Goal: Task Accomplishment & Management: Manage account settings

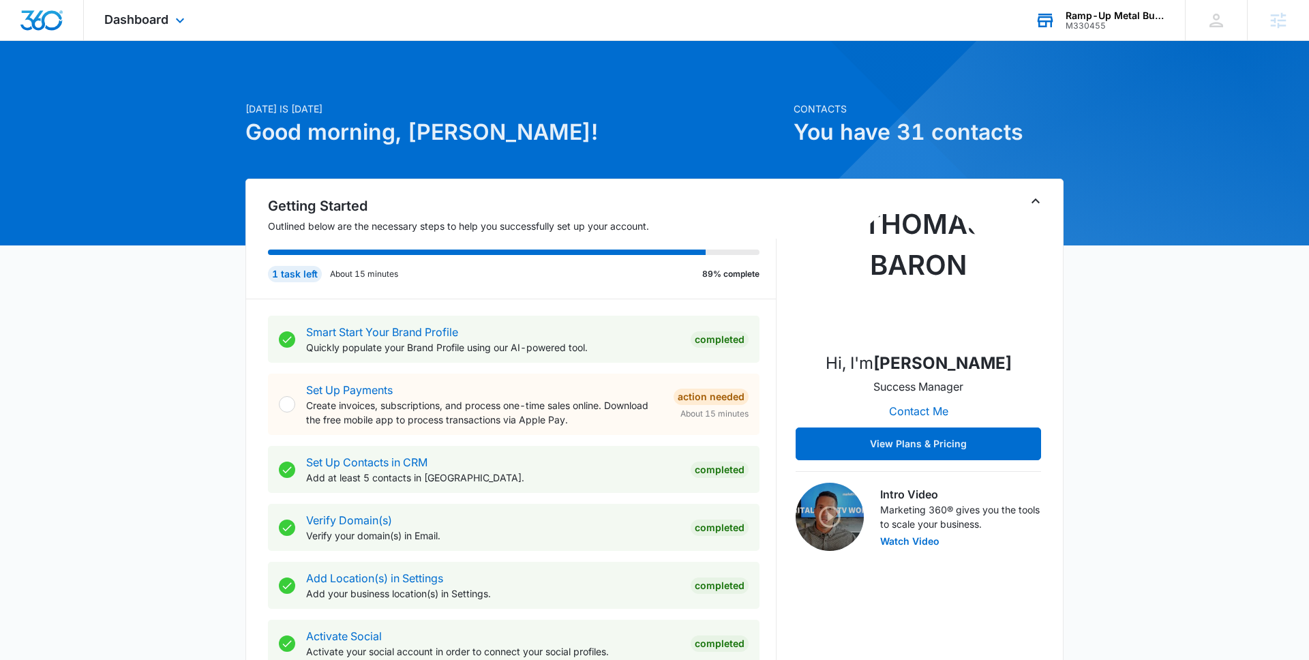
click at [1001, 28] on div "M330455" at bounding box center [1115, 26] width 100 height 10
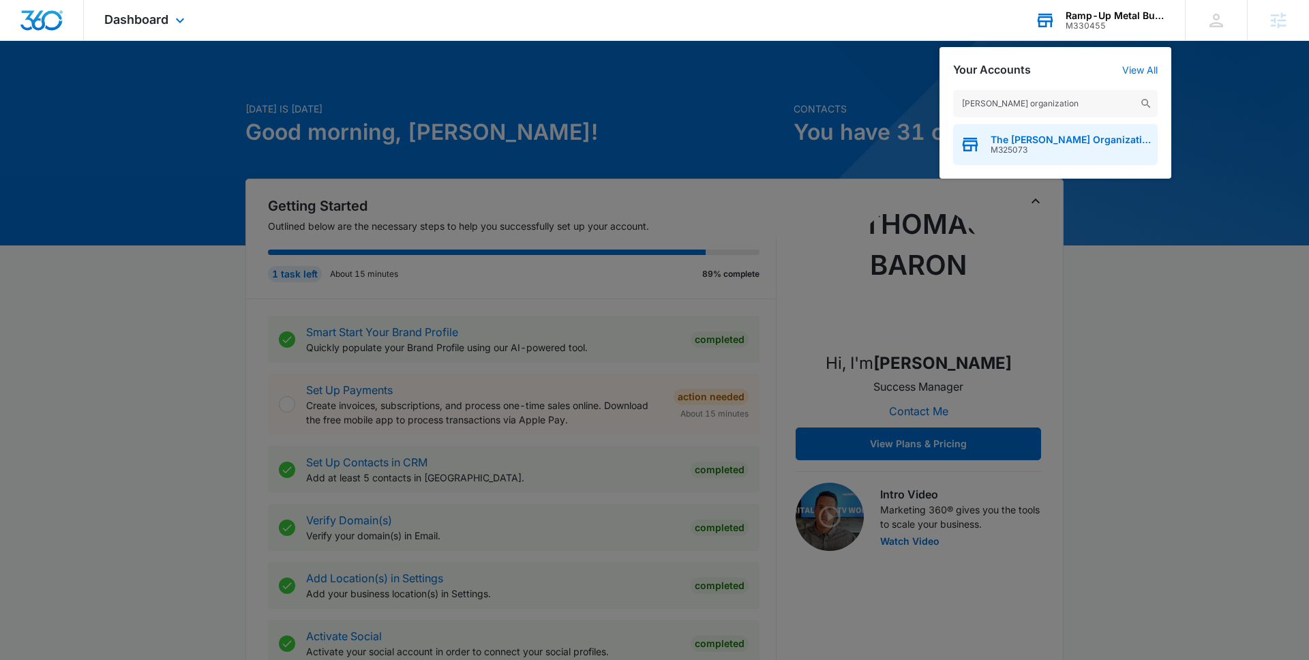
type input "andrews organization"
click at [1001, 151] on span "M325073" at bounding box center [1070, 150] width 160 height 10
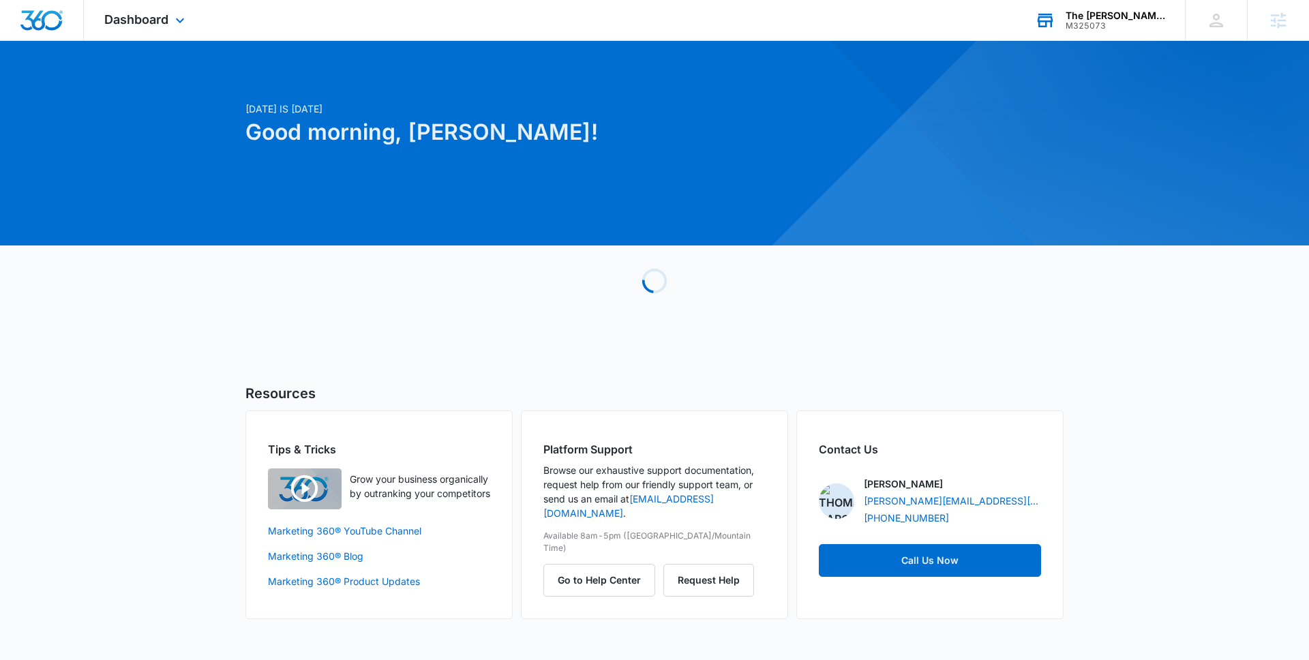
click at [173, 29] on div "Dashboard Apps Reputation Forms CRM Email Social POS Content Ads Intelligence F…" at bounding box center [146, 20] width 125 height 40
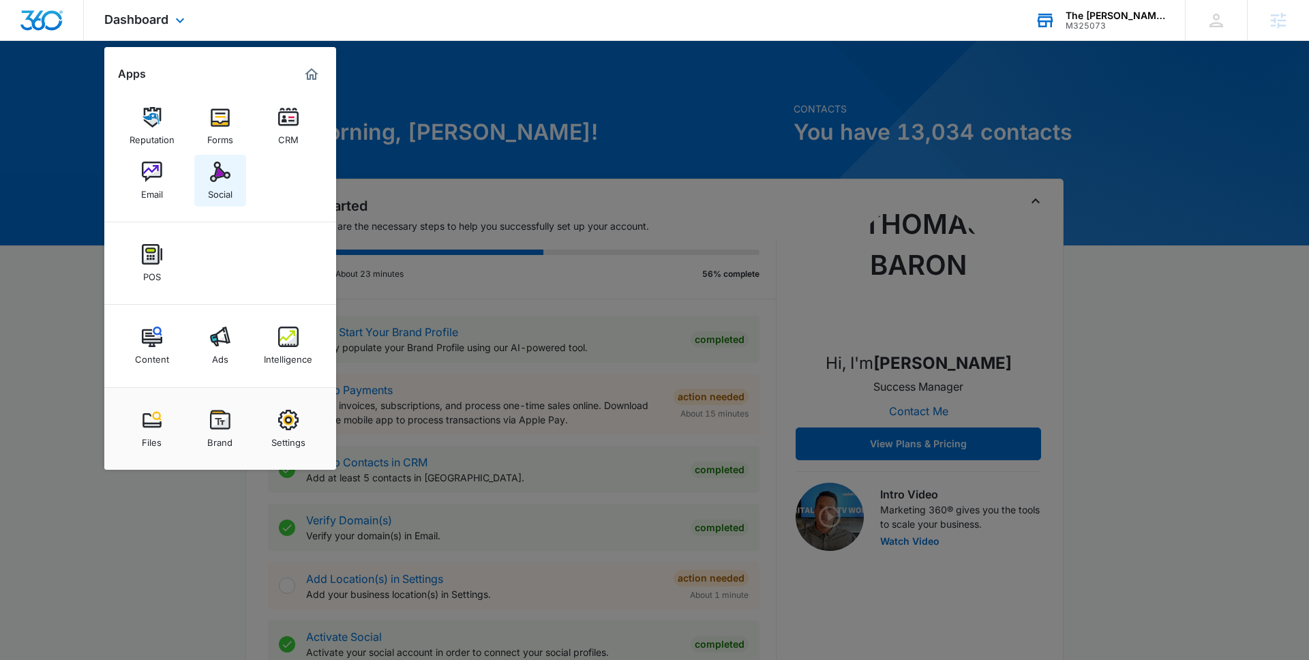
click at [196, 194] on link "Social" at bounding box center [220, 181] width 52 height 52
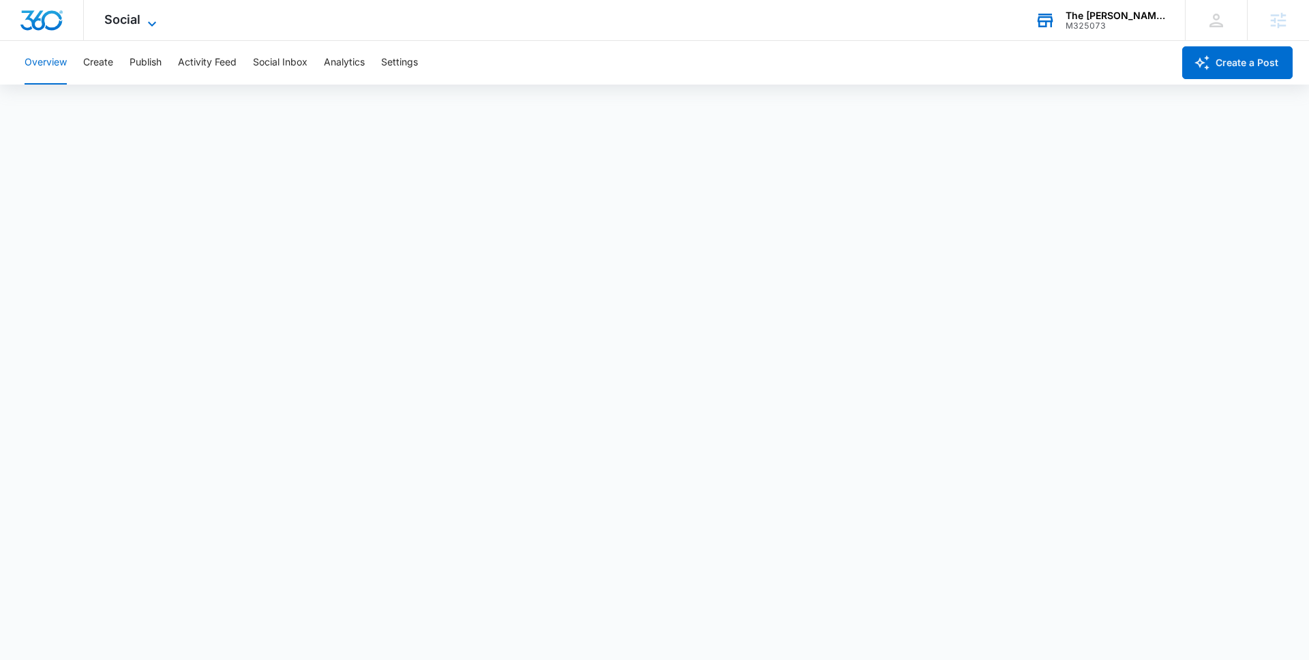
click at [128, 18] on span "Social" at bounding box center [122, 19] width 36 height 14
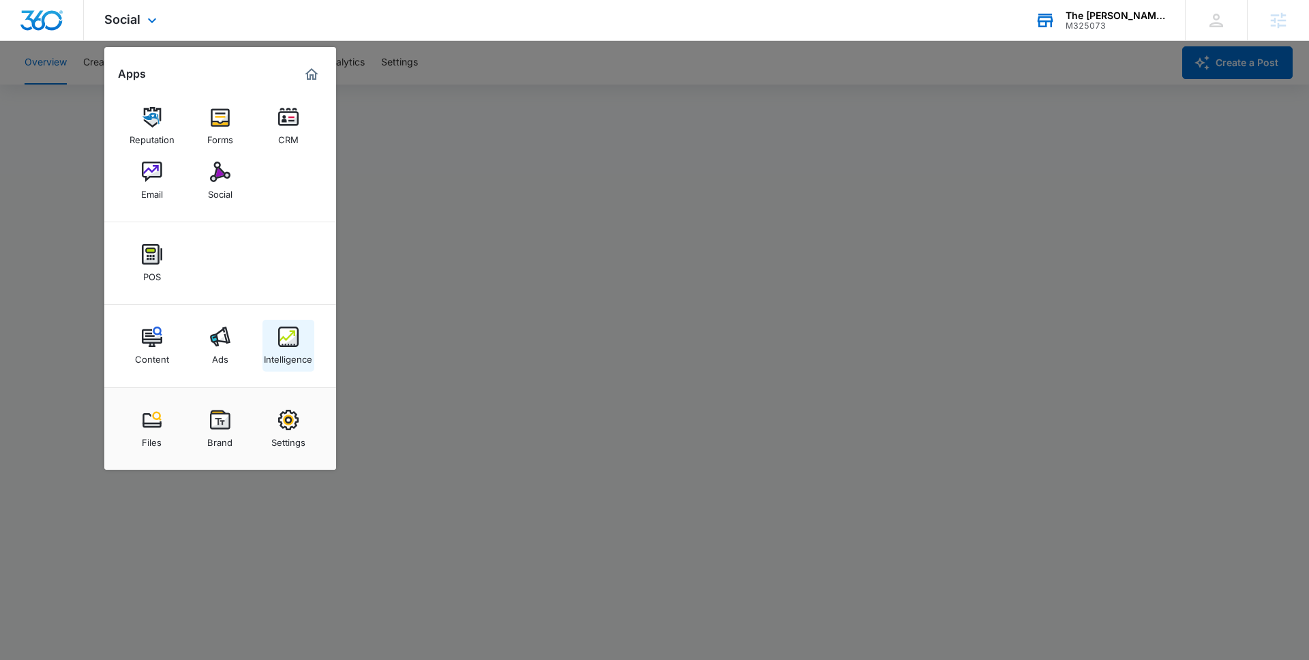
click at [281, 338] on img at bounding box center [288, 336] width 20 height 20
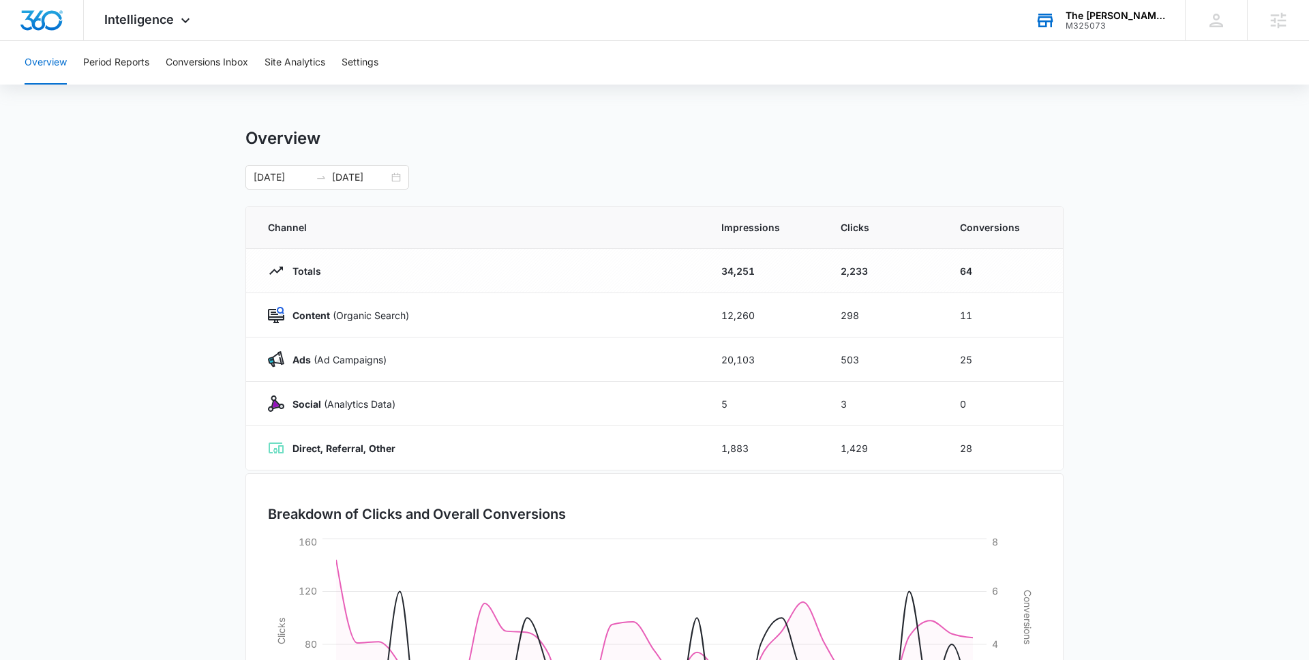
click at [209, 179] on main "Overview 08/26/2025 09/25/2025 Channel Impressions Clicks Conversions Totals 34…" at bounding box center [654, 486] width 1309 height 716
click at [121, 67] on button "Period Reports" at bounding box center [116, 63] width 66 height 44
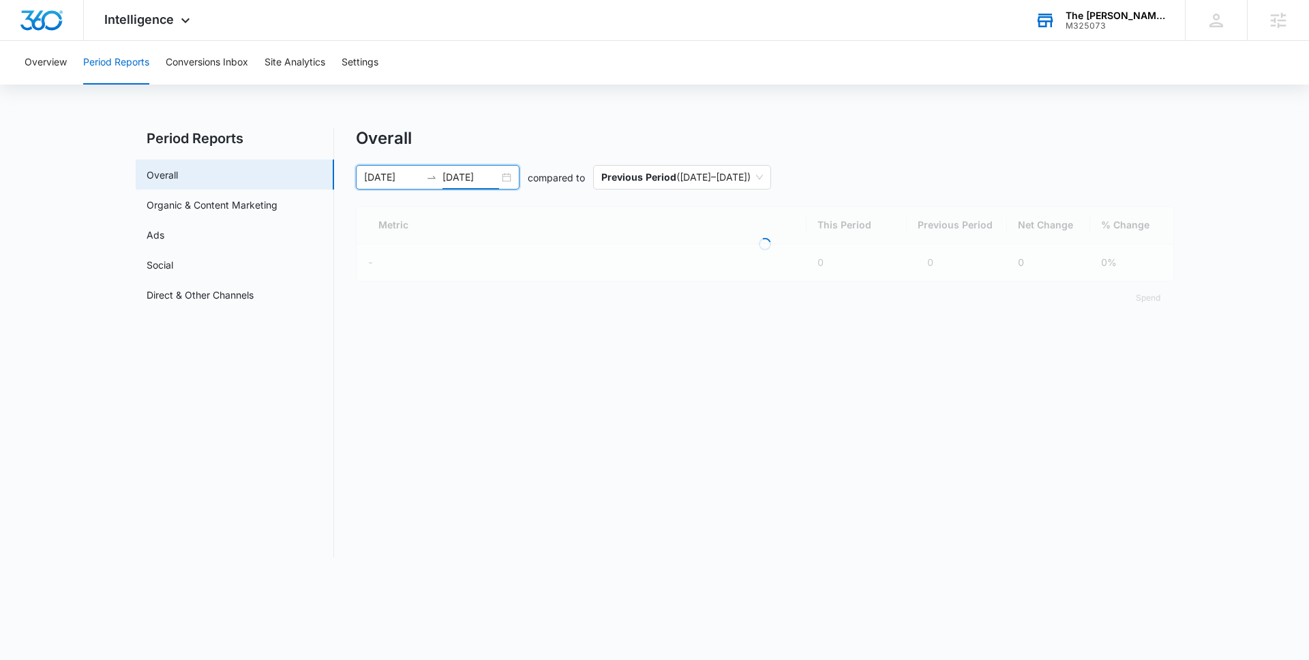
click at [498, 175] on input "09/25/2025" at bounding box center [470, 177] width 57 height 15
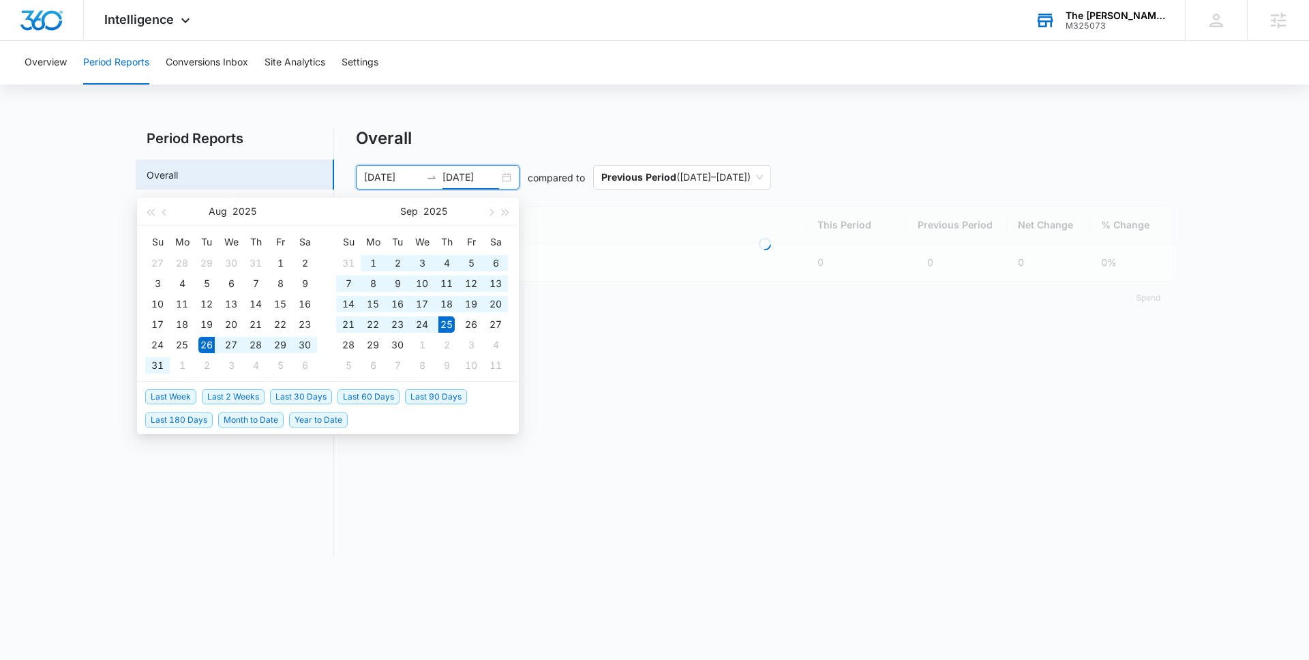
type input "09/25/2025"
click at [308, 392] on span "Last 30 Days" at bounding box center [301, 396] width 62 height 15
type input "09/05/2025"
type input "10/05/2025"
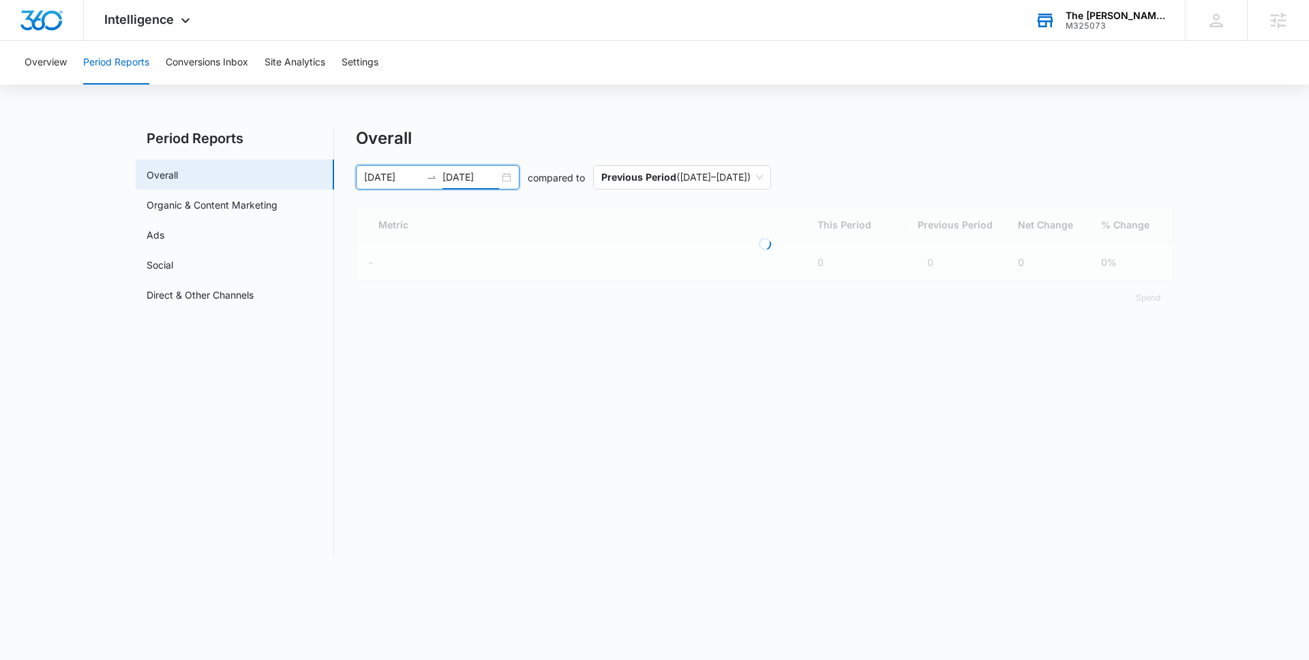
click at [1001, 141] on div "Overall" at bounding box center [765, 138] width 818 height 20
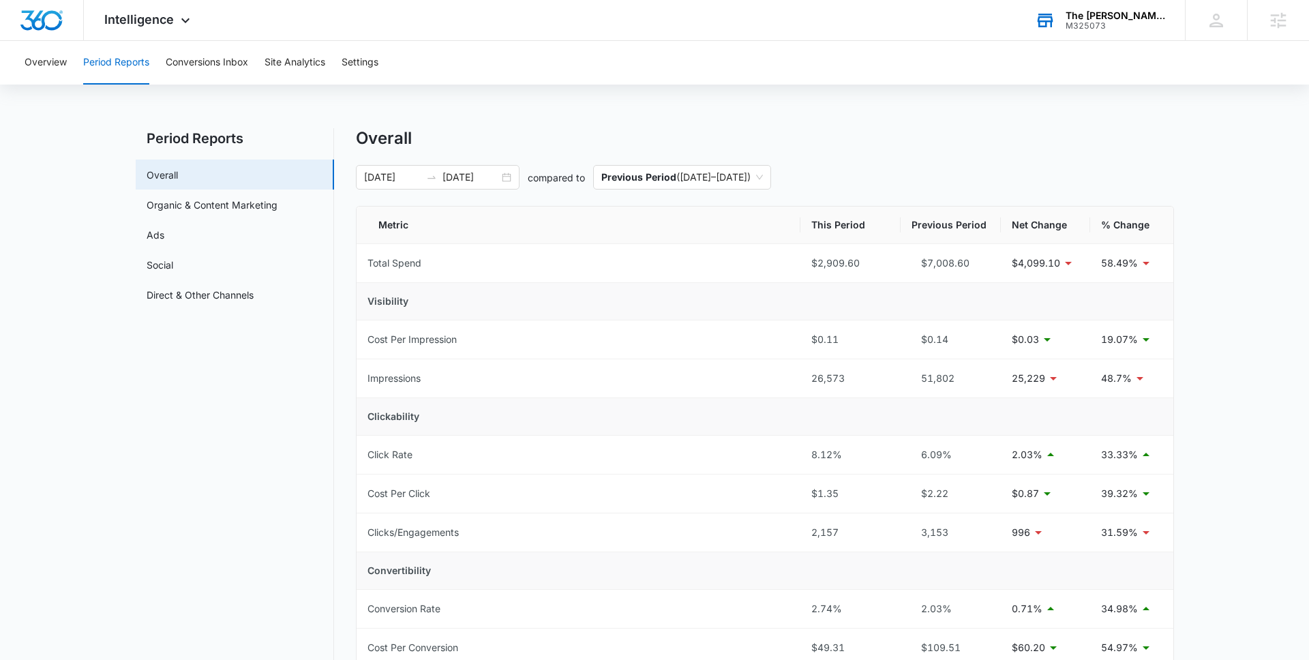
click at [78, 222] on main "Period Reports Overall Organic & Content Marketing Ads Social Direct & Other Ch…" at bounding box center [654, 661] width 1309 height 1067
click at [137, 11] on div "Intelligence Apps Reputation Forms CRM Email Social POS Content Ads Intelligenc…" at bounding box center [149, 20] width 130 height 40
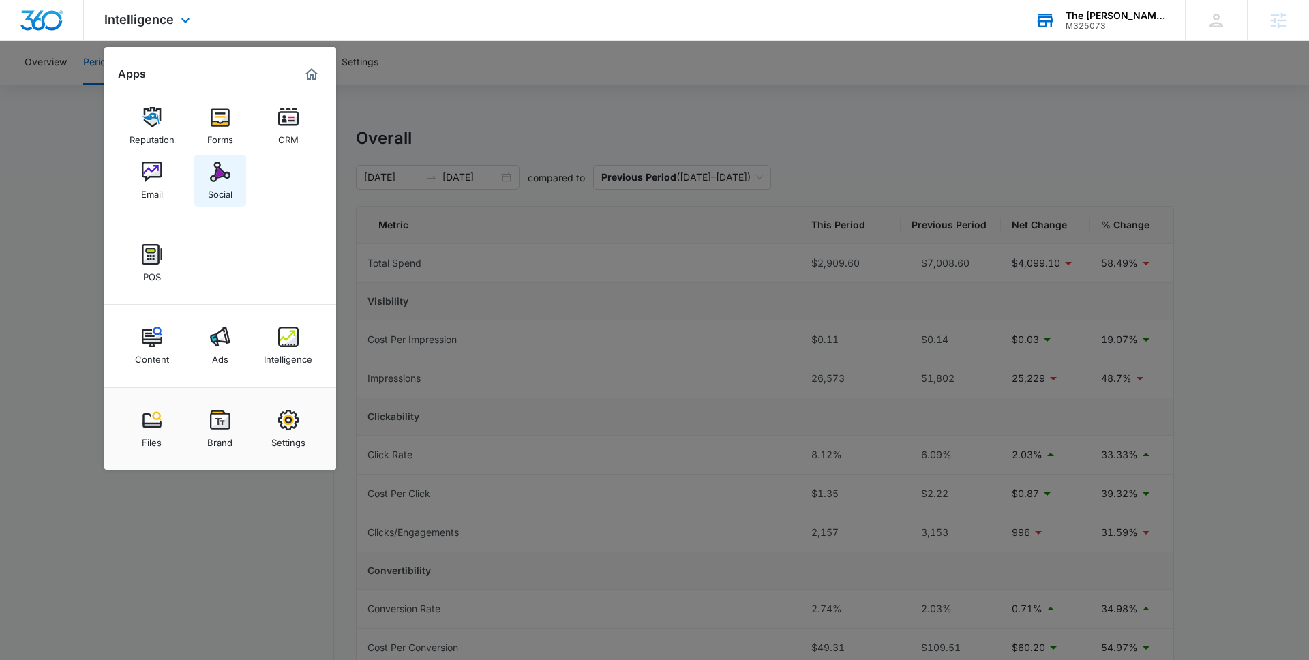
click at [225, 200] on link "Social" at bounding box center [220, 181] width 52 height 52
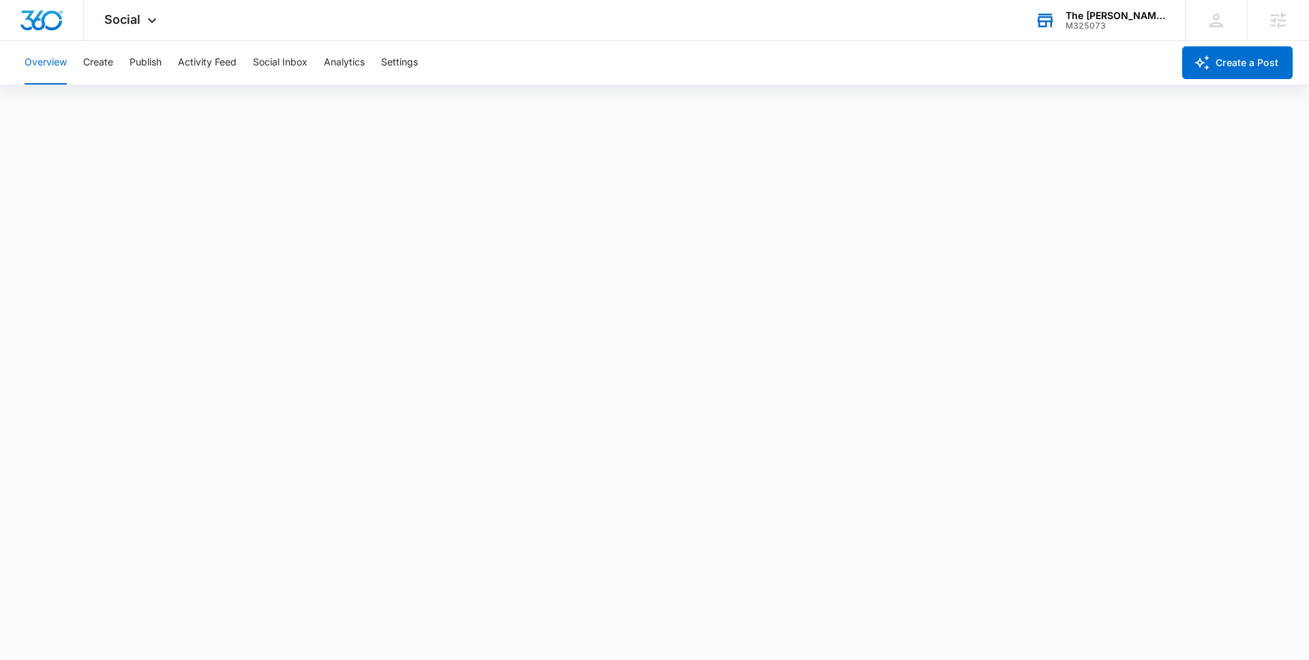
click at [423, 65] on div "Overview Create Publish Activity Feed Social Inbox Analytics Settings" at bounding box center [594, 63] width 1156 height 44
click at [407, 63] on button "Settings" at bounding box center [399, 63] width 37 height 44
click at [99, 58] on button "Create" at bounding box center [98, 63] width 30 height 44
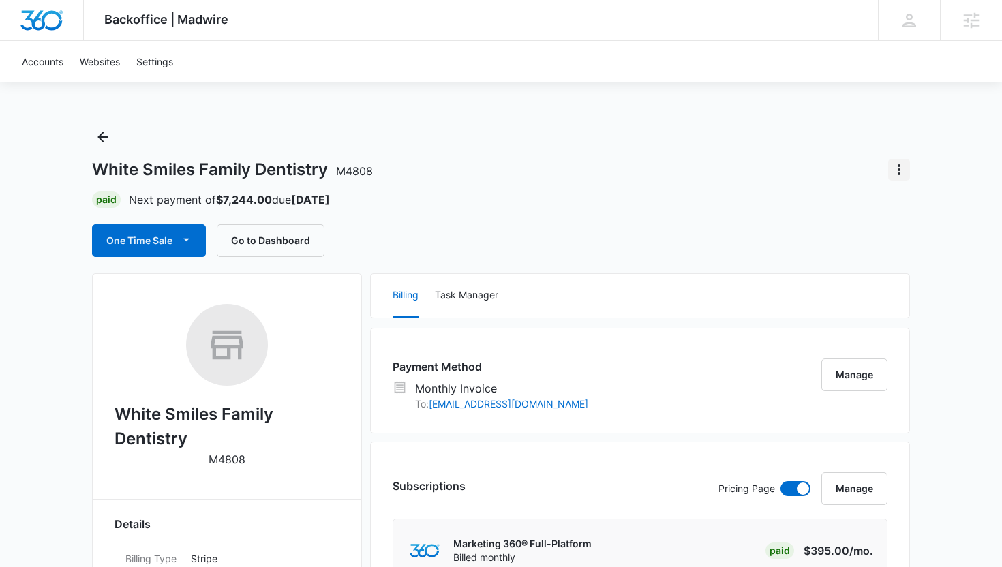
click at [898, 173] on icon "Actions" at bounding box center [899, 169] width 3 height 11
click at [860, 210] on div "Close Account" at bounding box center [844, 208] width 64 height 10
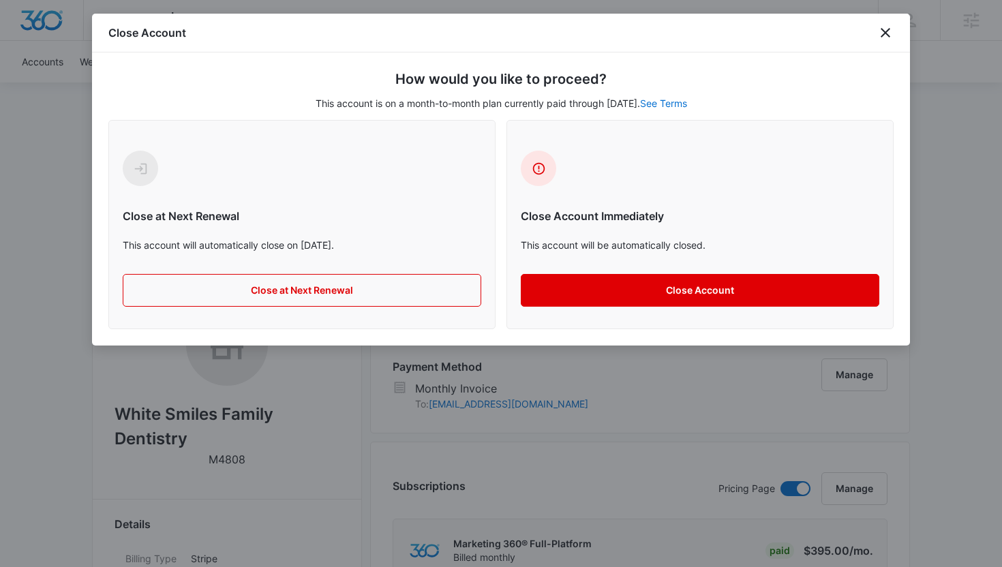
click at [662, 294] on button "Close Account" at bounding box center [700, 290] width 359 height 33
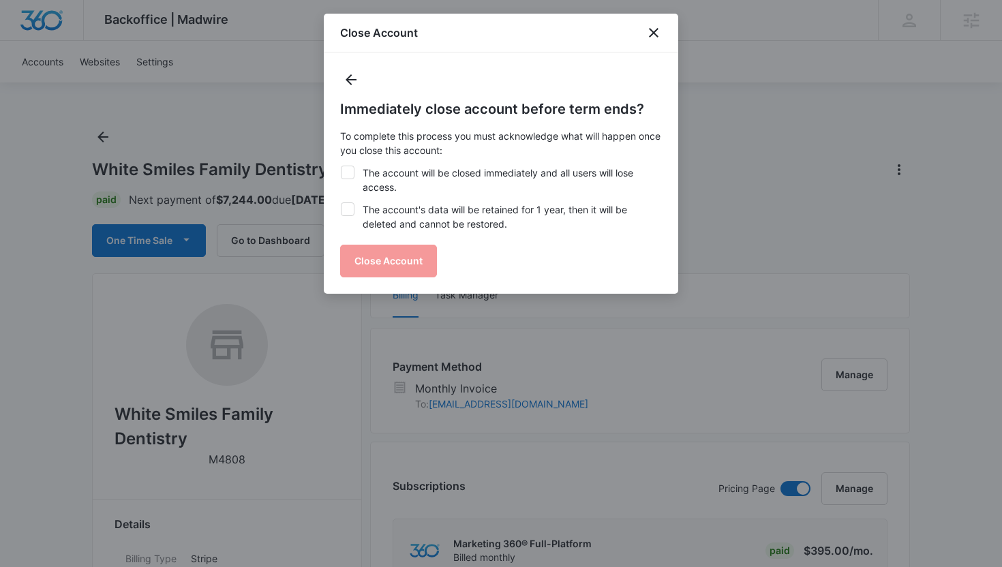
drag, startPoint x: 438, startPoint y: 172, endPoint x: 437, endPoint y: 181, distance: 8.3
click at [438, 172] on label "The account will be closed immediately and all users will lose access." at bounding box center [501, 180] width 322 height 29
click at [341, 166] on input "The account will be closed immediately and all users will lose access." at bounding box center [340, 166] width 1 height 1
checkbox input "true"
click at [428, 202] on div "Immediately close account before term ends? To complete this process you must a…" at bounding box center [501, 188] width 322 height 179
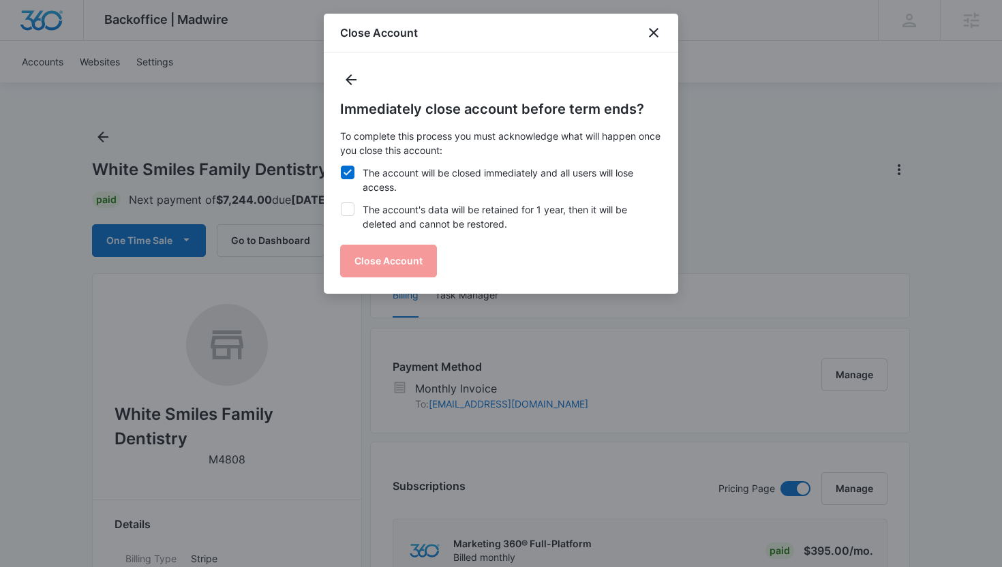
click at [421, 217] on label "The account's data will be retained for 1 year, then it will be deleted and can…" at bounding box center [501, 216] width 322 height 29
click at [341, 203] on input "The account's data will be retained for 1 year, then it will be deleted and can…" at bounding box center [340, 202] width 1 height 1
checkbox input "true"
click at [660, 33] on icon "close" at bounding box center [653, 33] width 16 height 16
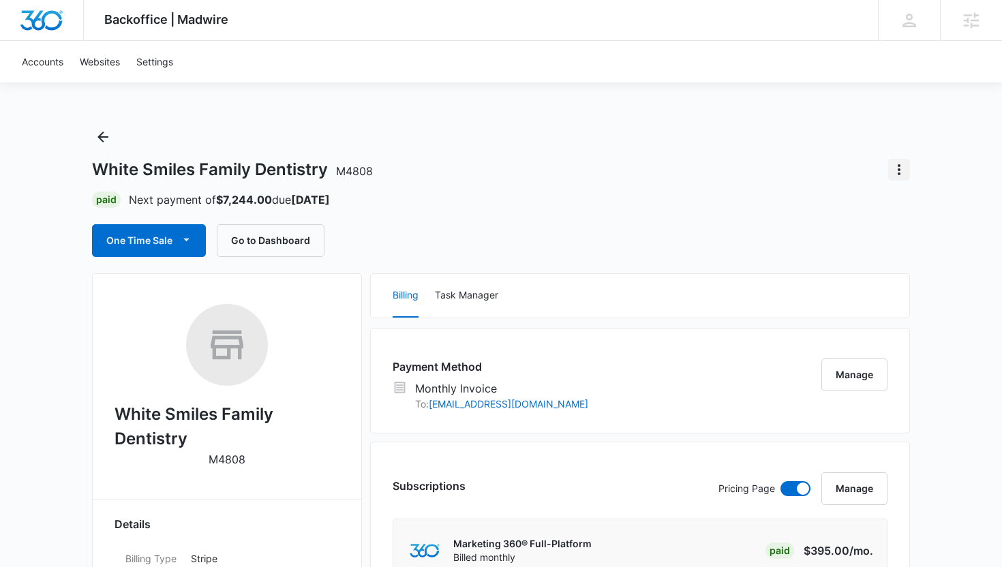
click at [892, 159] on button "Actions" at bounding box center [899, 170] width 22 height 22
click at [620, 159] on div "White Smiles Family Dentistry M4808 Close Account" at bounding box center [501, 170] width 818 height 22
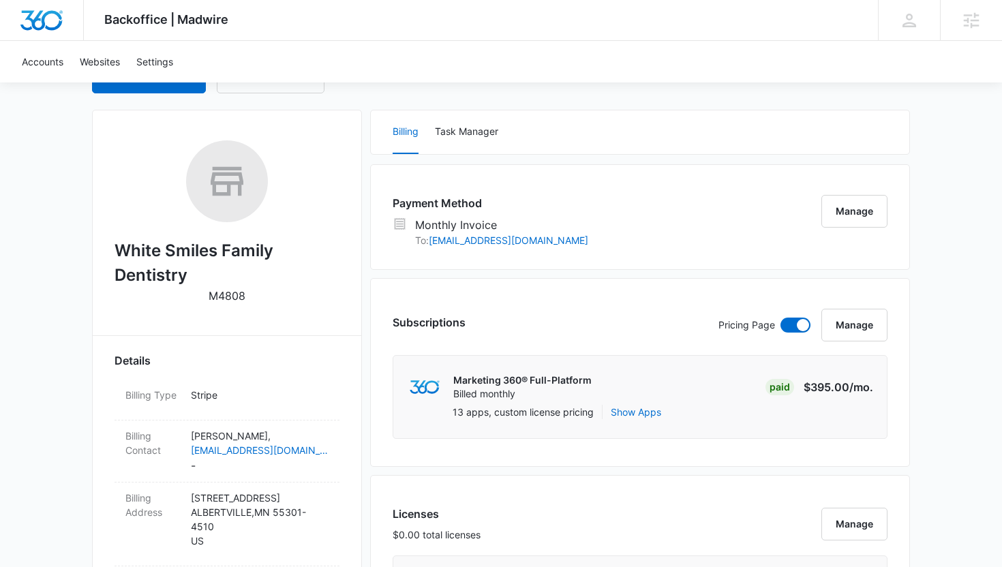
scroll to position [311, 0]
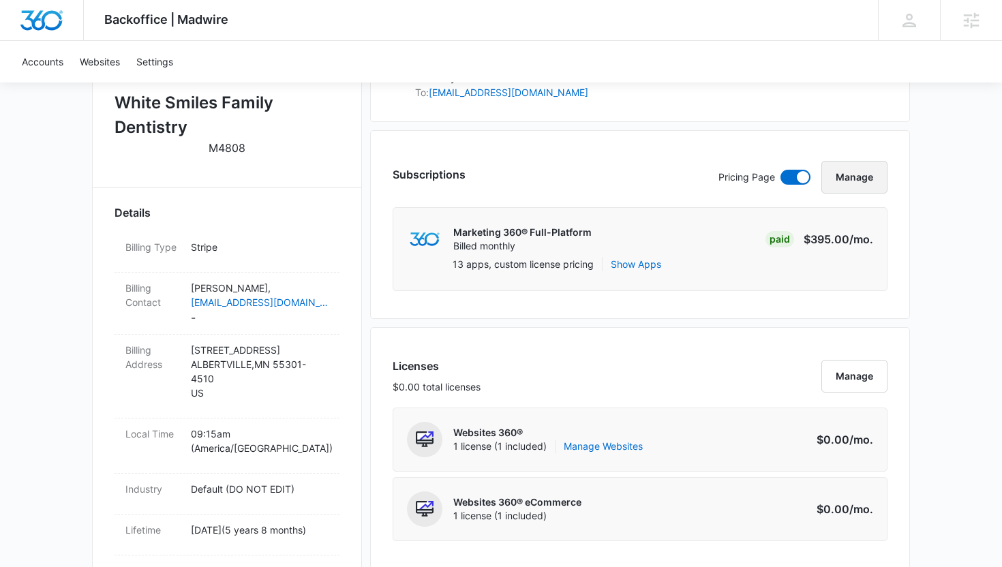
click at [864, 164] on button "Manage" at bounding box center [854, 177] width 66 height 33
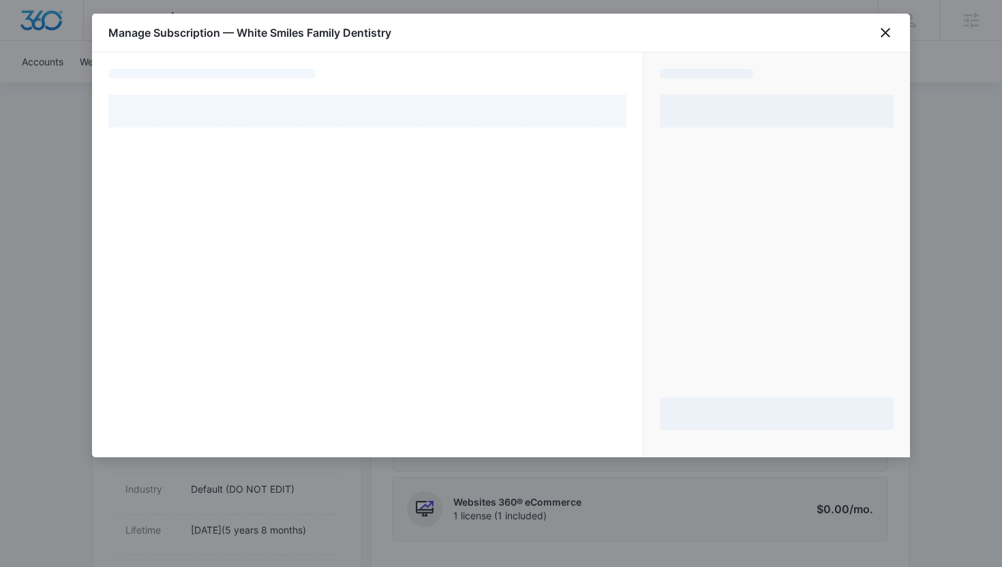
select select "MANUAL_INVOICE"
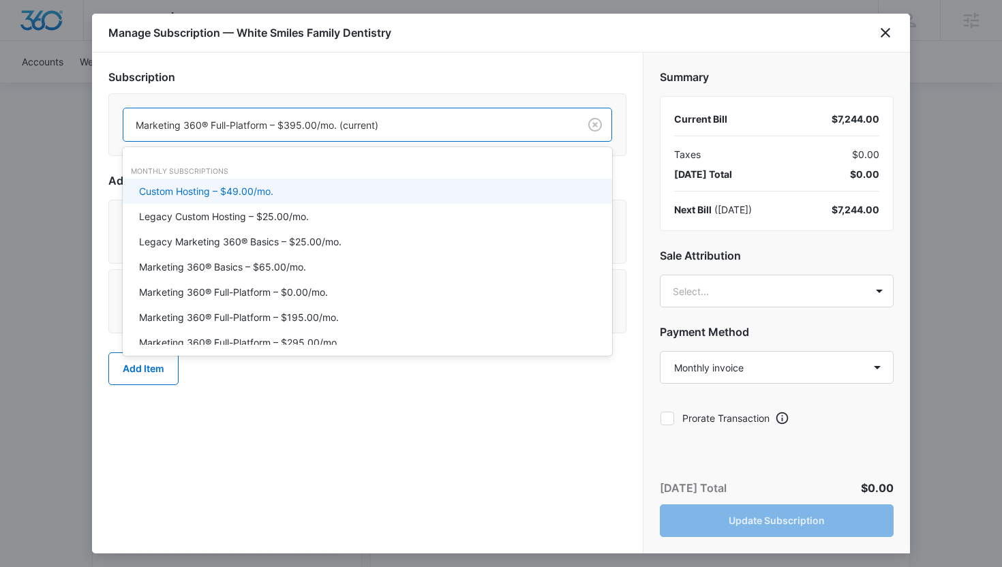
click at [446, 130] on div at bounding box center [348, 125] width 425 height 17
type input "65"
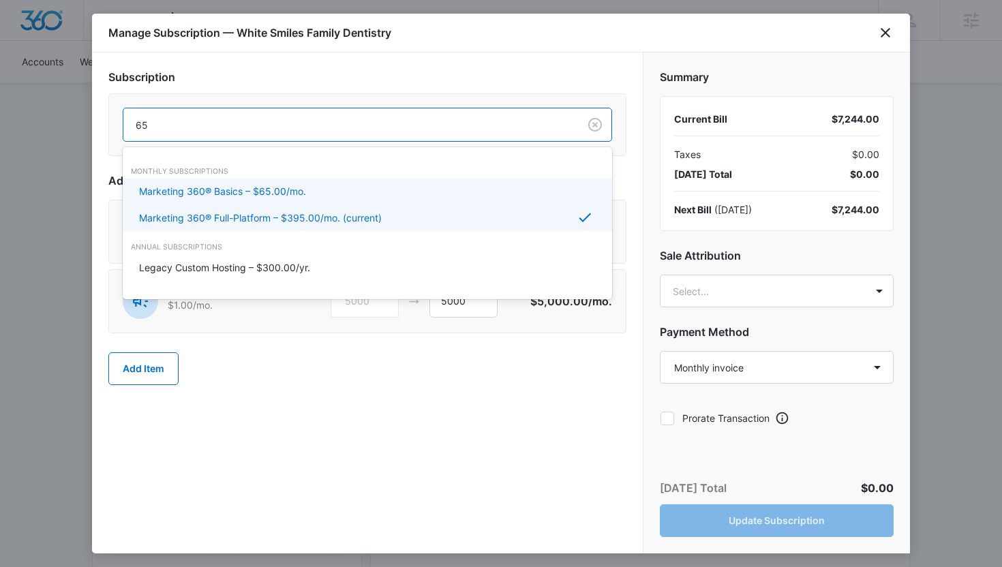
click at [415, 187] on div "Marketing 360® Basics – $65.00/mo." at bounding box center [366, 191] width 454 height 14
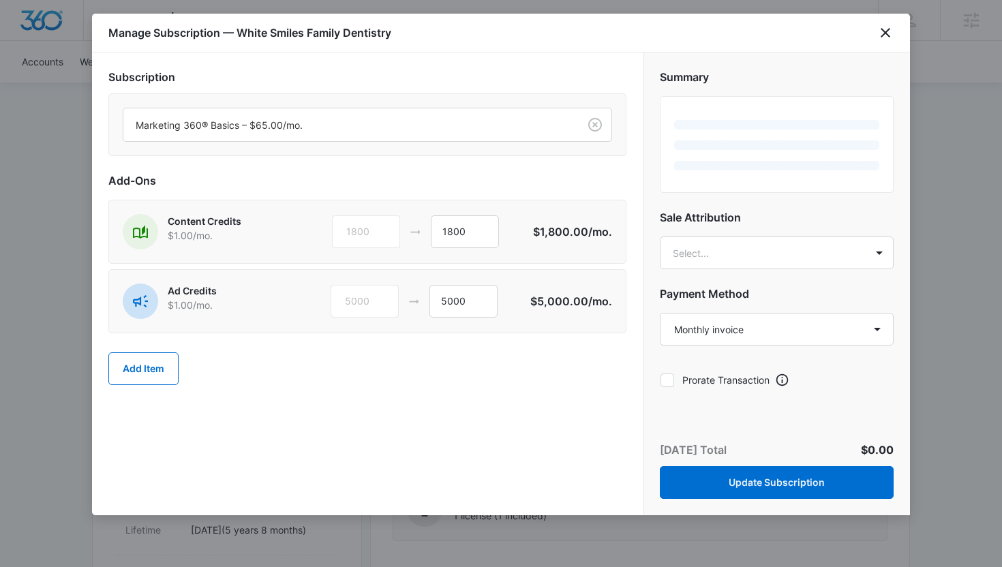
click at [468, 435] on div "Subscription Marketing 360® Basics – $65.00/mo. Add-Ons Content Credits $1.00 /…" at bounding box center [367, 283] width 551 height 463
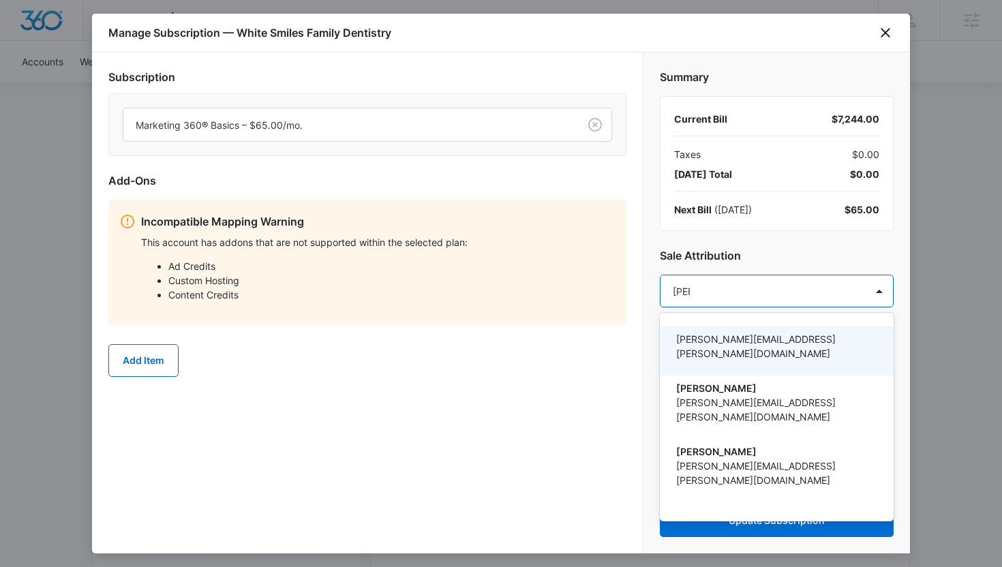
type input "[PERSON_NAME]"
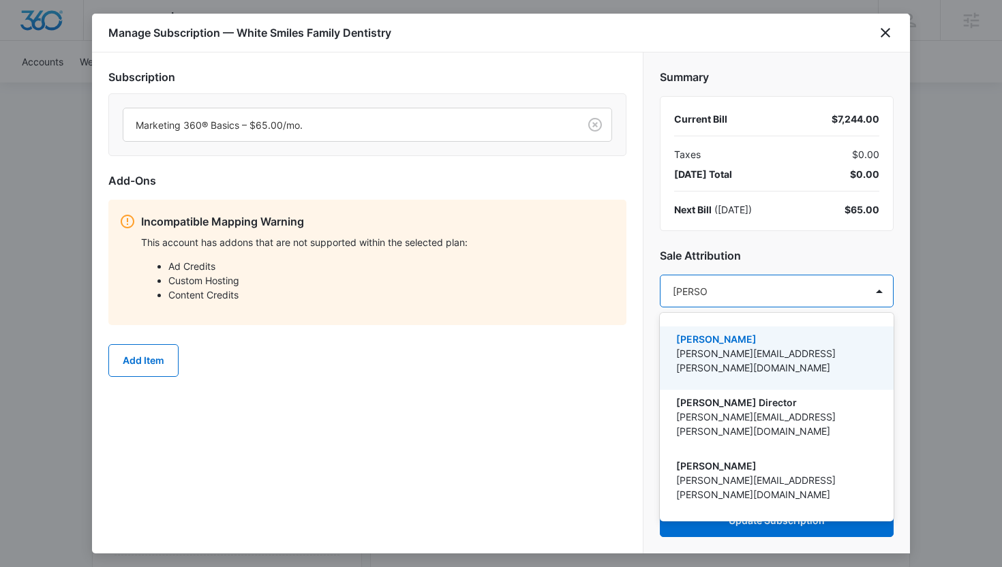
drag, startPoint x: 757, startPoint y: 341, endPoint x: 638, endPoint y: 410, distance: 137.7
click at [757, 341] on p "[PERSON_NAME]" at bounding box center [775, 339] width 198 height 14
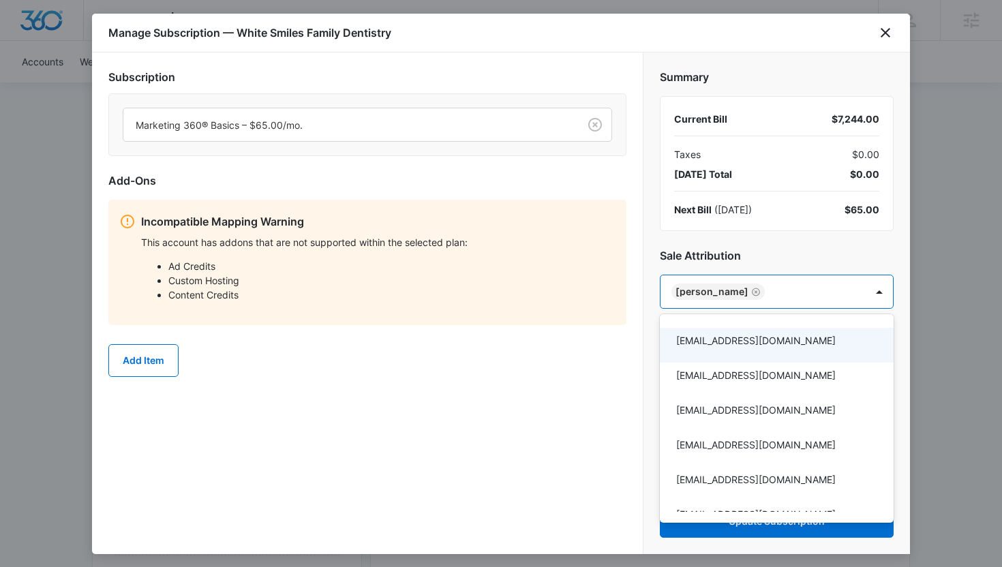
click at [585, 422] on div at bounding box center [501, 283] width 1002 height 567
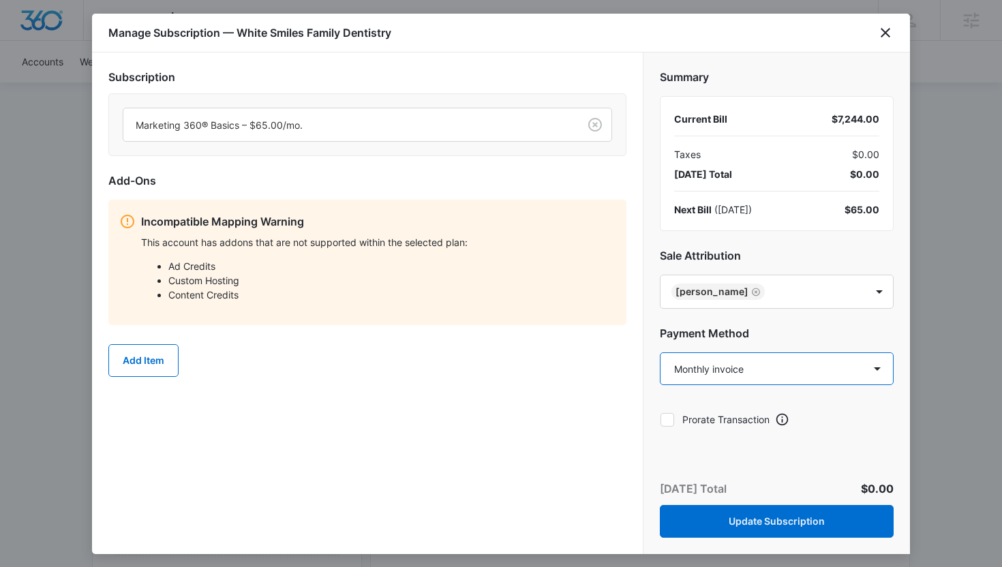
click at [763, 367] on select "Select a payment method American Express ending in 2004 American Express ending…" at bounding box center [777, 368] width 234 height 33
click at [884, 36] on icon "close" at bounding box center [885, 33] width 16 height 16
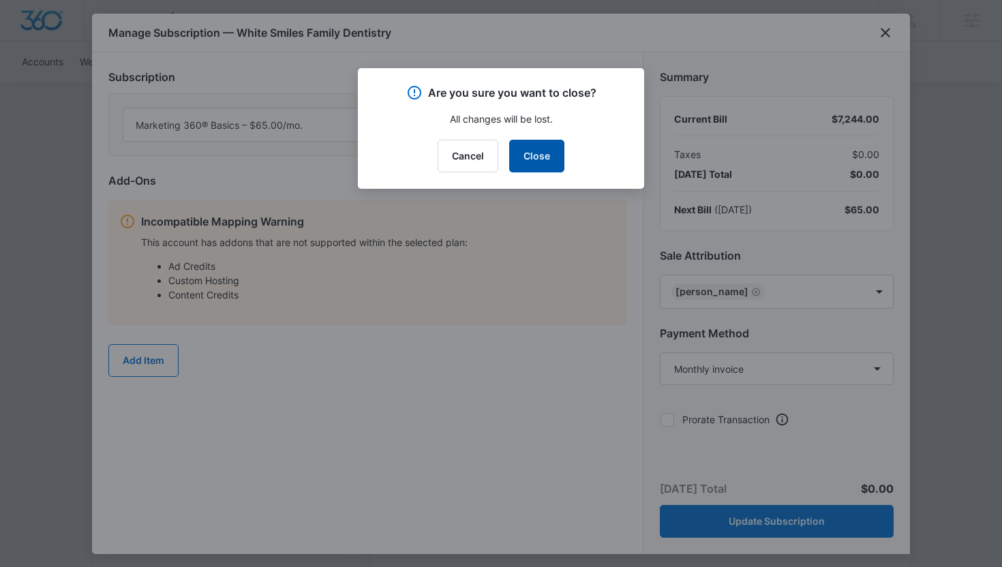
click at [524, 140] on button "Close" at bounding box center [536, 156] width 55 height 33
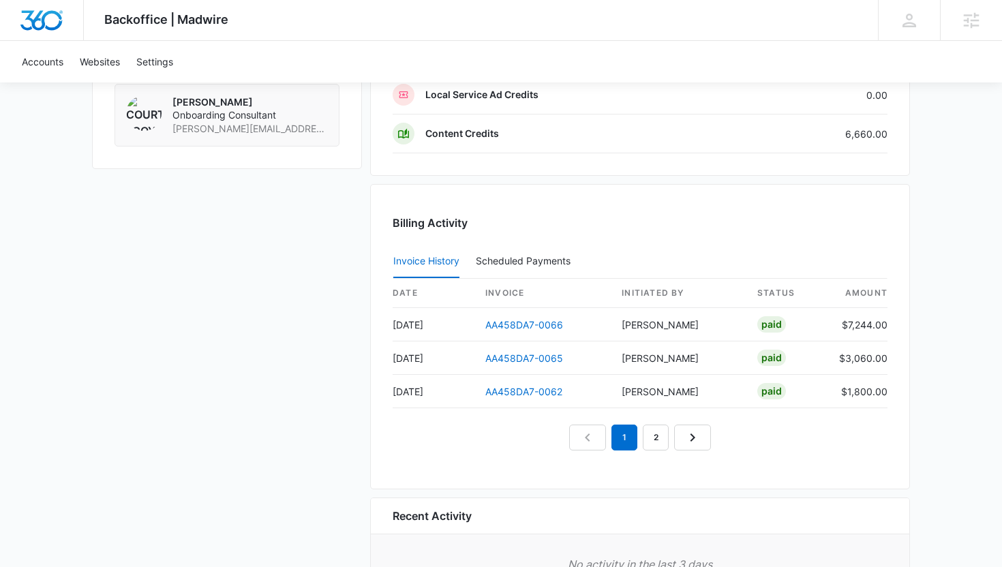
scroll to position [1217, 0]
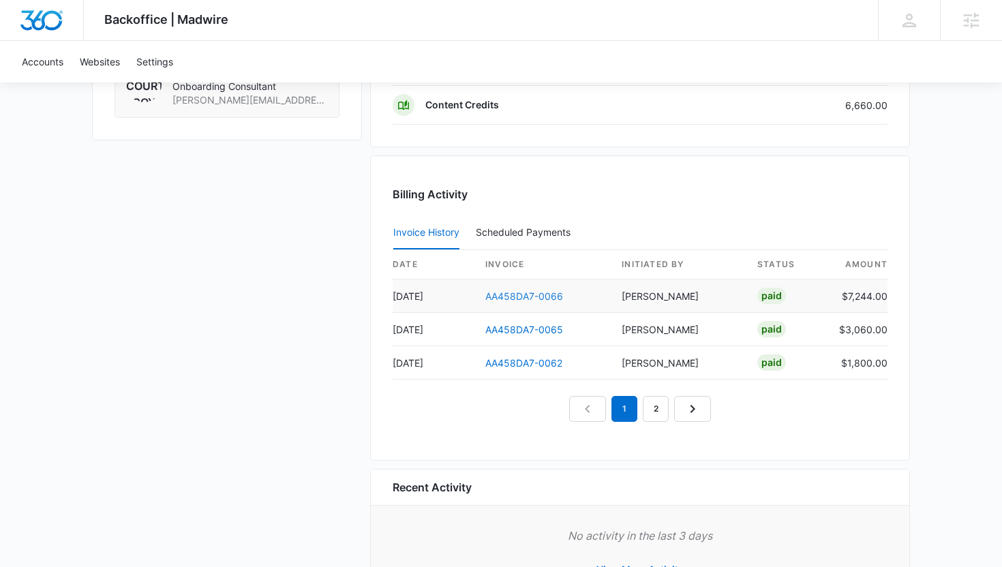
click at [545, 296] on link "AA458DA7-0066" at bounding box center [524, 296] width 78 height 12
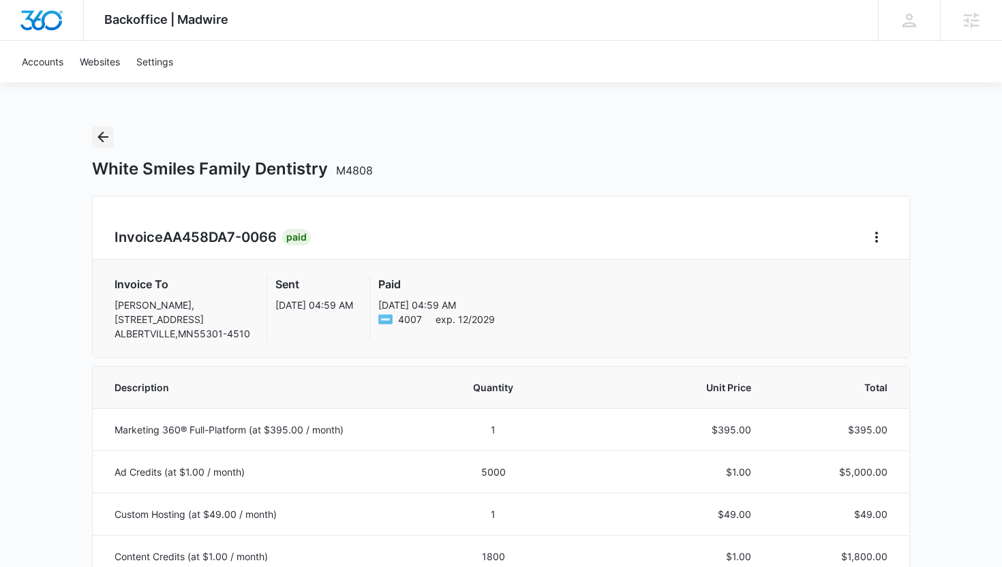
click at [102, 130] on icon "Back" at bounding box center [103, 137] width 16 height 16
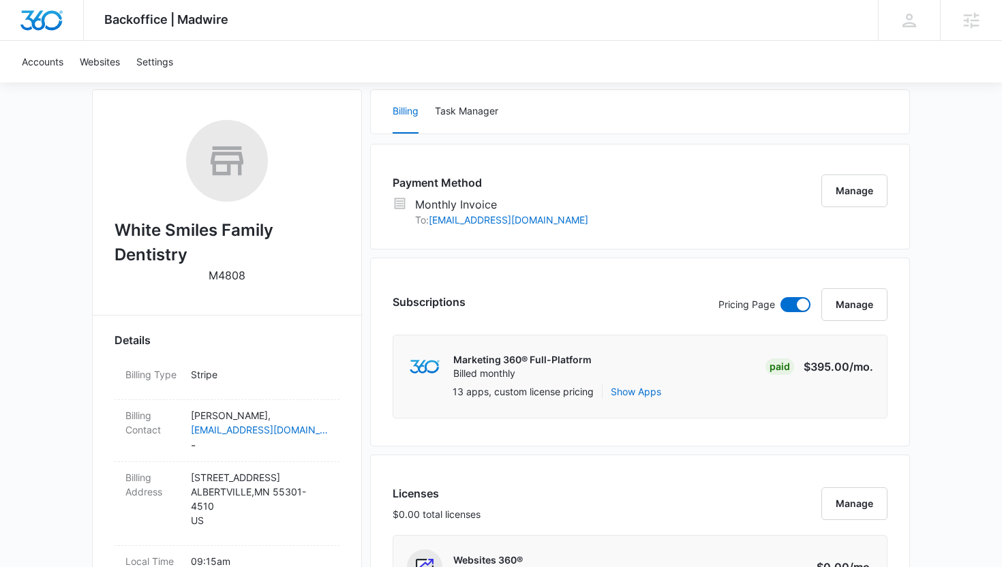
scroll to position [164, 0]
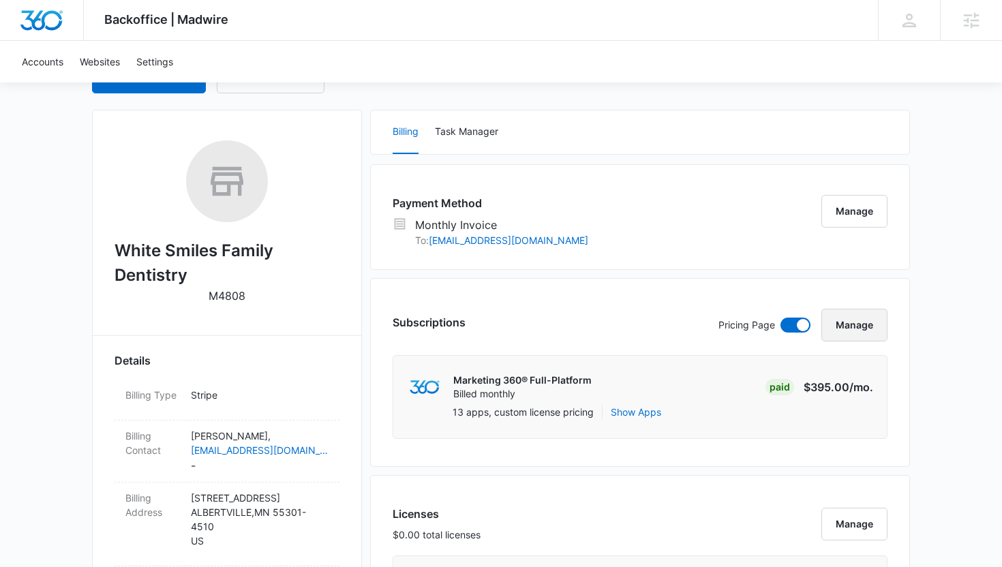
click at [844, 321] on button "Manage" at bounding box center [854, 325] width 66 height 33
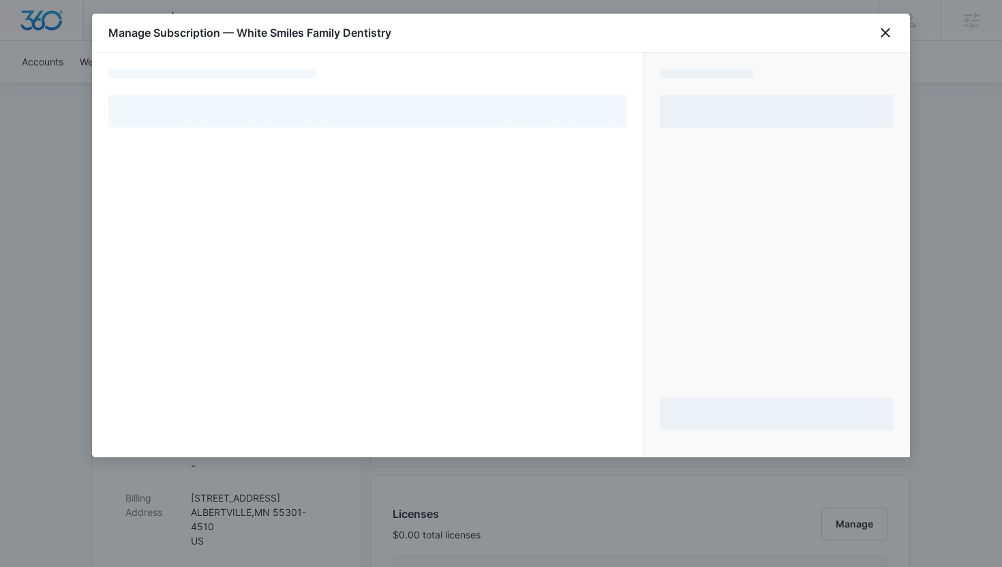
select select "MANUAL_INVOICE"
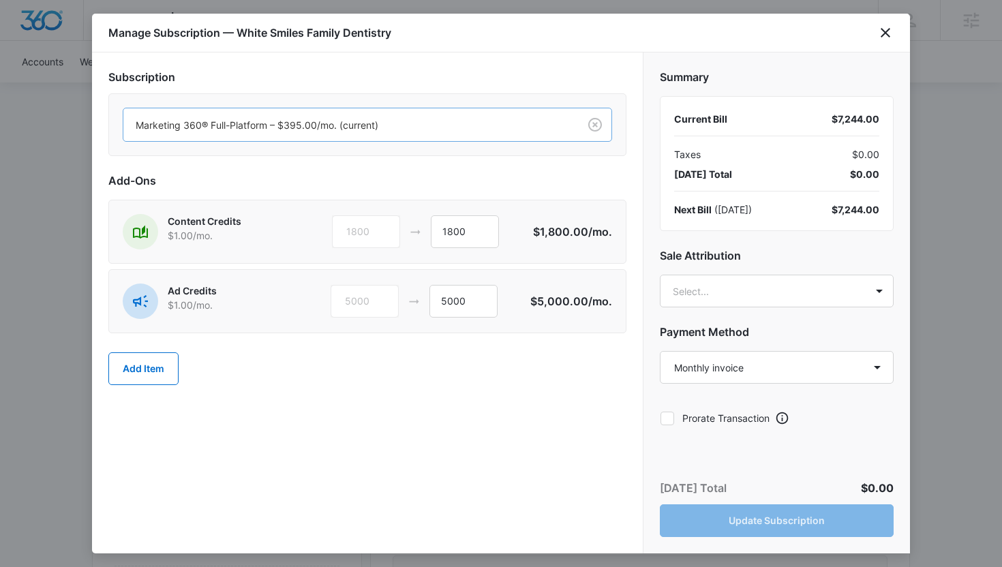
click at [481, 128] on div at bounding box center [348, 125] width 425 height 17
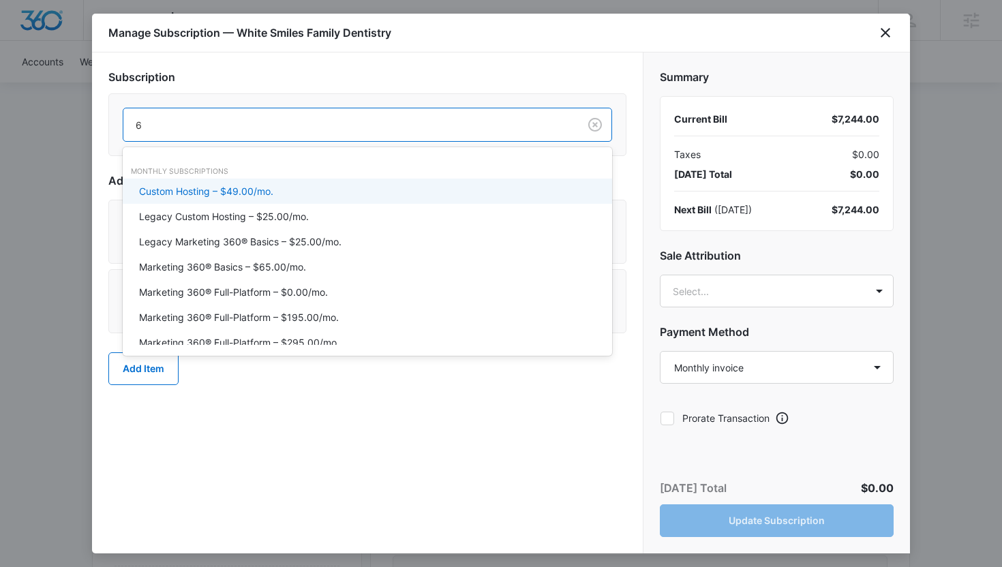
type input "65"
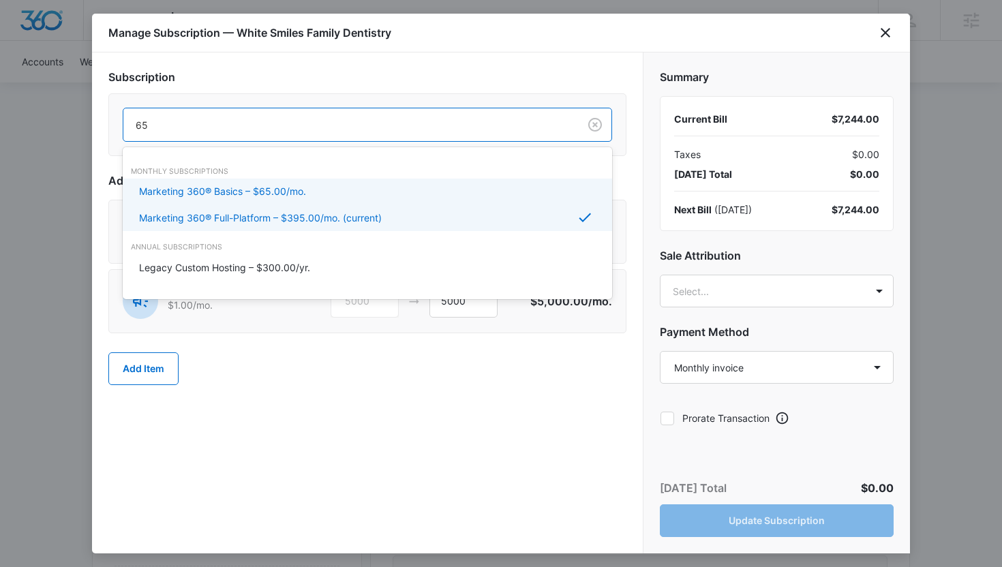
click at [452, 180] on div "Marketing 360® Basics – $65.00/mo." at bounding box center [367, 191] width 489 height 25
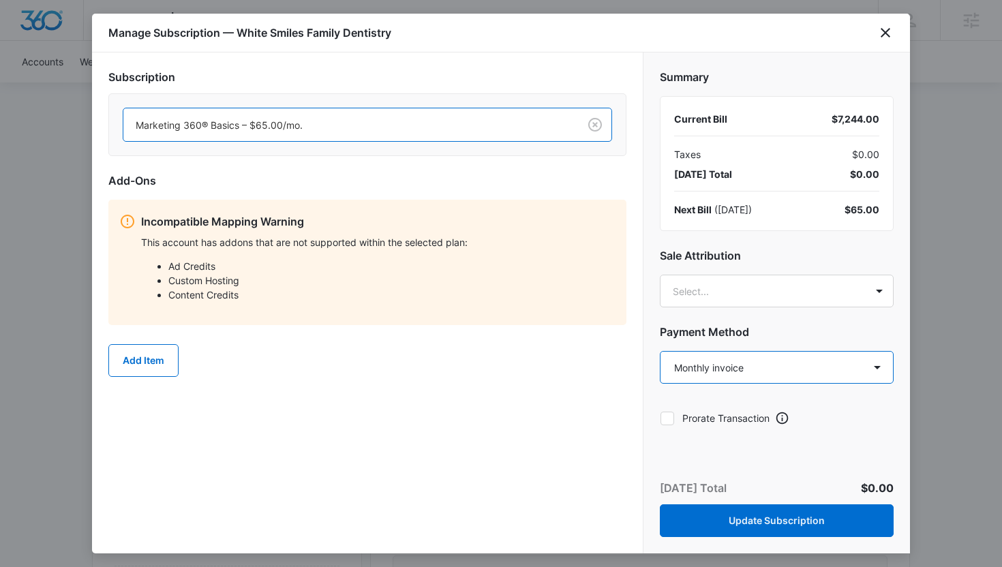
click at [710, 361] on select "Select a payment method American Express ending in 2004 American Express ending…" at bounding box center [777, 367] width 234 height 33
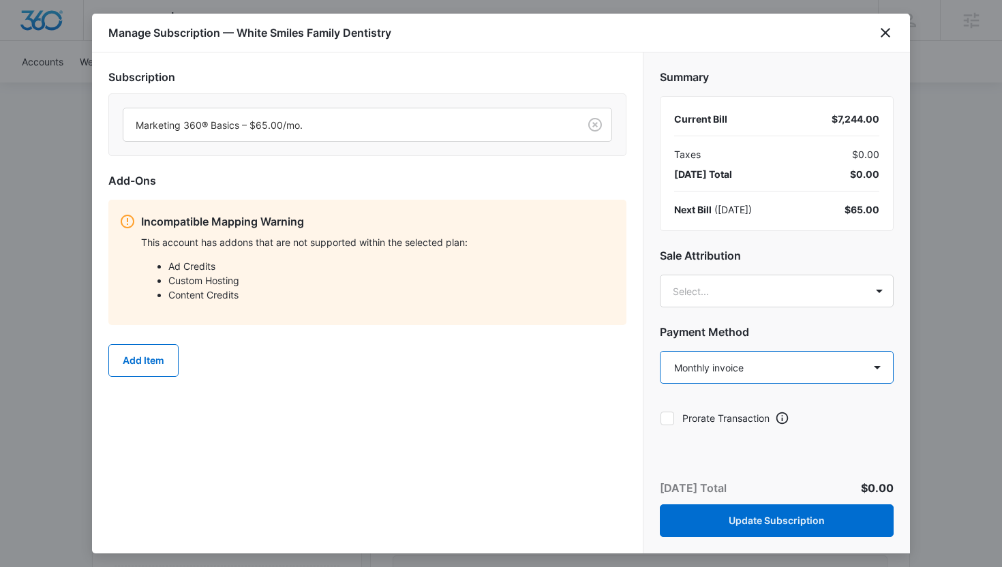
select select "pm_1QmH6jA4n8RTgNjUaziaTWvn"
click at [660, 351] on select "Select a payment method American Express ending in 2004 American Express ending…" at bounding box center [777, 367] width 234 height 33
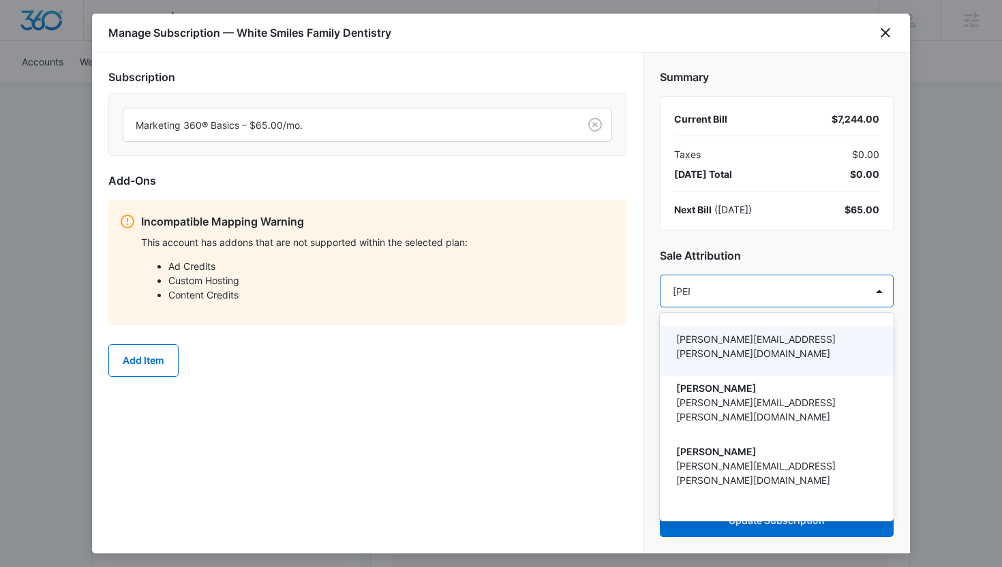
type input "thomas"
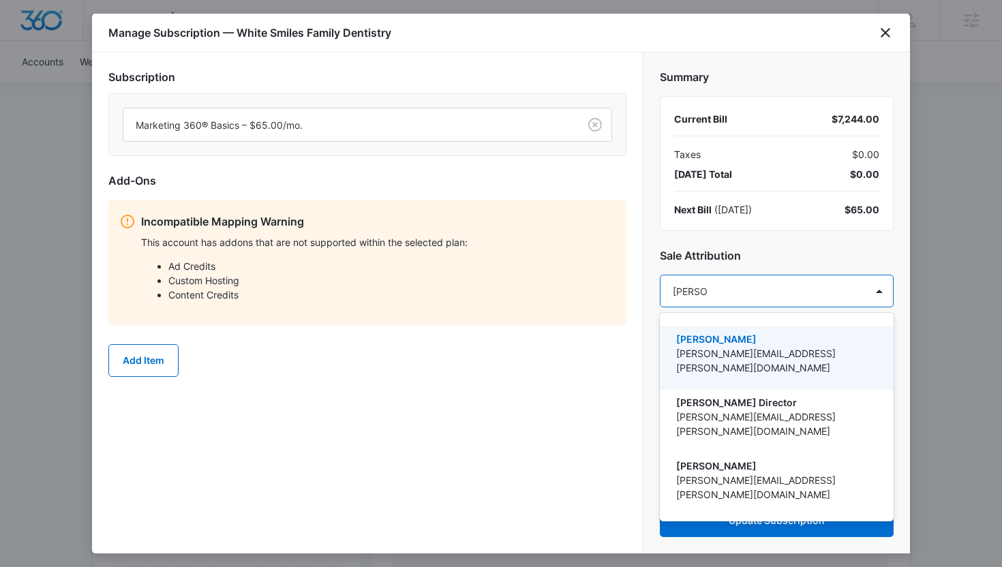
click at [679, 335] on p "[PERSON_NAME]" at bounding box center [775, 339] width 198 height 14
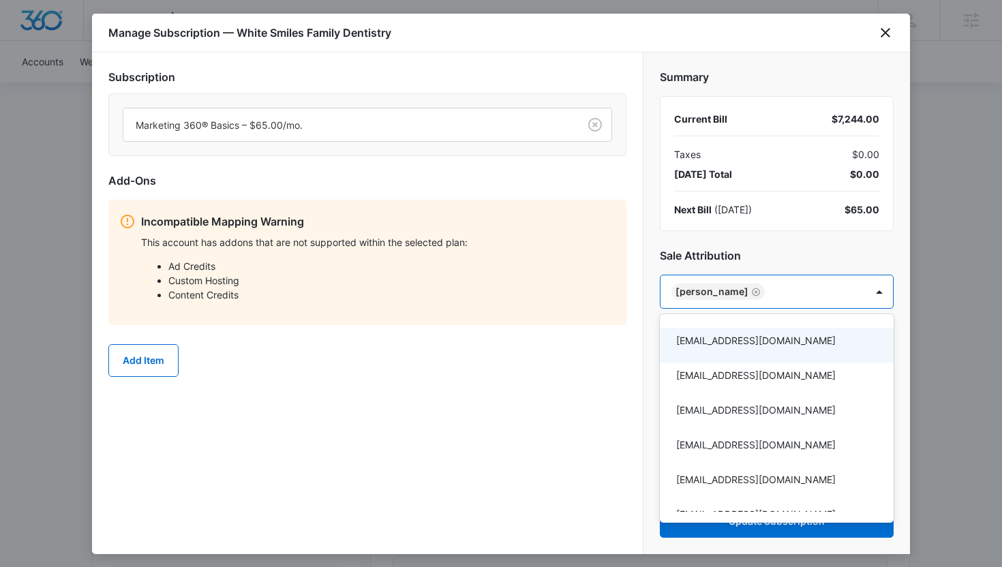
click at [598, 407] on div at bounding box center [501, 283] width 1002 height 567
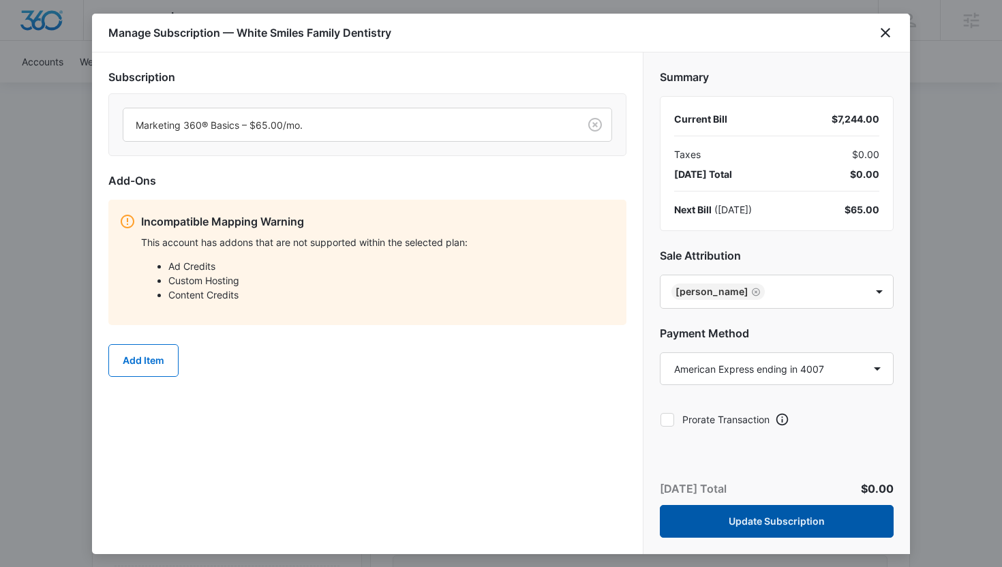
click at [727, 517] on button "Update Subscription" at bounding box center [777, 521] width 234 height 33
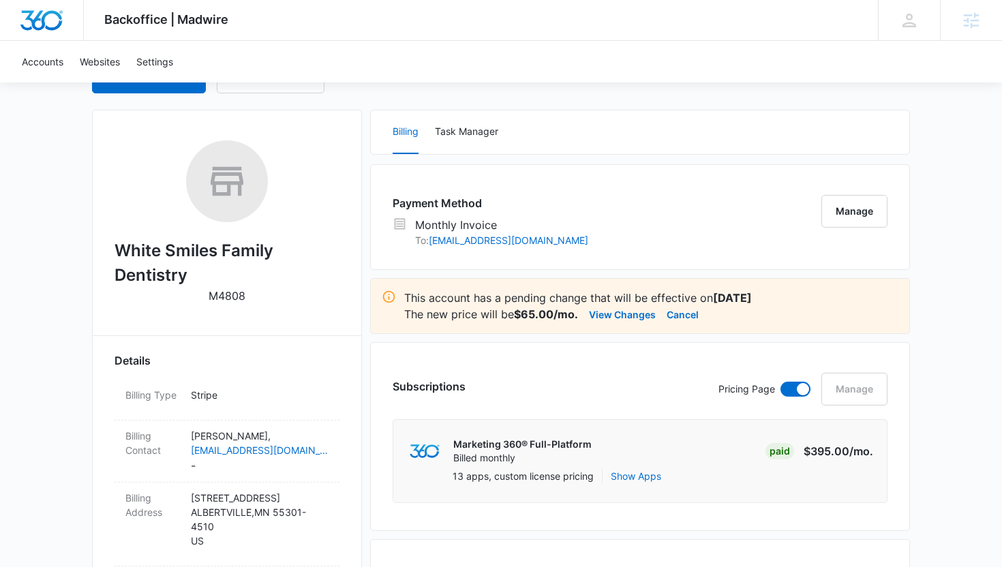
drag, startPoint x: 415, startPoint y: 27, endPoint x: 397, endPoint y: 25, distance: 17.8
click at [397, 25] on div "Backoffice | Madwire Apps Settings Thomas Baron thomas.baron@madwire.com My Pro…" at bounding box center [501, 20] width 1002 height 41
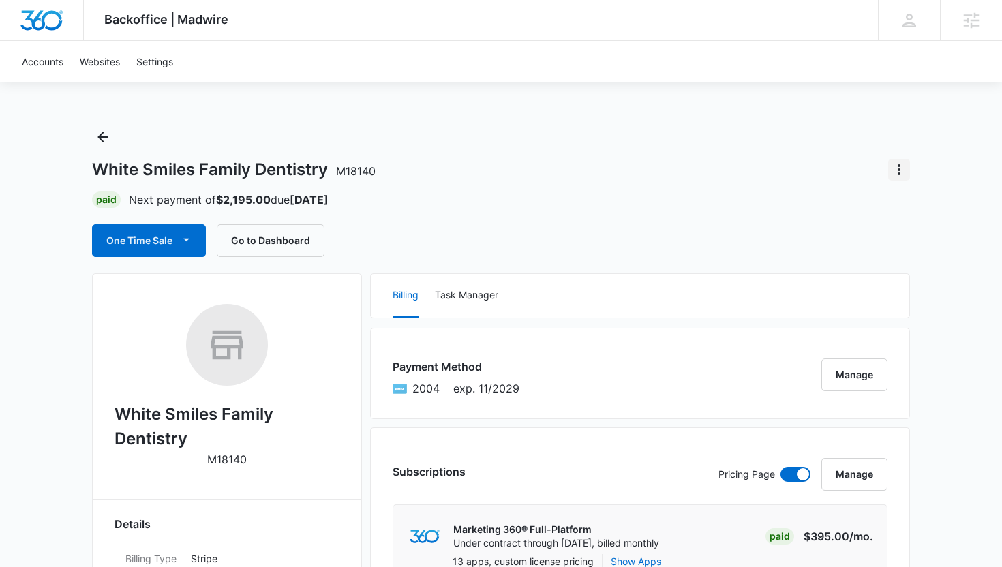
click at [903, 168] on icon "Actions" at bounding box center [899, 170] width 16 height 16
click at [864, 208] on div "Close Account" at bounding box center [844, 208] width 64 height 10
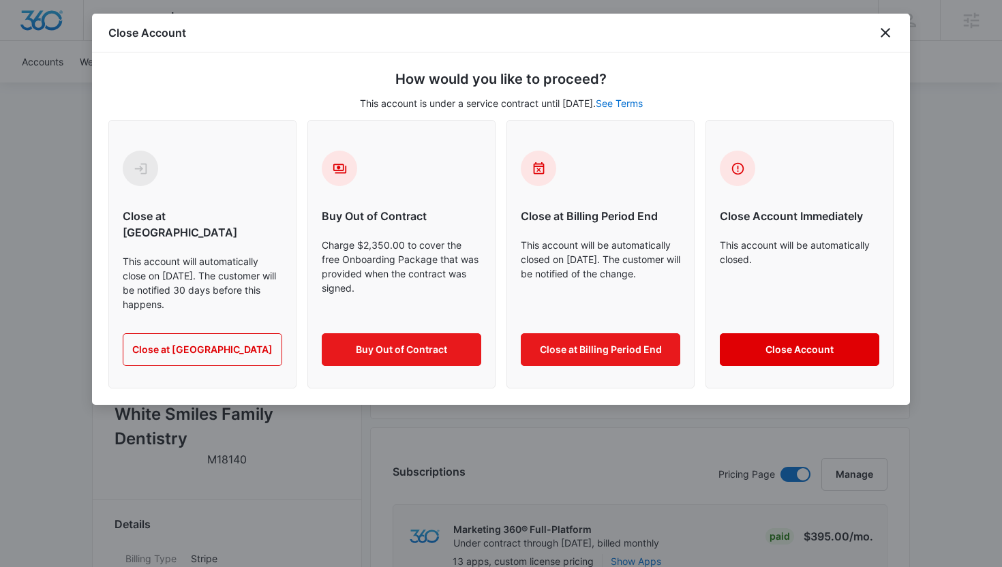
click at [753, 333] on button "Close Account" at bounding box center [799, 349] width 159 height 33
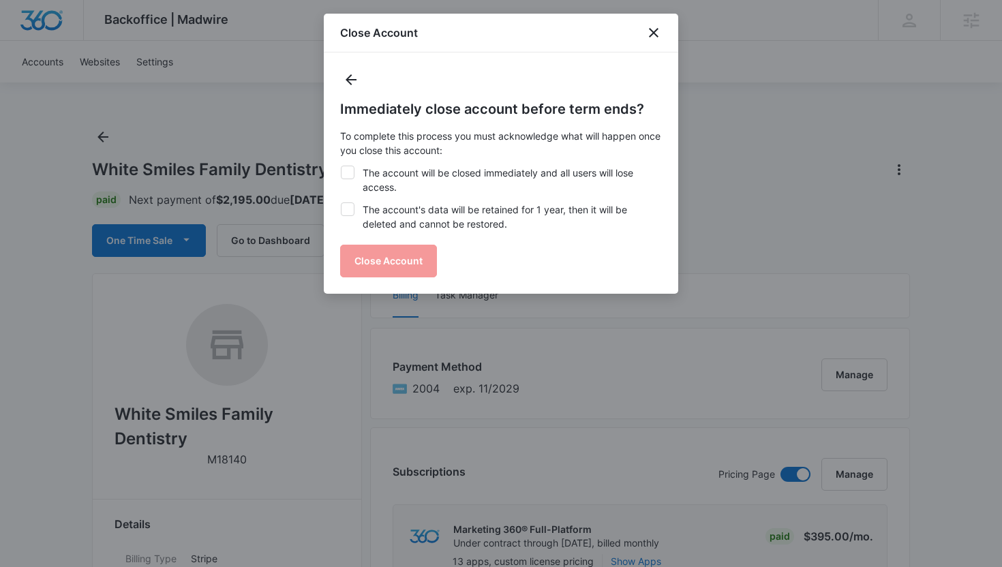
click at [493, 147] on p "To complete this process you must acknowledge what will happen once you close t…" at bounding box center [501, 143] width 322 height 29
click at [480, 167] on label "The account will be closed immediately and all users will lose access." at bounding box center [501, 180] width 322 height 29
click at [341, 166] on input "The account will be closed immediately and all users will lose access." at bounding box center [340, 166] width 1 height 1
checkbox input "true"
click at [472, 207] on label "The account's data will be retained for 1 year, then it will be deleted and can…" at bounding box center [501, 216] width 322 height 29
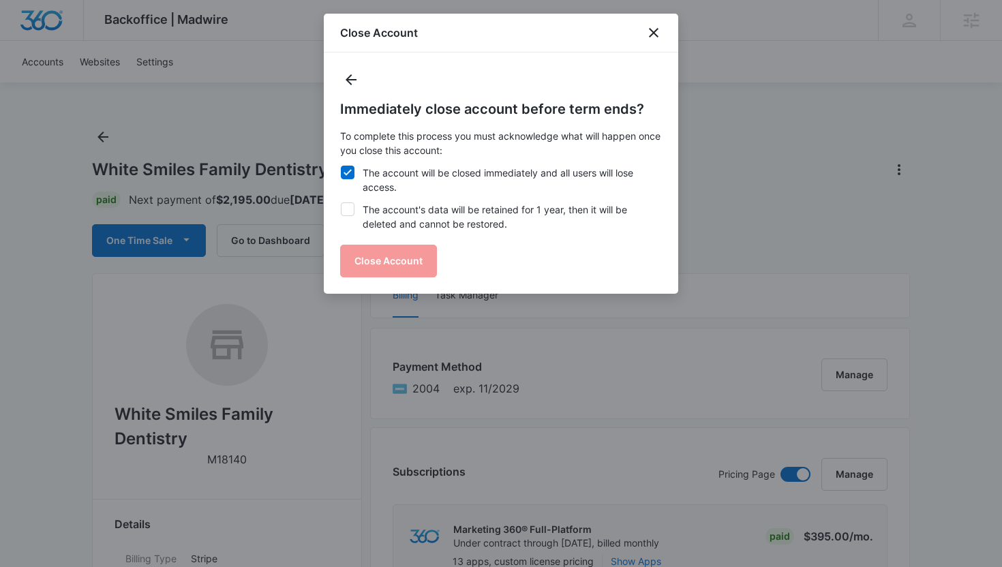
click at [341, 203] on input "The account's data will be retained for 1 year, then it will be deleted and can…" at bounding box center [340, 202] width 1 height 1
checkbox input "true"
click at [428, 239] on div "Immediately close account before term ends? To complete this process you must a…" at bounding box center [501, 188] width 322 height 179
click at [428, 245] on button "Close Account" at bounding box center [388, 261] width 97 height 33
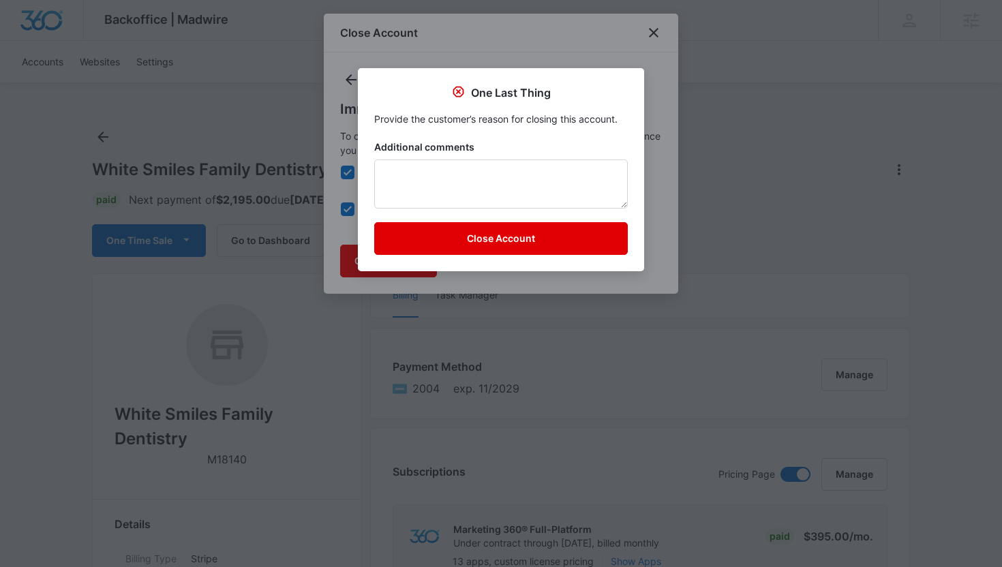
click at [428, 244] on button "Close Account" at bounding box center [501, 238] width 254 height 33
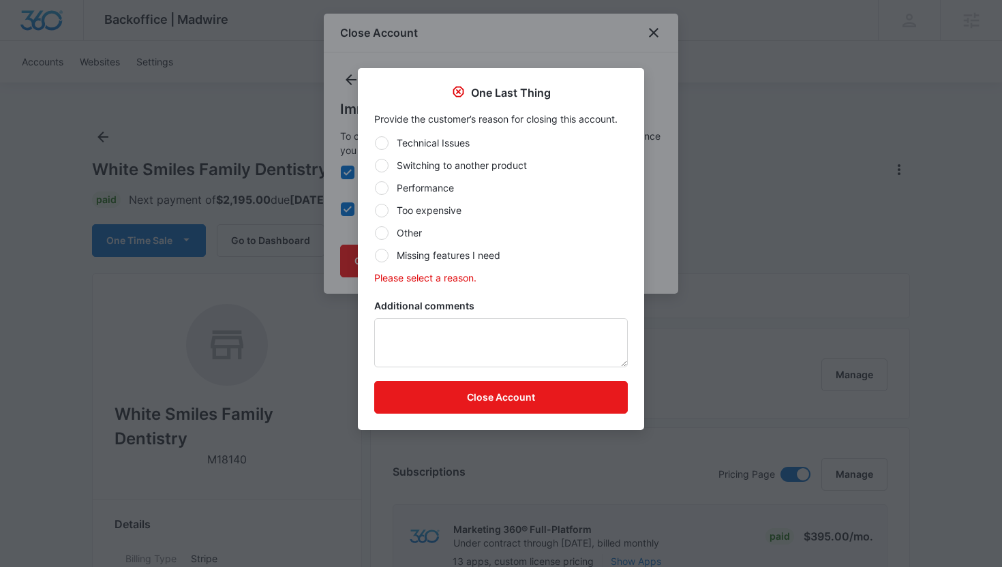
click at [408, 232] on label "Other" at bounding box center [501, 233] width 254 height 14
click at [375, 232] on input "Other" at bounding box center [374, 232] width 1 height 1
radio input "true"
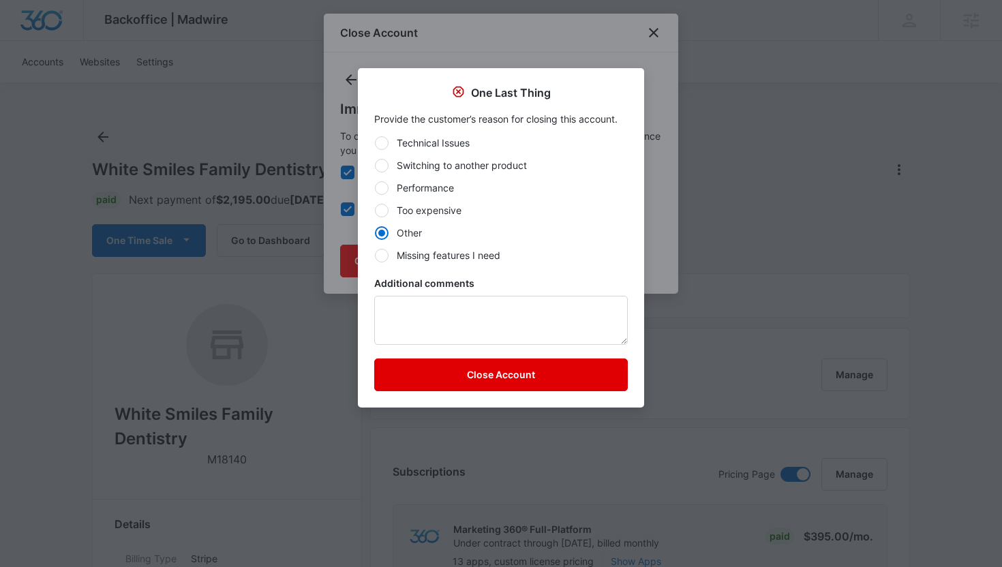
click at [452, 389] on button "Close Account" at bounding box center [501, 375] width 254 height 33
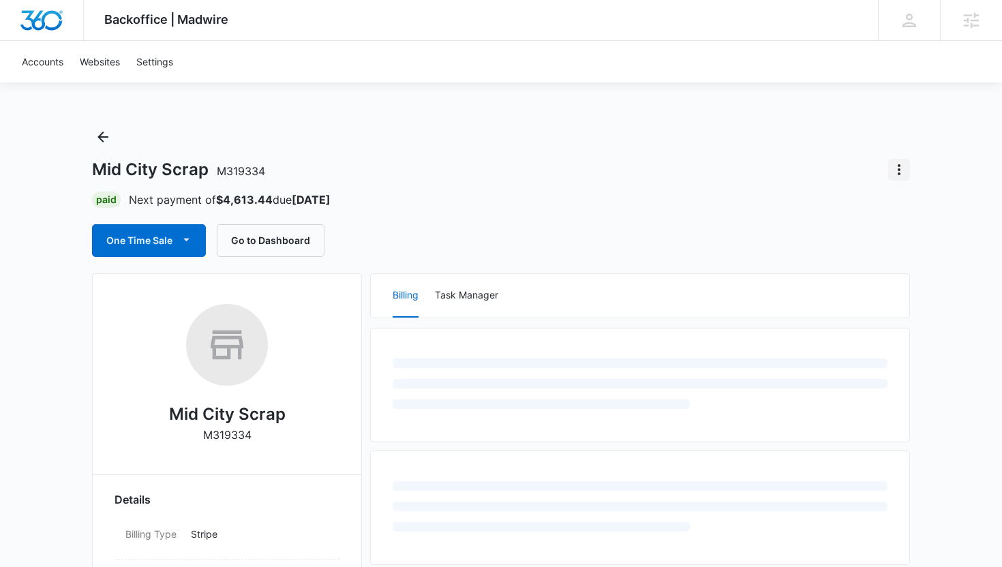
click at [904, 170] on icon "Actions" at bounding box center [899, 170] width 16 height 16
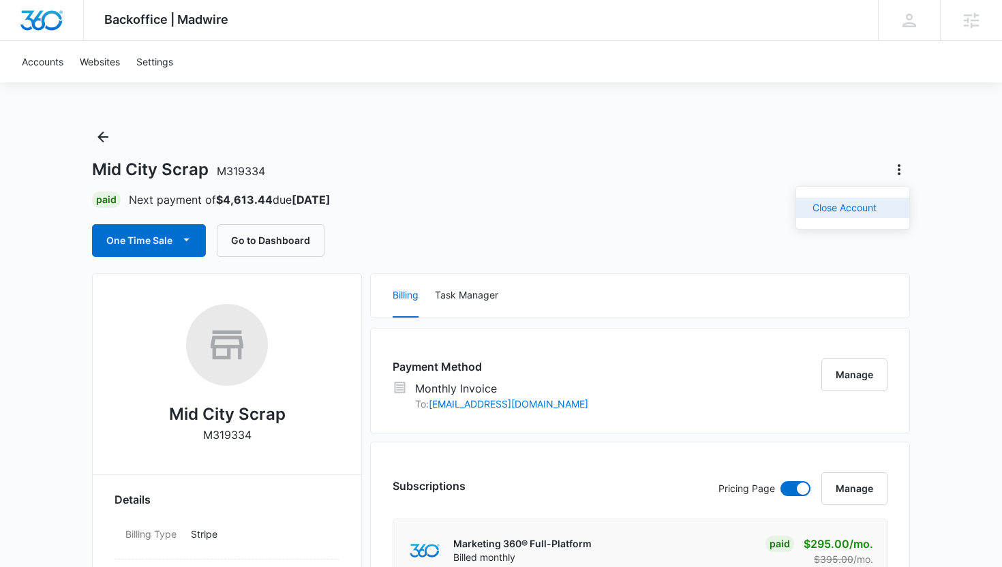
click at [880, 209] on button "Close Account" at bounding box center [852, 208] width 113 height 20
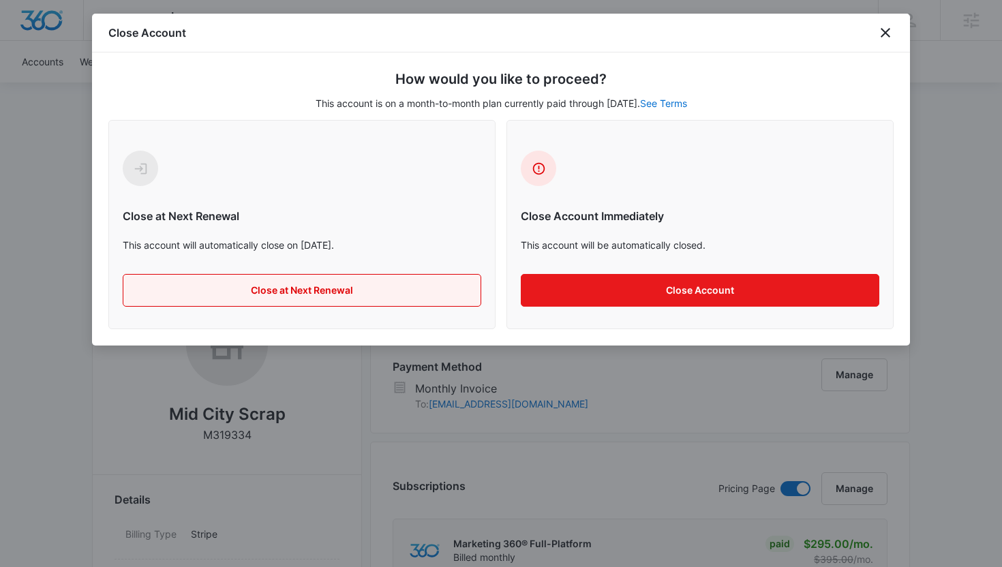
click at [434, 281] on button "Close at Next Renewal" at bounding box center [302, 290] width 359 height 33
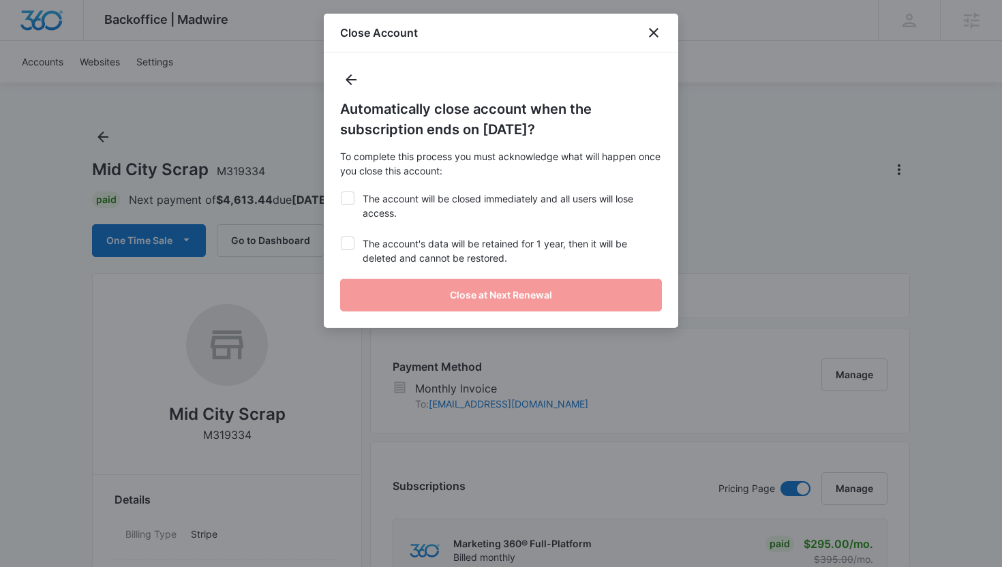
click at [453, 216] on label "The account will be closed immediately and all users will lose access." at bounding box center [501, 206] width 322 height 29
click at [341, 192] on input "The account will be closed immediately and all users will lose access." at bounding box center [340, 192] width 1 height 1
checkbox input "true"
click at [451, 247] on label "The account's data will be retained for 1 year, then it will be deleted and can…" at bounding box center [501, 251] width 322 height 29
click at [341, 237] on input "The account's data will be retained for 1 year, then it will be deleted and can…" at bounding box center [340, 237] width 1 height 1
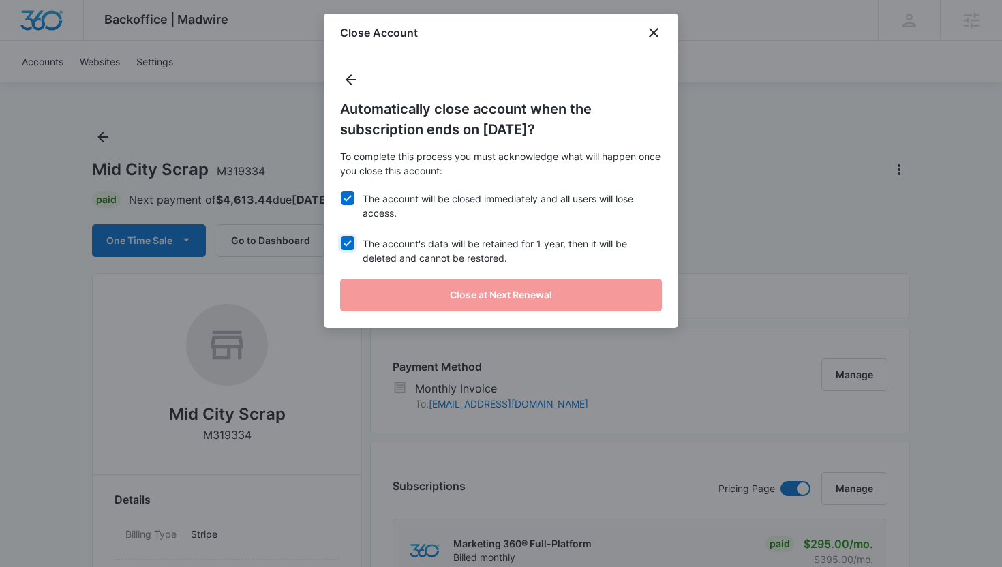
checkbox input "true"
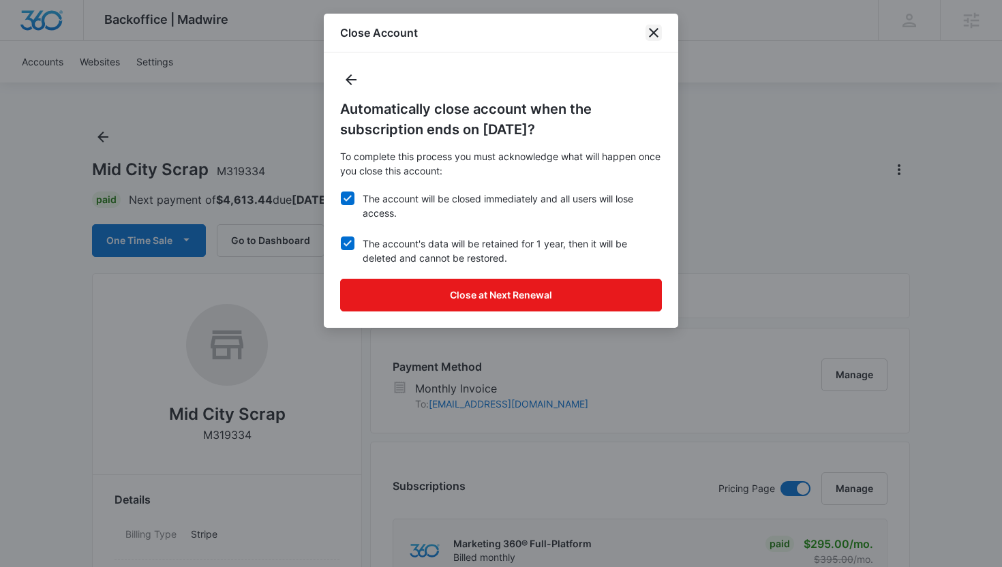
click at [655, 40] on icon "close" at bounding box center [653, 33] width 16 height 16
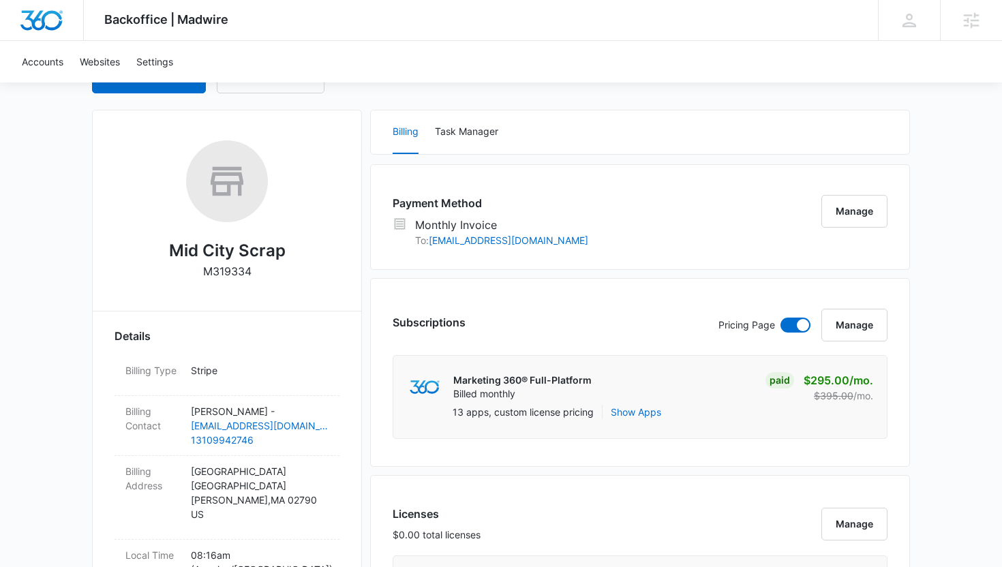
scroll to position [228, 0]
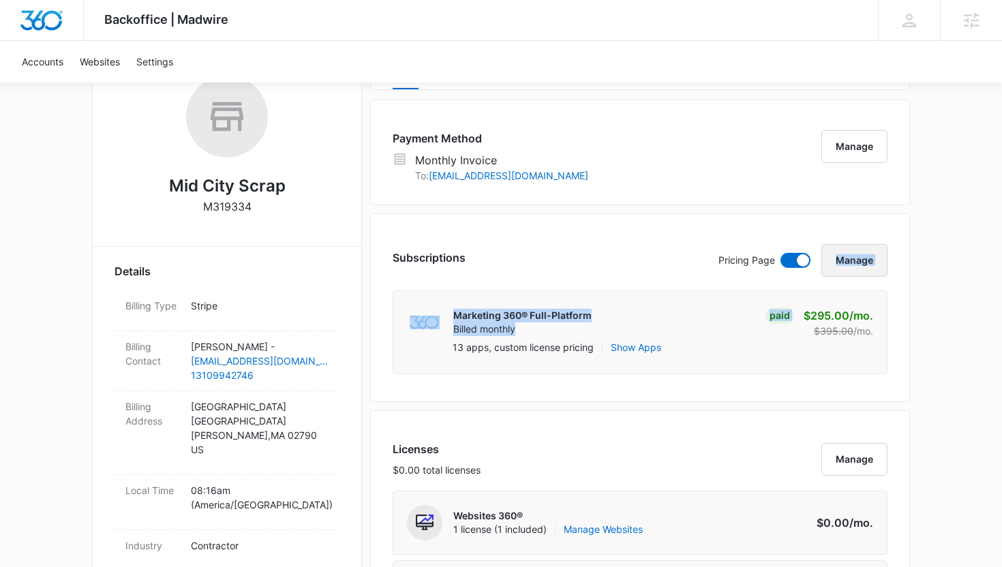
drag, startPoint x: 862, startPoint y: 299, endPoint x: 874, endPoint y: 247, distance: 53.9
click at [874, 246] on div "Subscriptions Pricing Page Manage Marketing 360® Full-Platform Billed monthly P…" at bounding box center [640, 307] width 540 height 189
click at [874, 247] on button "Manage" at bounding box center [854, 260] width 66 height 33
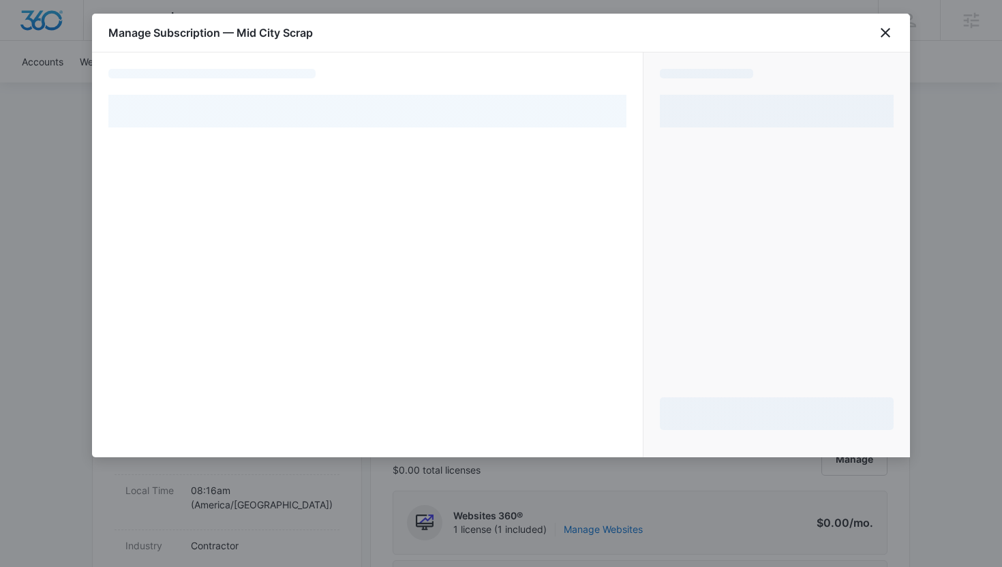
select select "MANUAL_INVOICE"
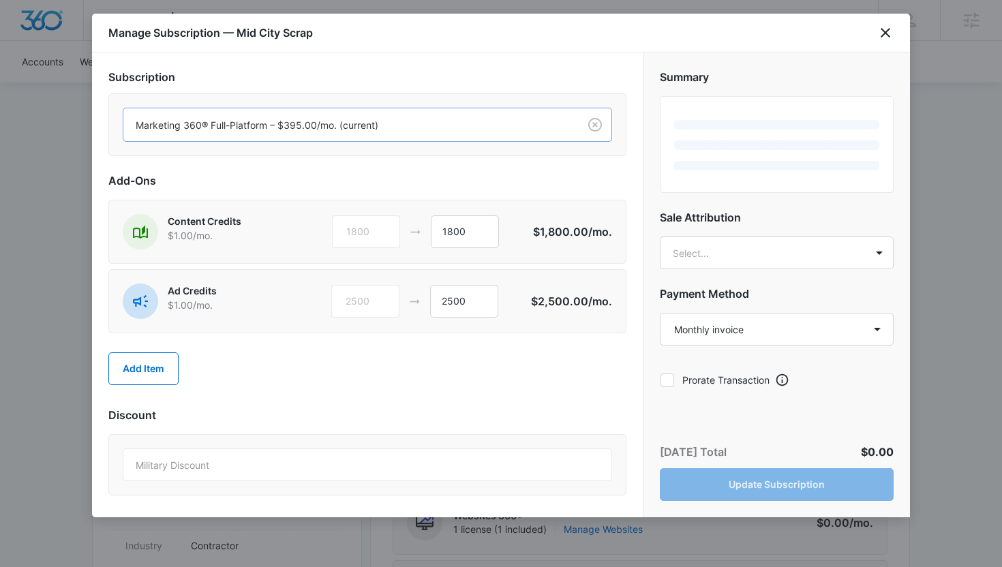
click at [392, 115] on div "Marketing 360® Full-Platform – $395.00/mo. (current)" at bounding box center [350, 125] width 455 height 31
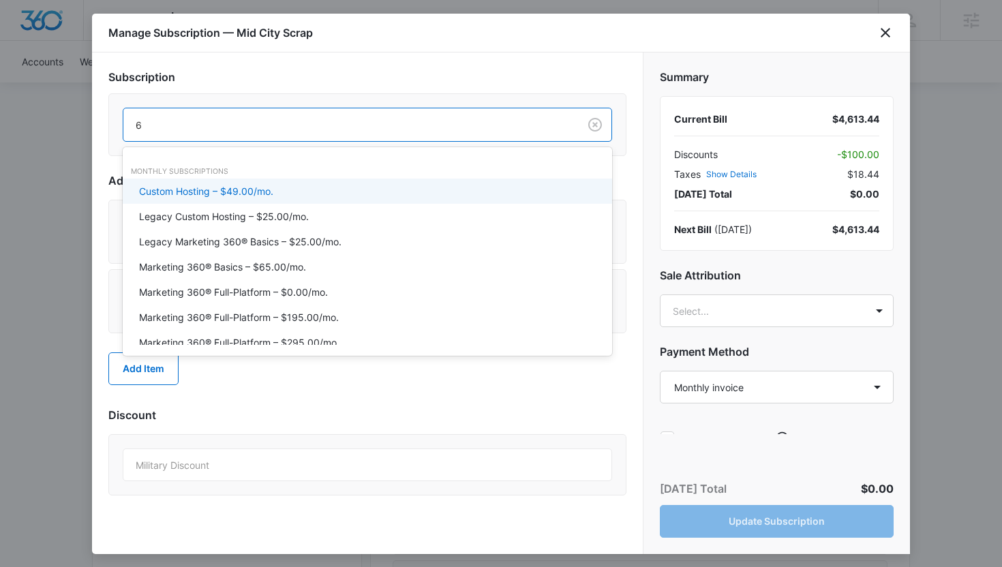
type input "65"
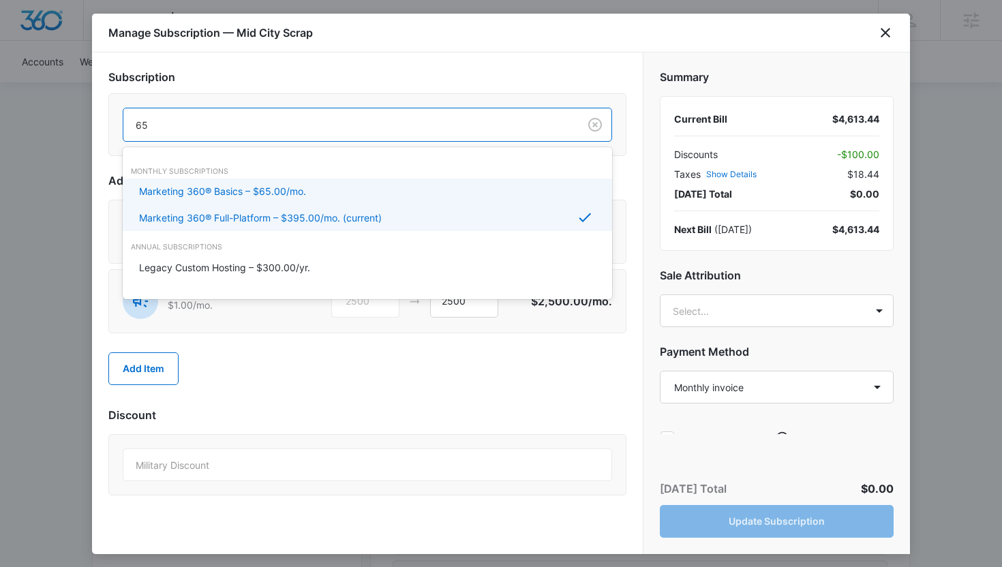
click at [354, 196] on div "Marketing 360® Basics – $65.00/mo." at bounding box center [366, 191] width 454 height 14
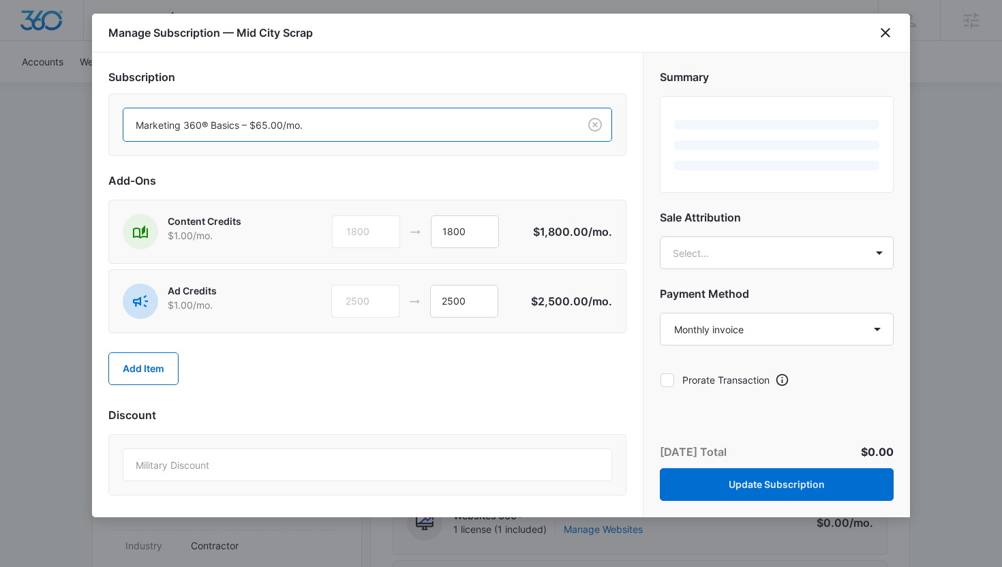
click at [496, 184] on h2 "Add-Ons" at bounding box center [367, 180] width 518 height 16
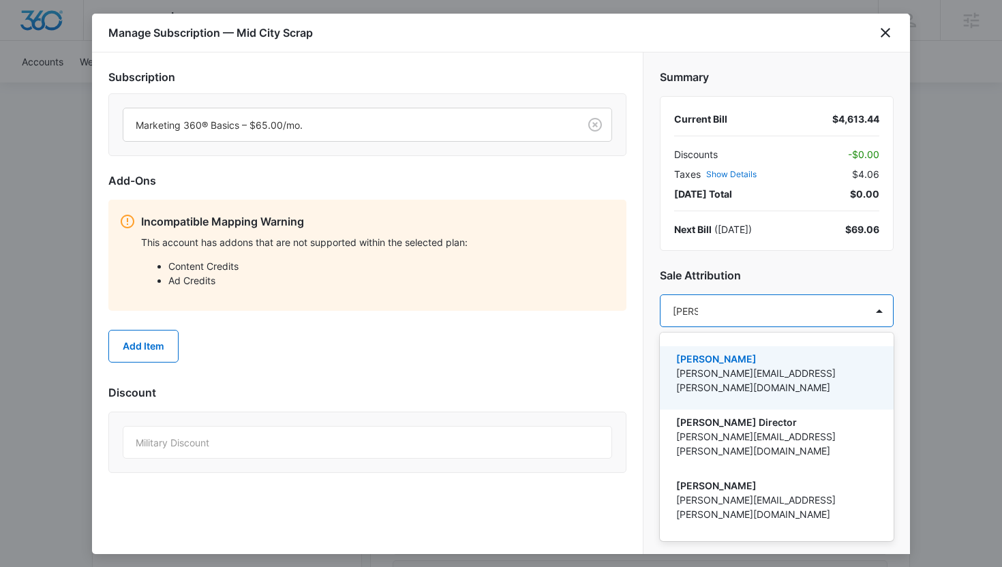
type input "thomas"
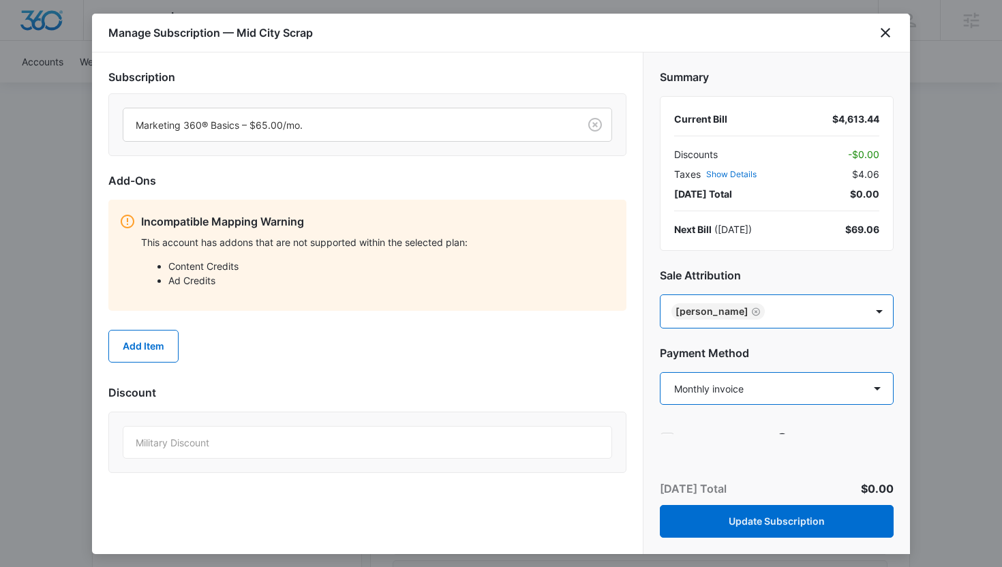
click at [707, 376] on select "Select a payment method Visa ending in 1336 Mastercard ending in 6348 BAYCOAST …" at bounding box center [777, 388] width 234 height 33
select select "pm_1SBc9SA4n8RTgNjUQ8x6rLly"
click at [660, 372] on select "Select a payment method Visa ending in 1336 Mastercard ending in 6348 BAYCOAST …" at bounding box center [777, 388] width 234 height 33
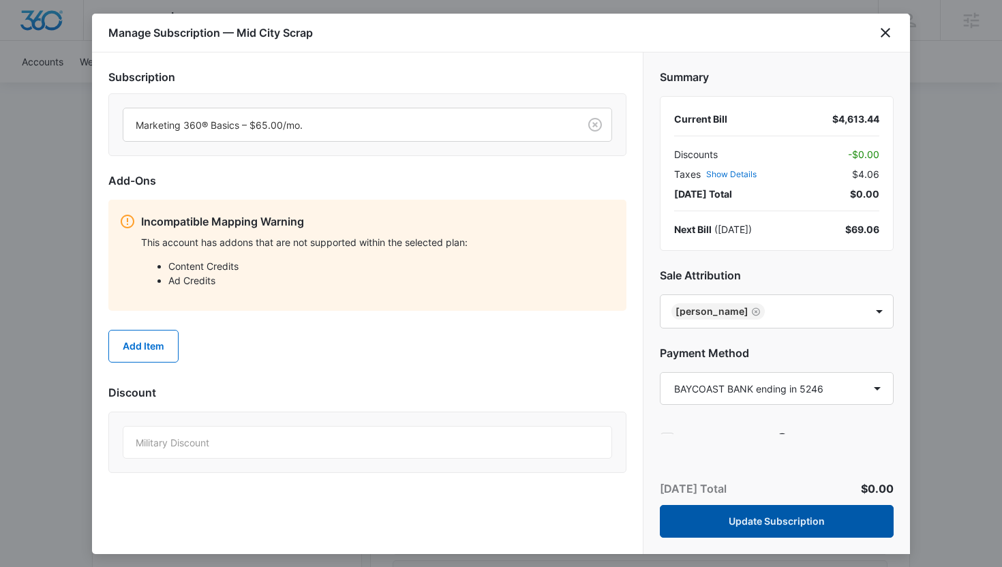
click at [727, 519] on button "Update Subscription" at bounding box center [777, 521] width 234 height 33
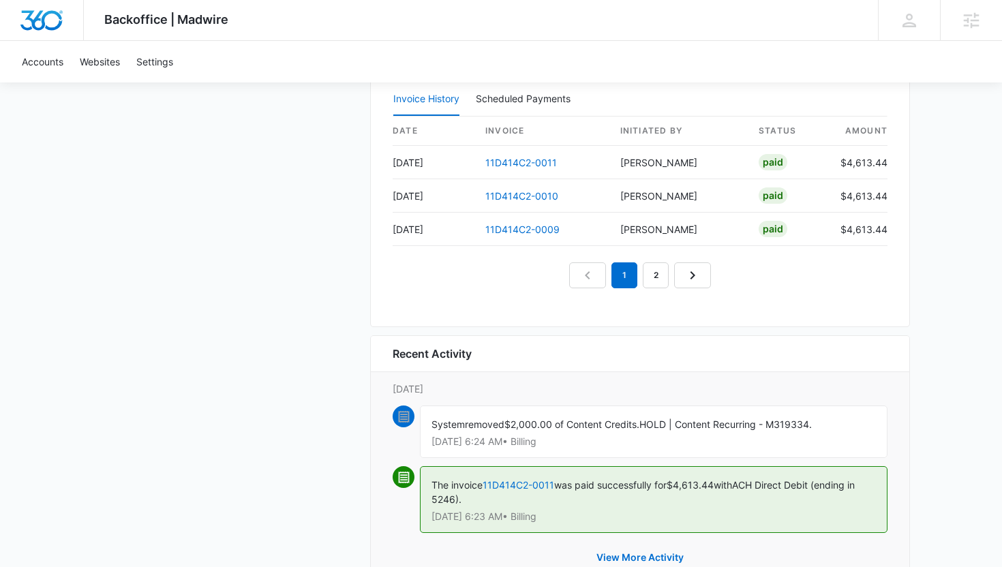
scroll to position [1401, 0]
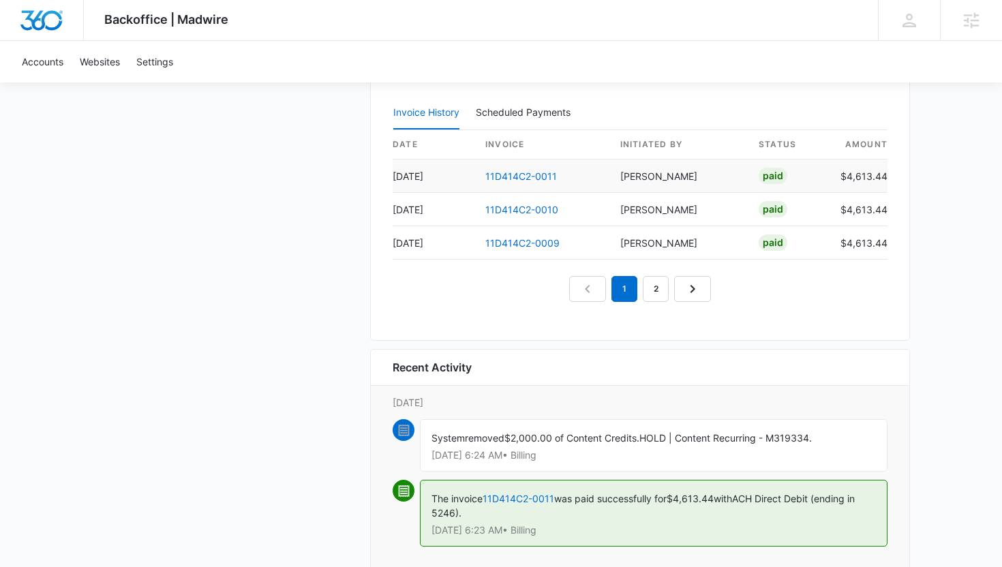
click at [528, 169] on td "11D414C2-0011" at bounding box center [541, 175] width 135 height 33
click at [527, 176] on link "11D414C2-0011" at bounding box center [521, 176] width 72 height 12
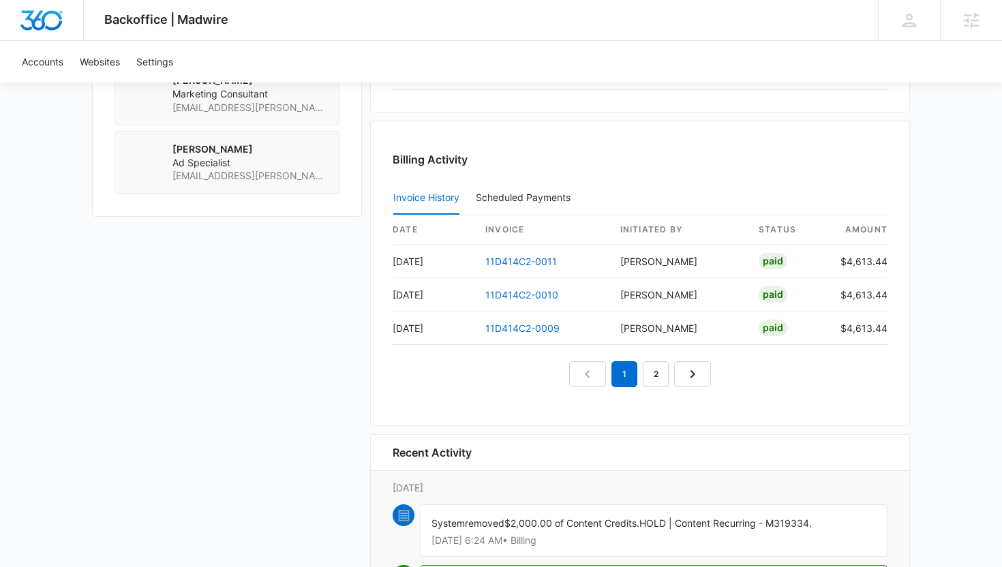
scroll to position [1337, 0]
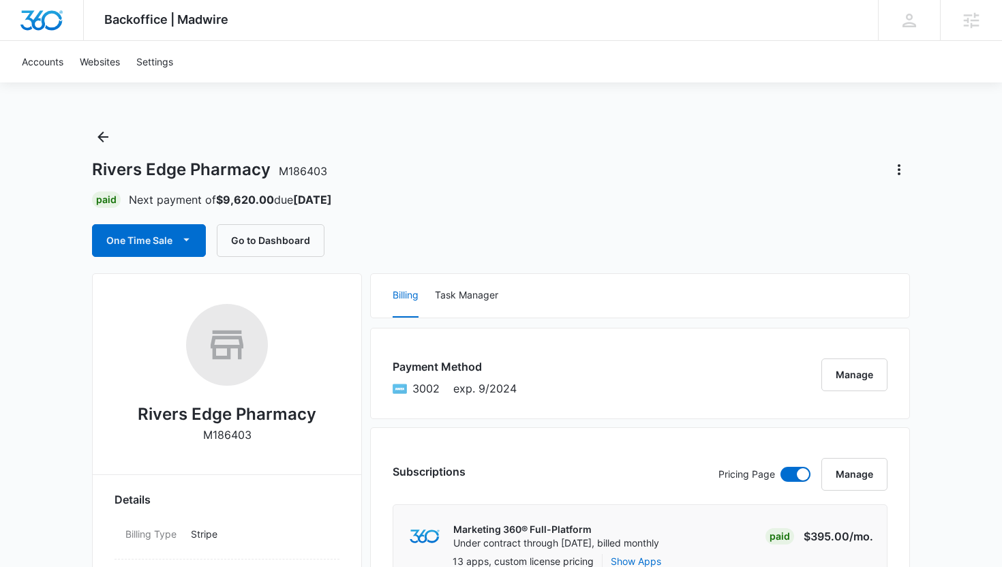
click at [887, 183] on div "Rivers Edge Pharmacy M186403 Paid Next payment of $9,620.00 due Oct 25 One Time…" at bounding box center [501, 191] width 818 height 131
click at [901, 170] on icon "Actions" at bounding box center [899, 170] width 16 height 16
click at [843, 201] on button "Close Account" at bounding box center [852, 208] width 113 height 20
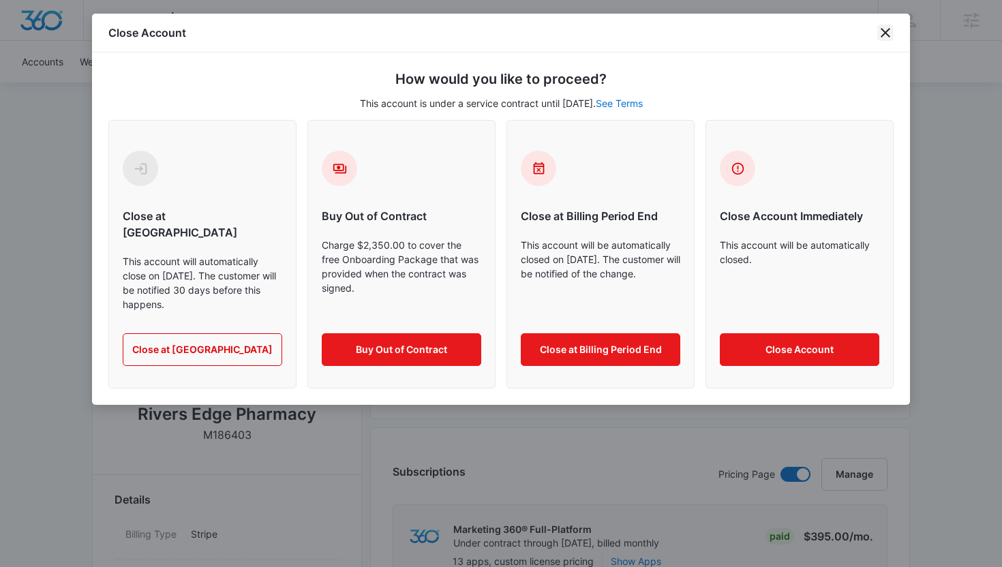
click at [889, 27] on icon "close" at bounding box center [885, 33] width 16 height 16
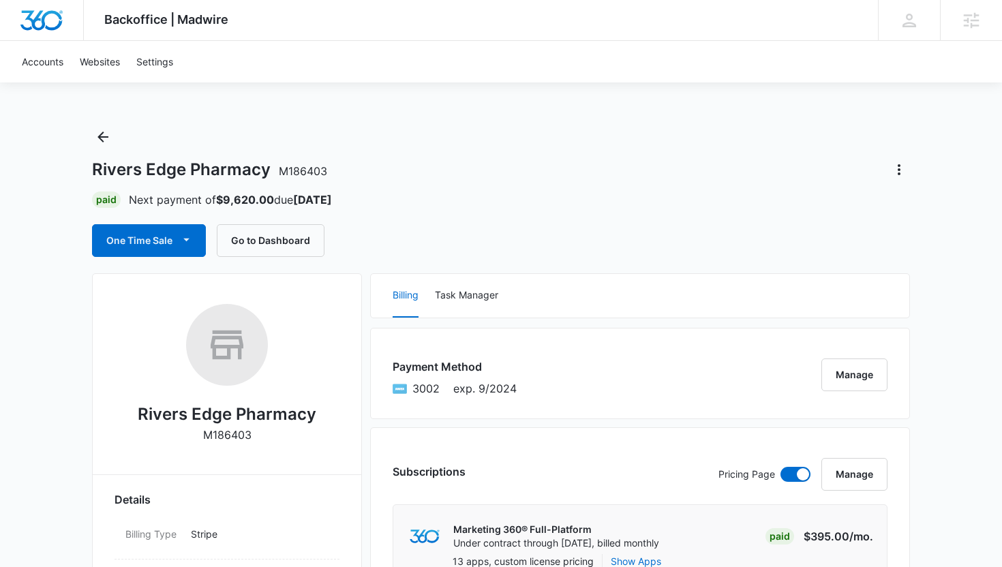
click at [883, 175] on div at bounding box center [893, 170] width 33 height 22
click at [899, 174] on icon "Actions" at bounding box center [899, 169] width 3 height 11
click at [863, 198] on button "Close Account" at bounding box center [852, 208] width 113 height 20
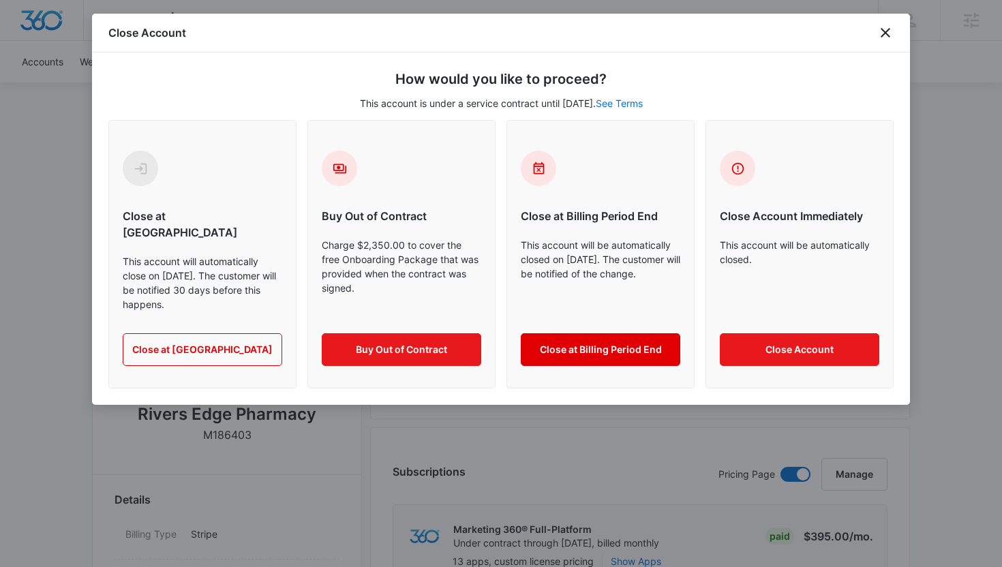
click at [617, 333] on button "Close at Billing Period End" at bounding box center [600, 349] width 159 height 33
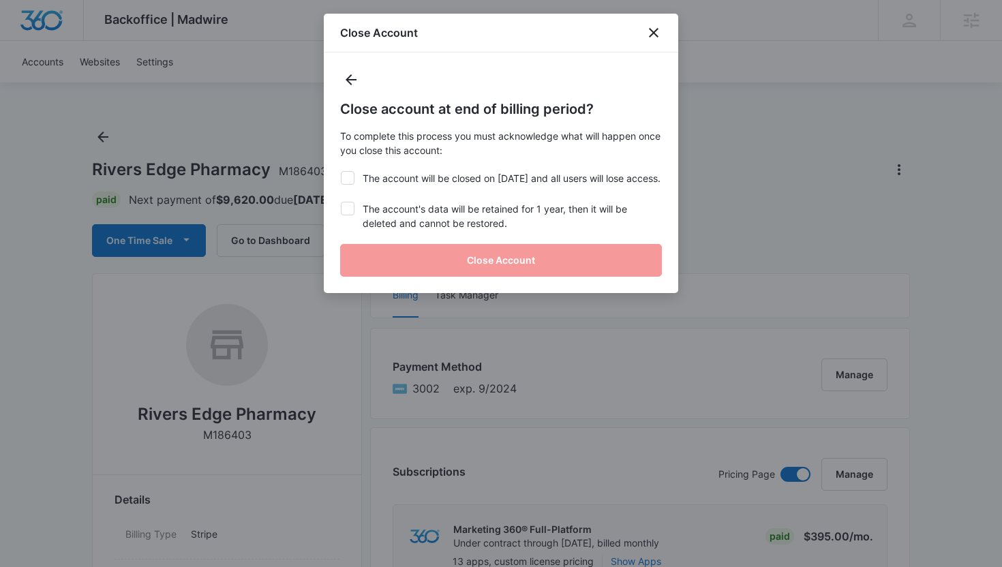
click at [503, 185] on label "The account will be closed on Oct 25, 2025 and all users will lose access." at bounding box center [501, 178] width 322 height 14
click at [341, 172] on input "The account will be closed on Oct 25, 2025 and all users will lose access." at bounding box center [340, 171] width 1 height 1
checkbox input "true"
click at [502, 224] on label "The account's data will be retained for 1 year, then it will be deleted and can…" at bounding box center [501, 216] width 322 height 29
click at [341, 202] on input "The account's data will be retained for 1 year, then it will be deleted and can…" at bounding box center [340, 202] width 1 height 1
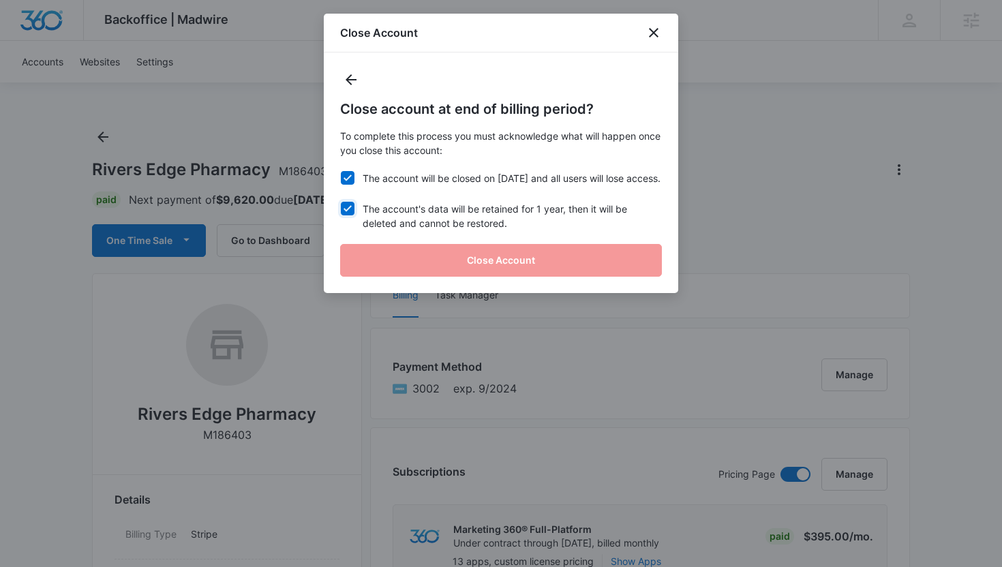
checkbox input "true"
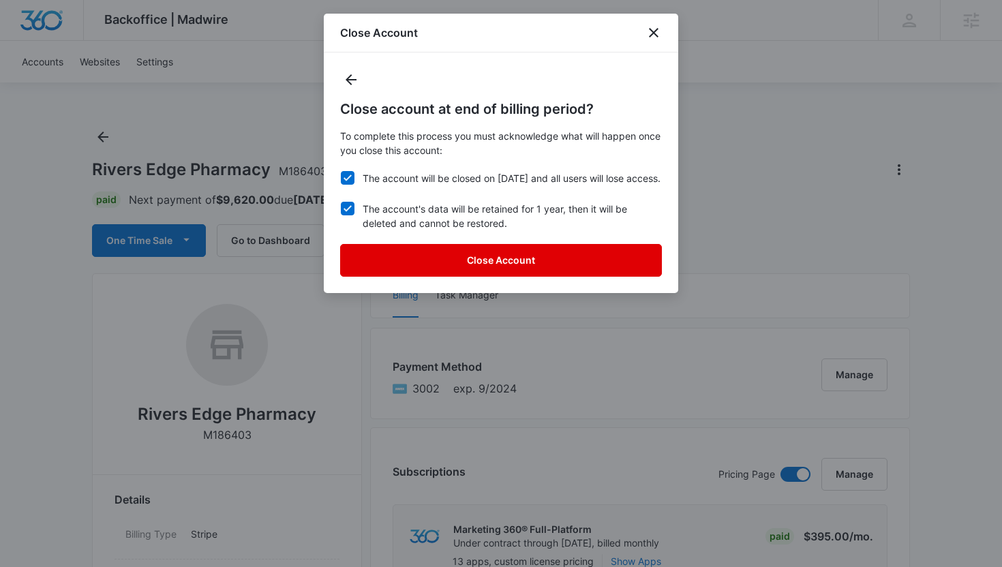
click at [507, 275] on button "Close Account" at bounding box center [501, 260] width 322 height 33
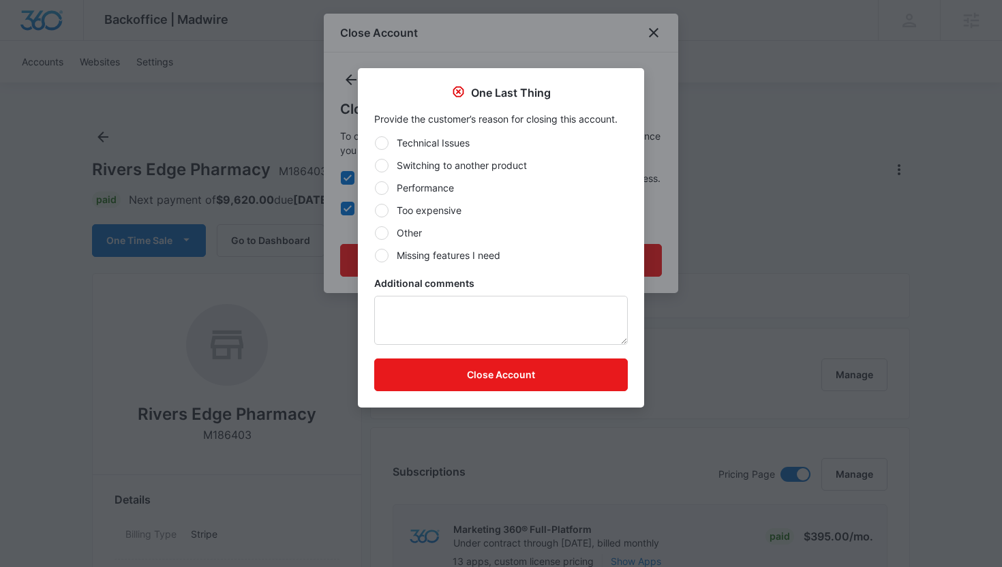
click at [489, 228] on label "Other" at bounding box center [501, 233] width 254 height 14
click at [375, 232] on input "Other" at bounding box center [374, 232] width 1 height 1
radio input "true"
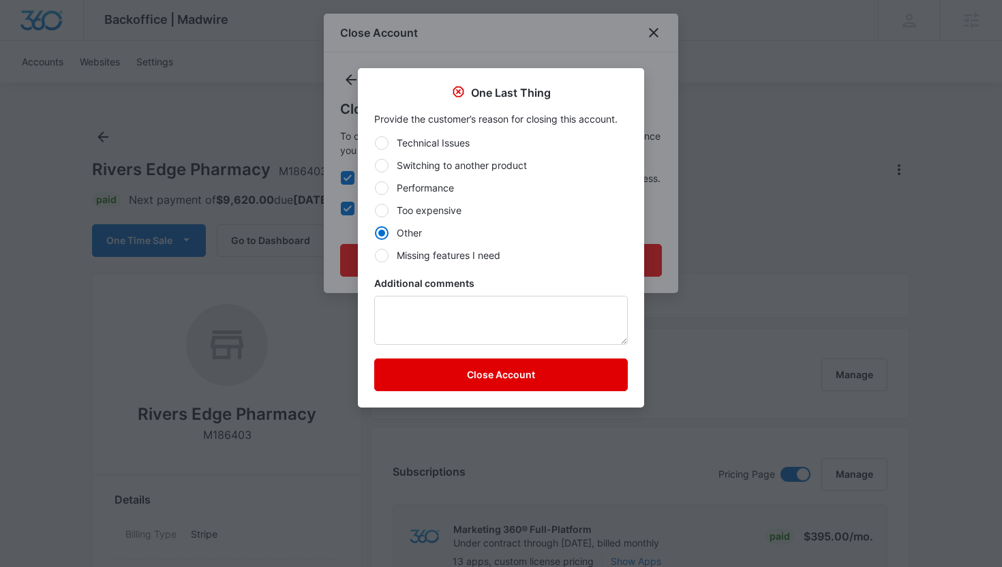
click at [470, 361] on button "Close Account" at bounding box center [501, 375] width 254 height 33
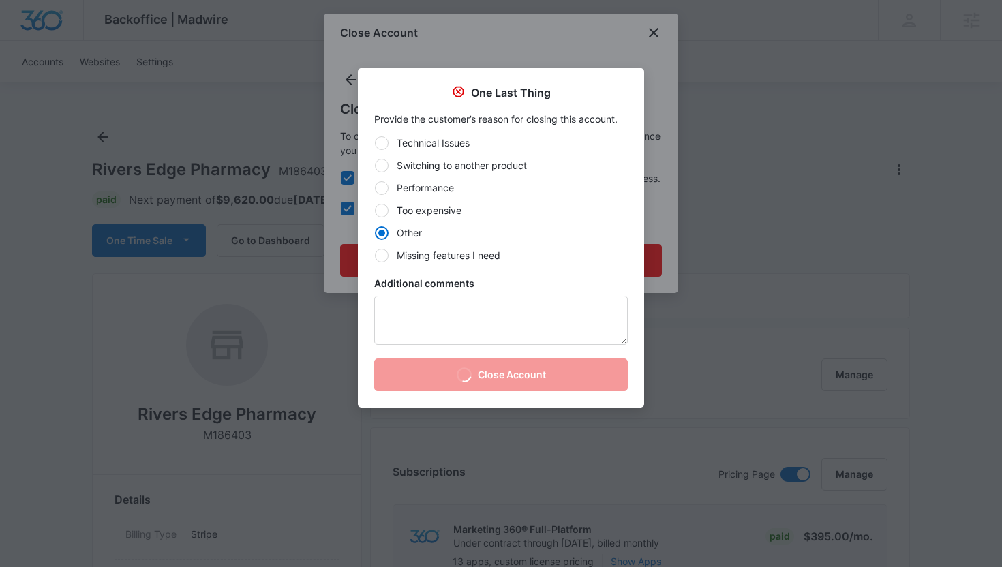
click at [436, 209] on label "Too expensive" at bounding box center [501, 210] width 254 height 14
click at [375, 210] on input "Too expensive" at bounding box center [374, 210] width 1 height 1
radio input "true"
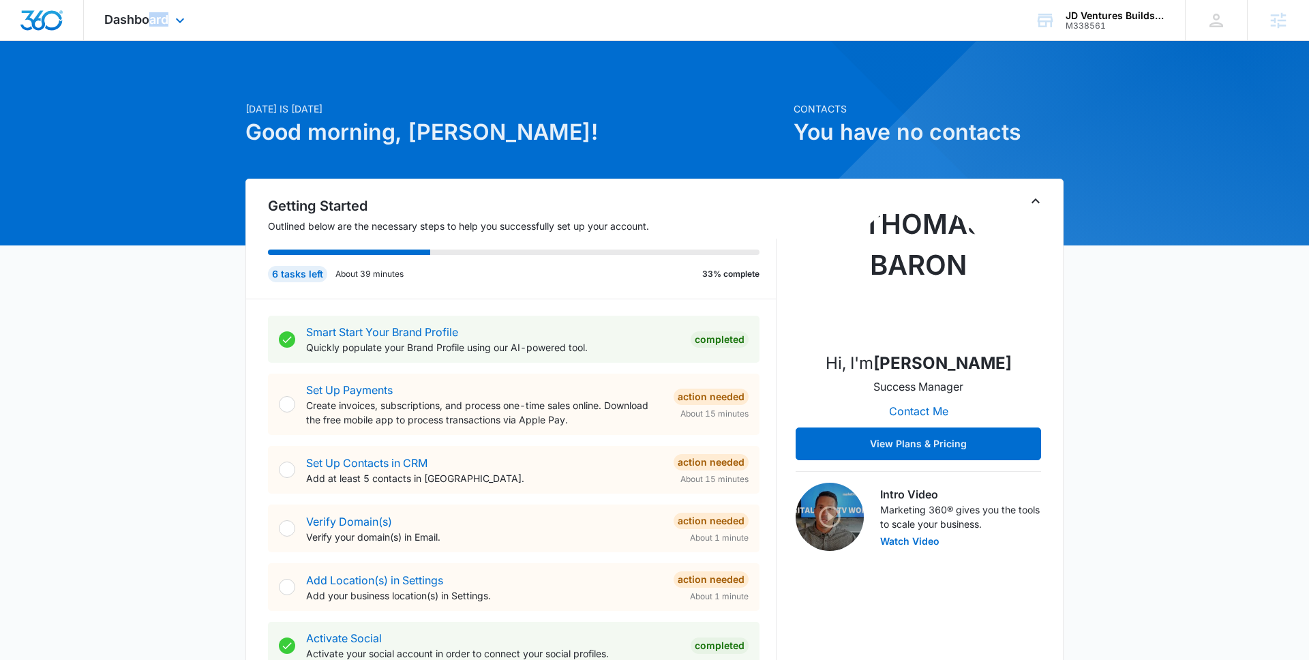
click at [148, 27] on div "Dashboard Apps Reputation Websites Forms CRM Email Social POS Content Ads Intel…" at bounding box center [146, 20] width 125 height 40
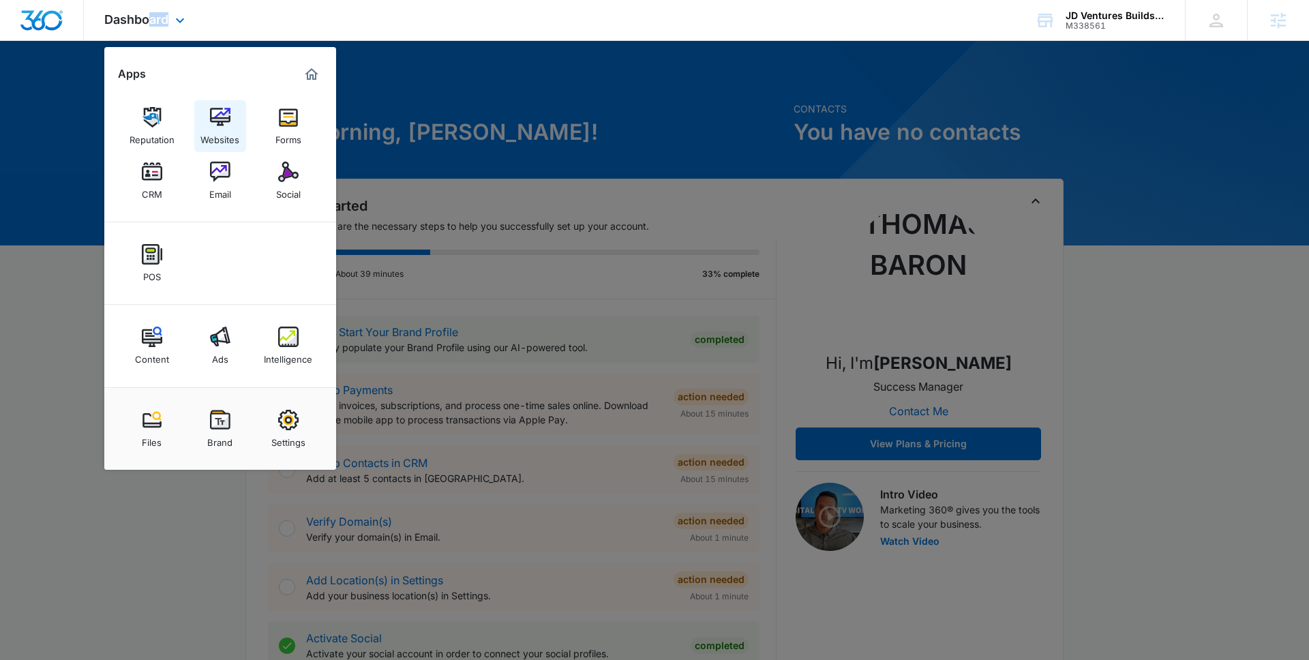
click at [219, 117] on img at bounding box center [220, 117] width 20 height 20
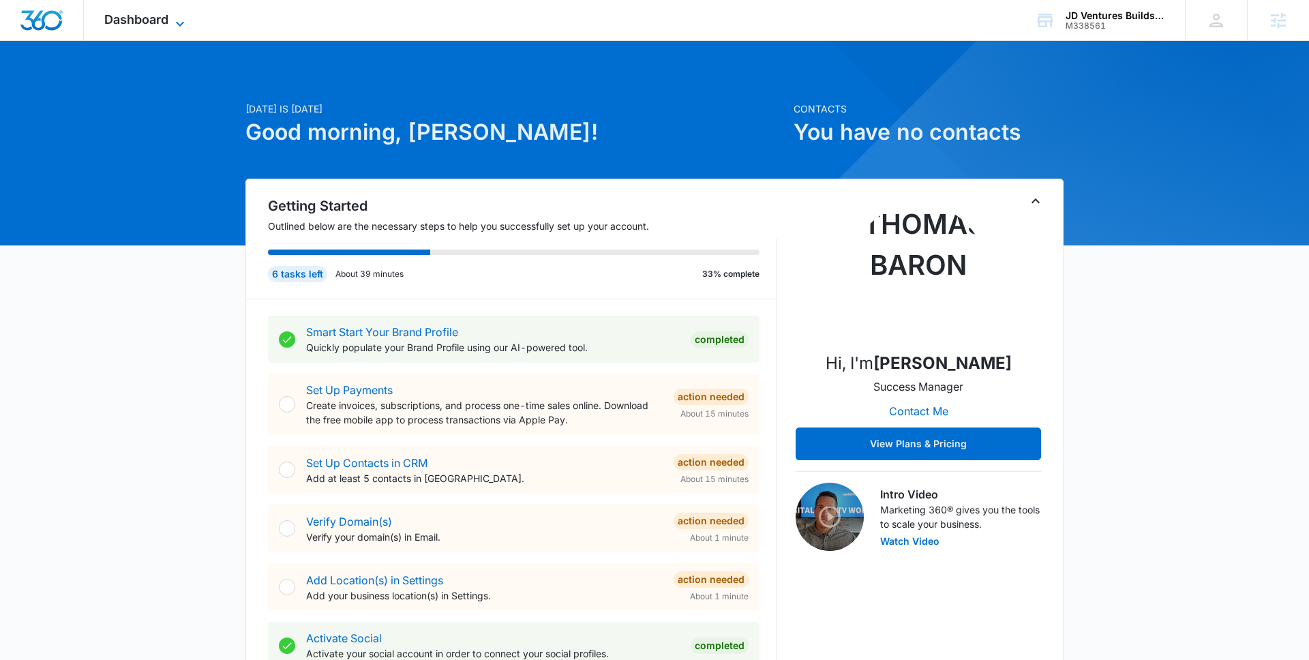
click at [166, 25] on span "Dashboard" at bounding box center [136, 19] width 64 height 14
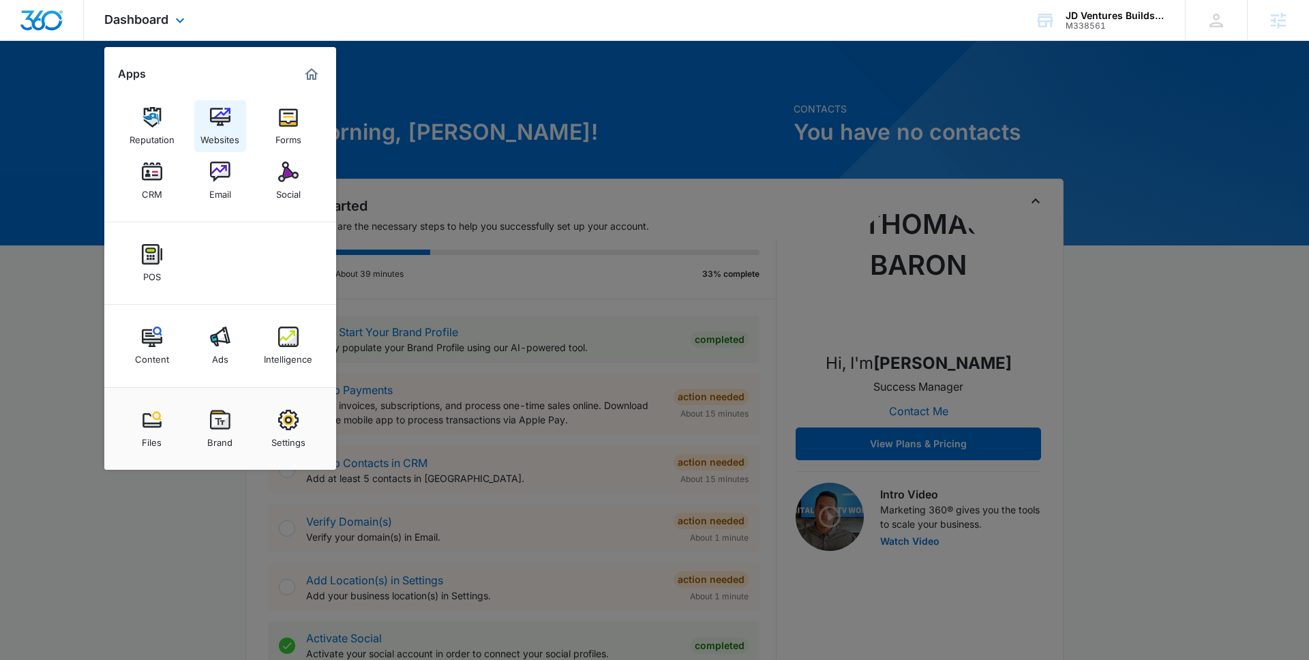
click at [211, 124] on img at bounding box center [220, 117] width 20 height 20
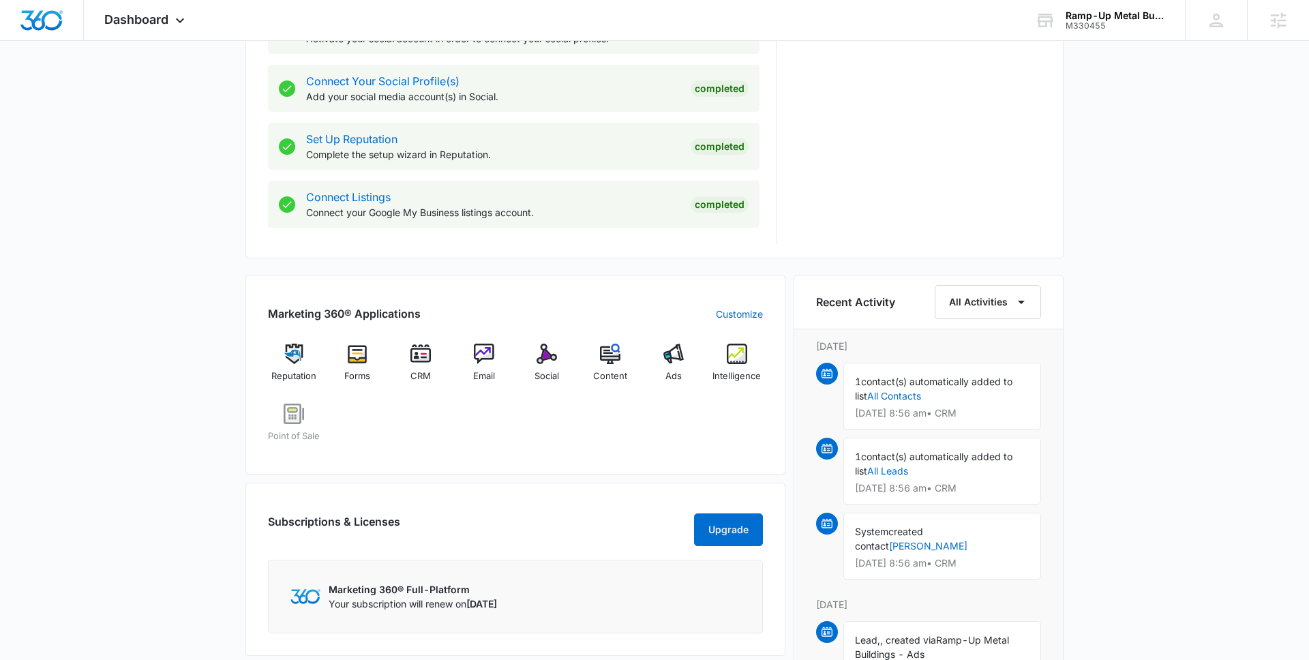
scroll to position [667, 0]
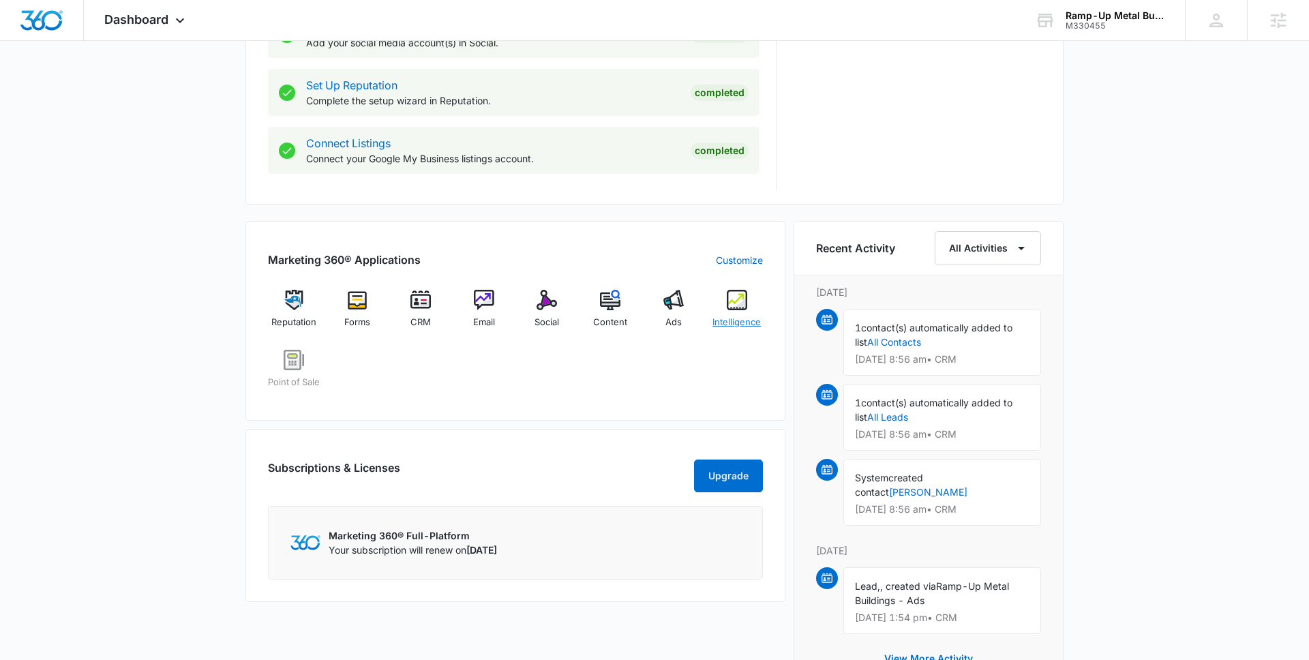
click at [749, 305] on div "Intelligence" at bounding box center [736, 314] width 52 height 49
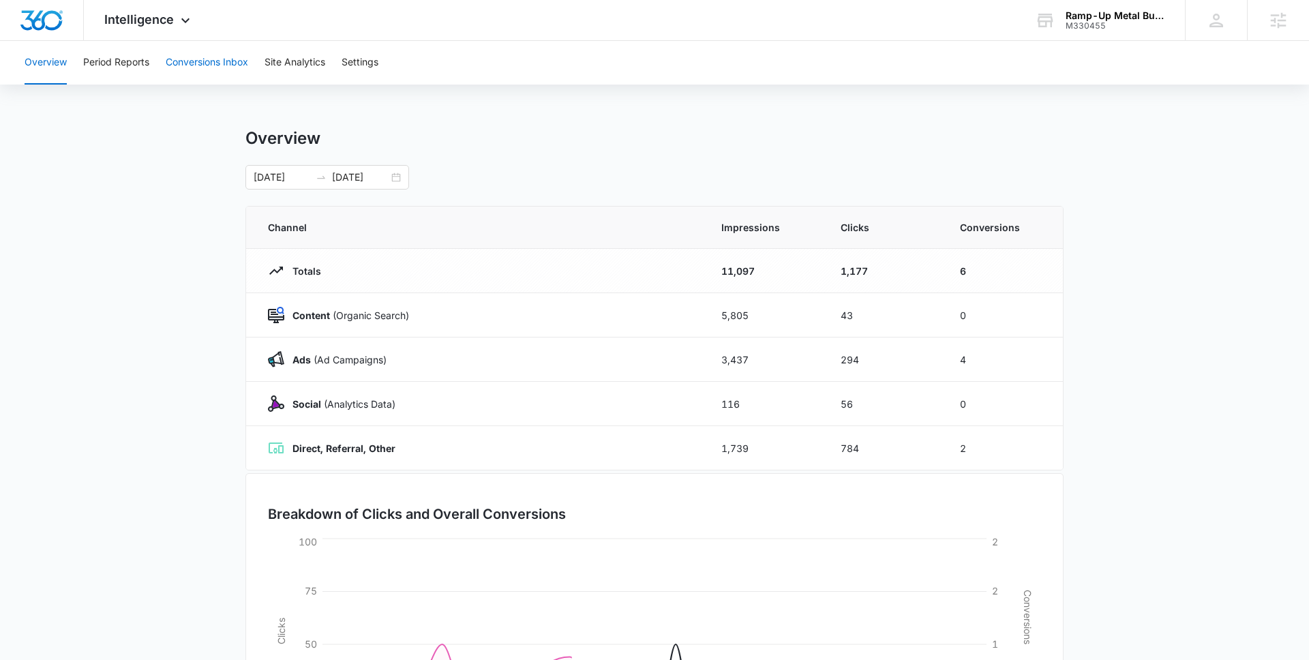
click at [216, 73] on button "Conversions Inbox" at bounding box center [207, 63] width 82 height 44
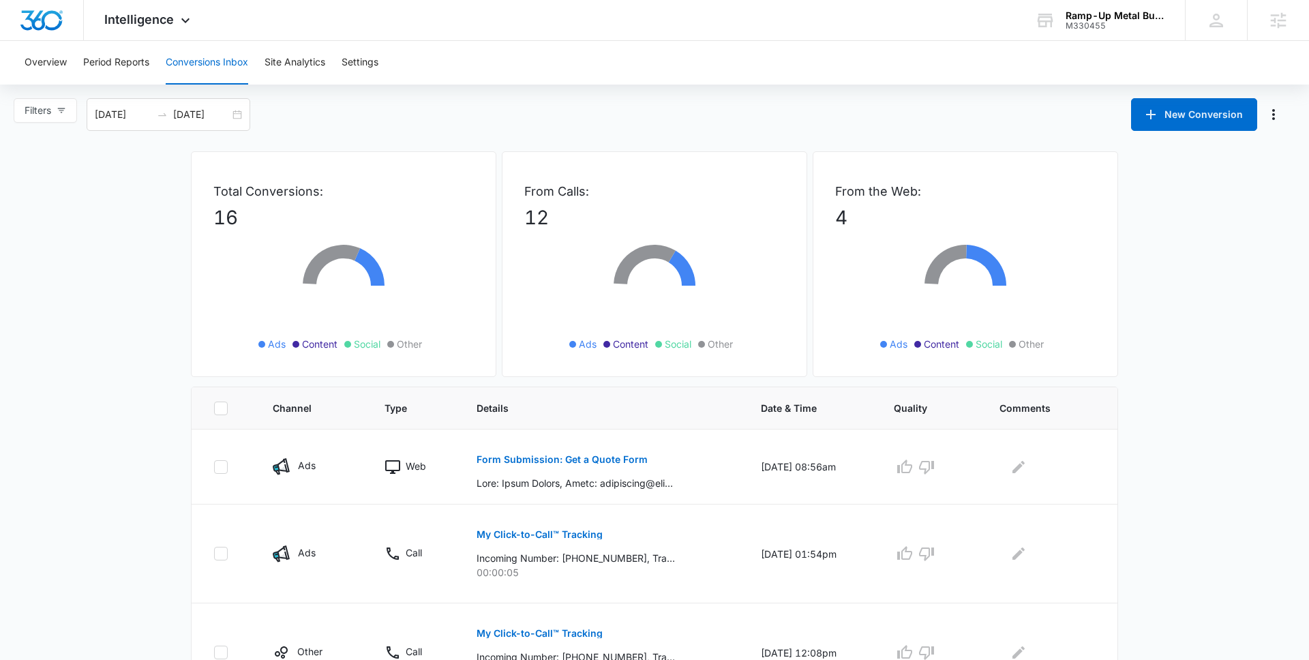
scroll to position [68, 0]
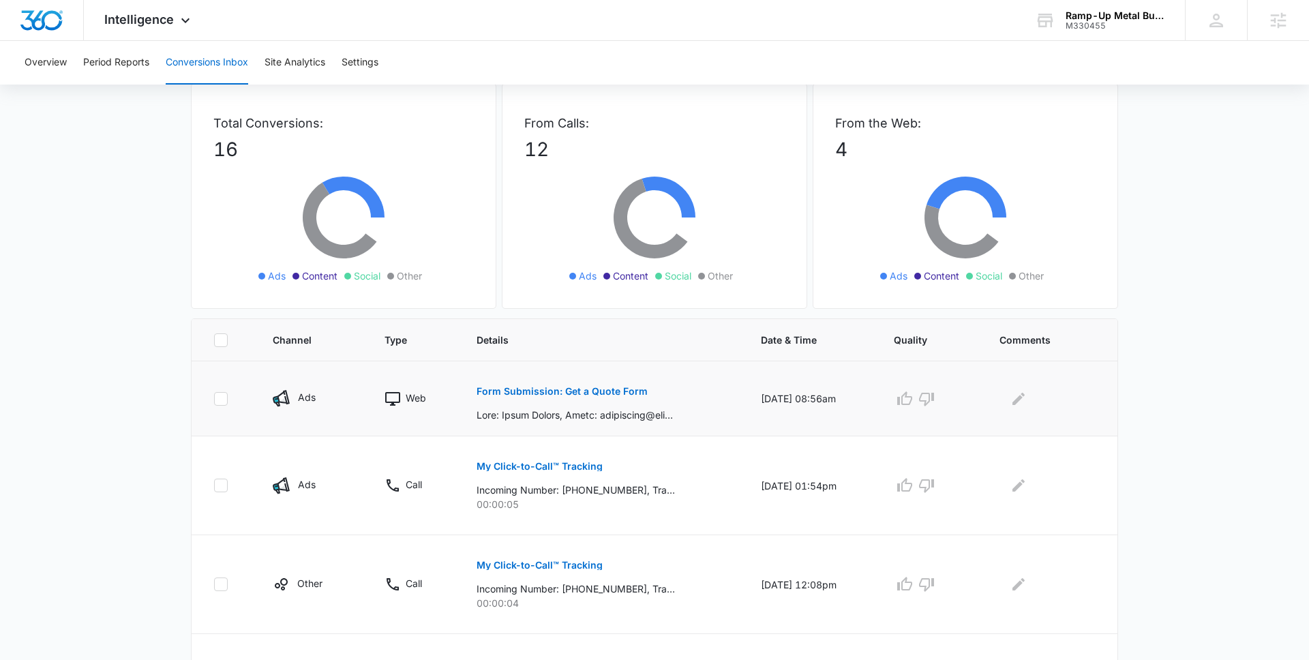
click at [466, 389] on td "Form Submission: Get a Quote Form" at bounding box center [602, 398] width 284 height 75
click at [483, 389] on p "Form Submission: Get a Quote Form" at bounding box center [561, 391] width 171 height 10
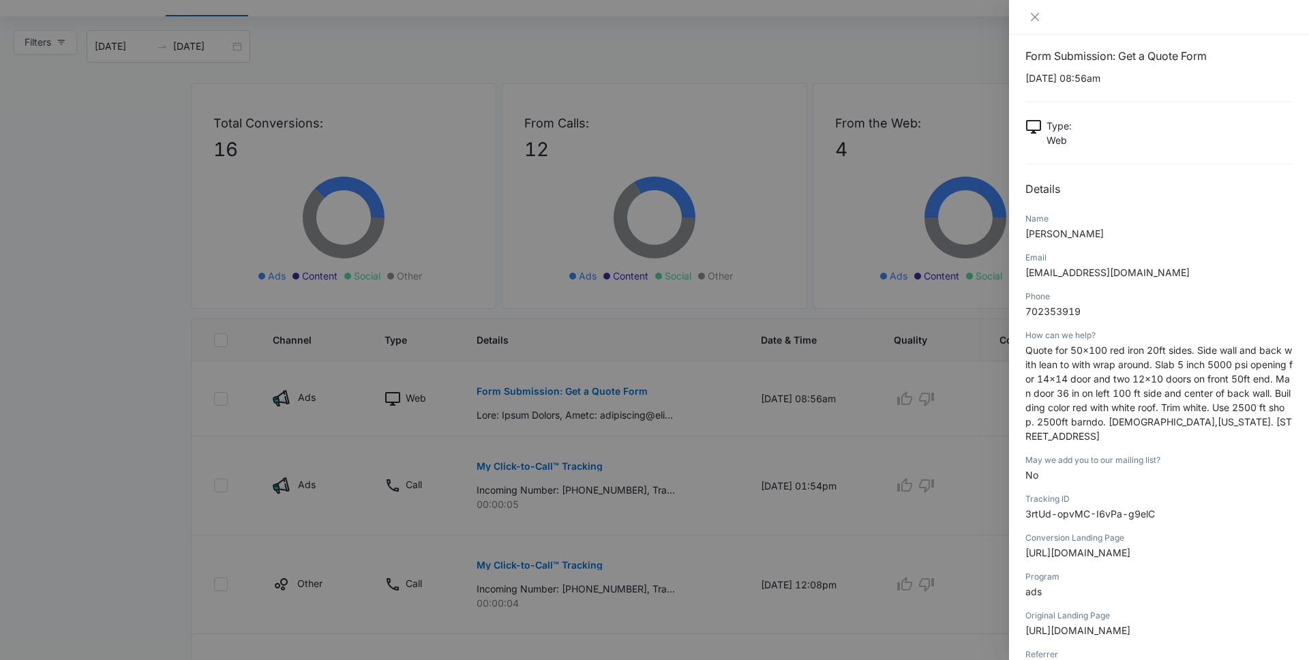
scroll to position [12, 0]
click at [1001, 379] on span "Quote for 50x100 red iron 20ft sides. Side wall and back with lean to with wrap…" at bounding box center [1158, 391] width 267 height 97
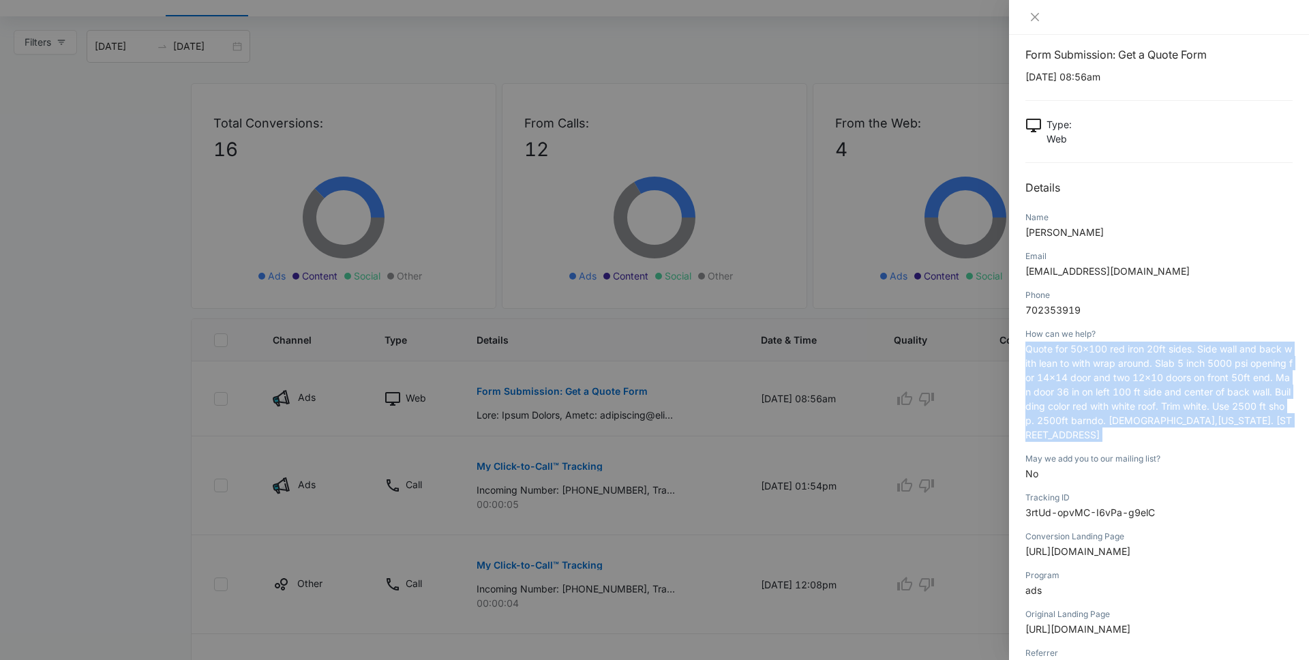
click at [1001, 379] on span "Quote for 50x100 red iron 20ft sides. Side wall and back with lean to with wrap…" at bounding box center [1158, 391] width 267 height 97
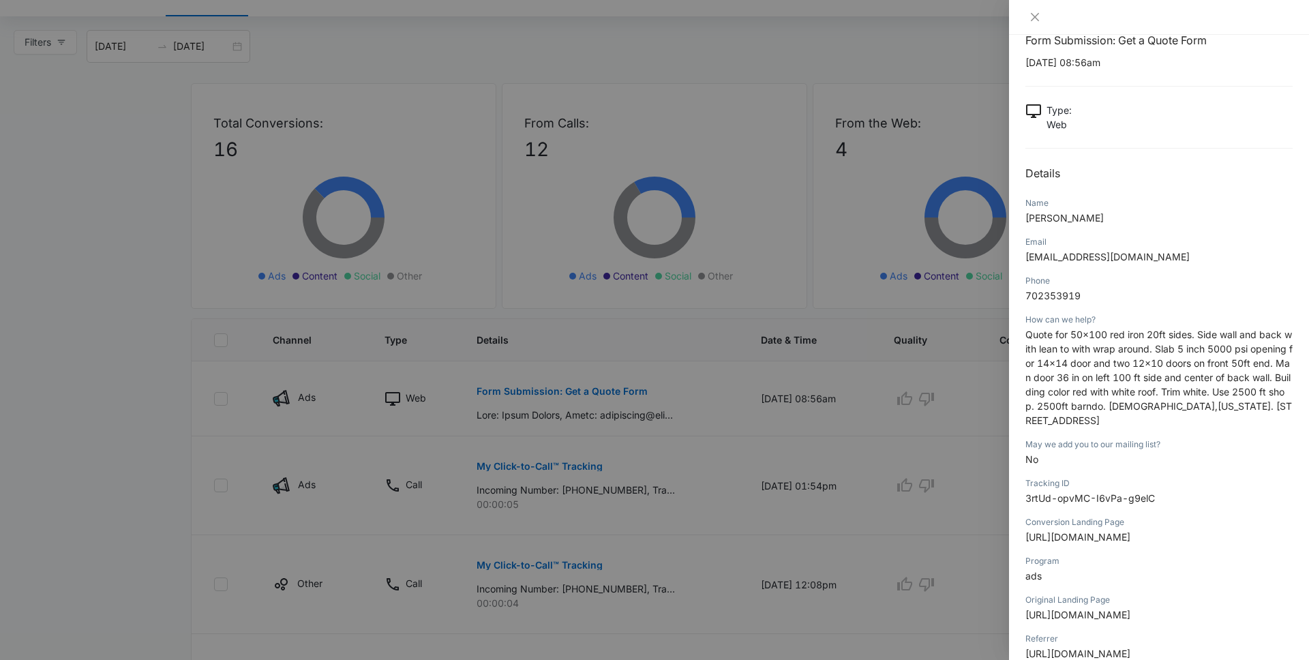
scroll to position [0, 0]
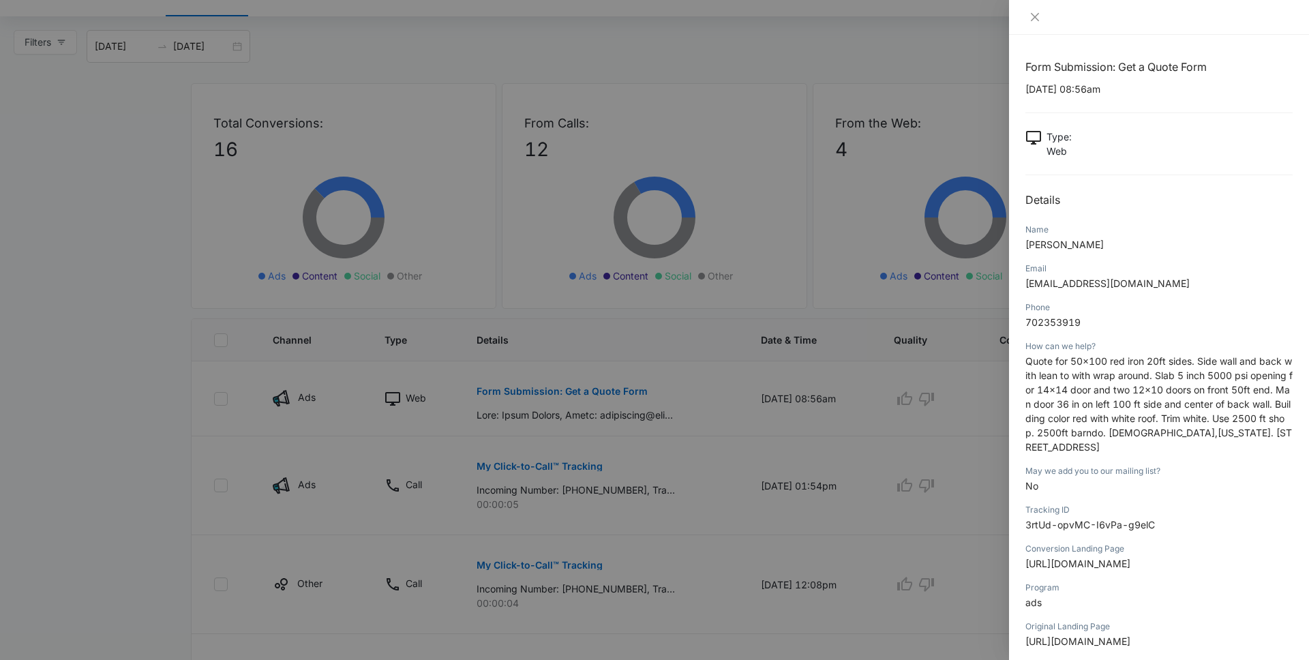
click at [1001, 379] on span "Quote for 50x100 red iron 20ft sides. Side wall and back with lean to with wrap…" at bounding box center [1158, 403] width 267 height 97
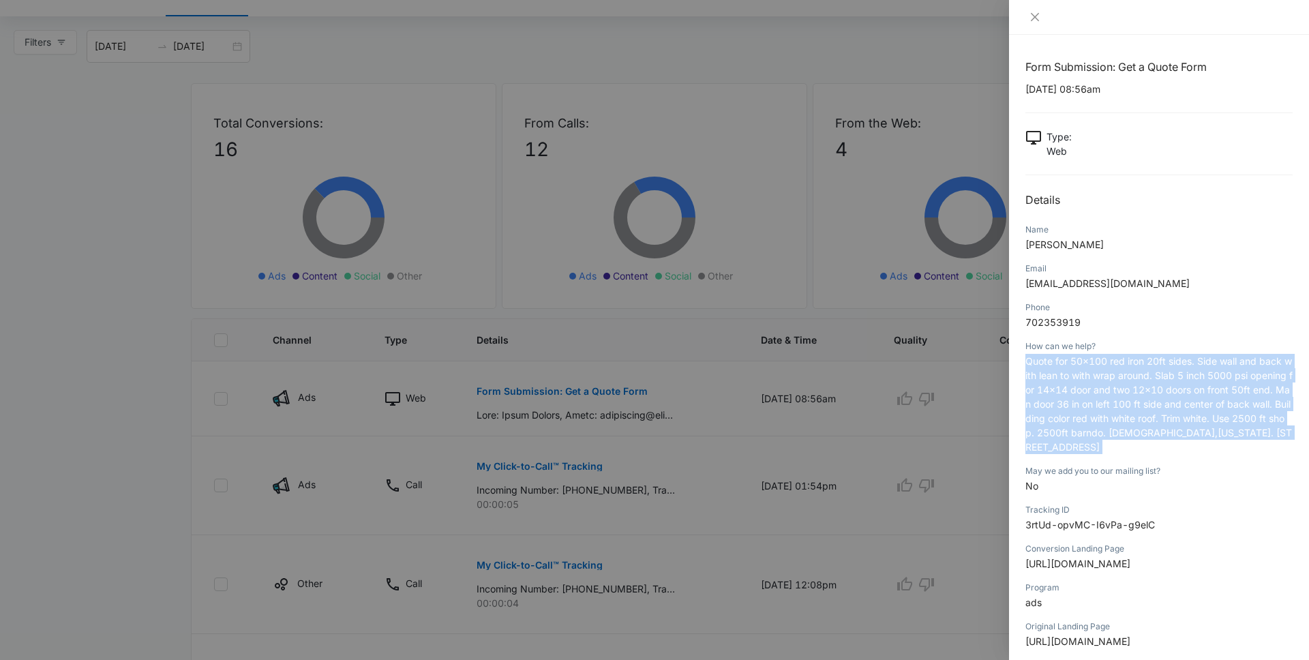
click at [1001, 379] on span "Quote for 50x100 red iron 20ft sides. Side wall and back with lean to with wrap…" at bounding box center [1158, 403] width 267 height 97
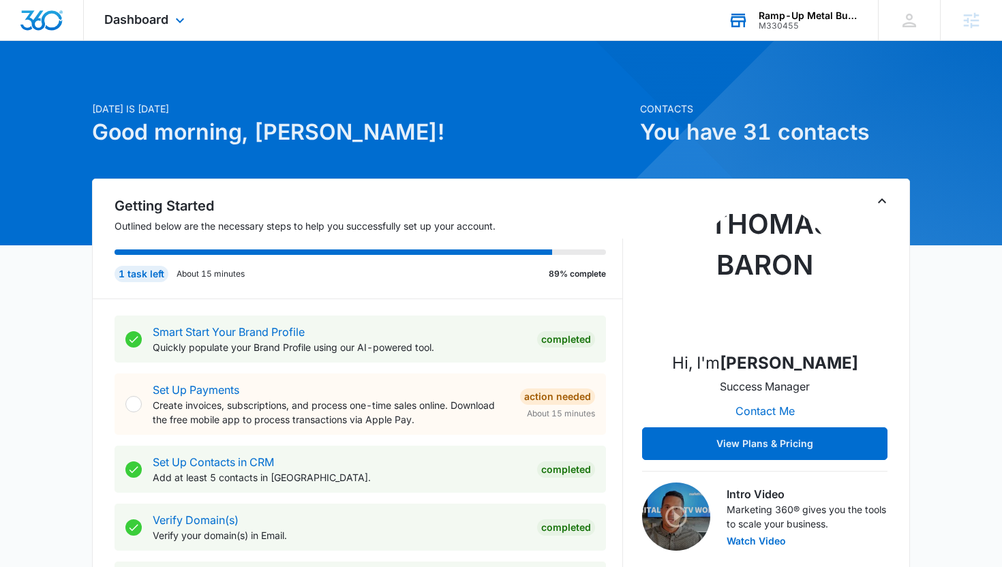
click at [759, 11] on div "Ramp-Up Metal Buildings" at bounding box center [809, 15] width 100 height 11
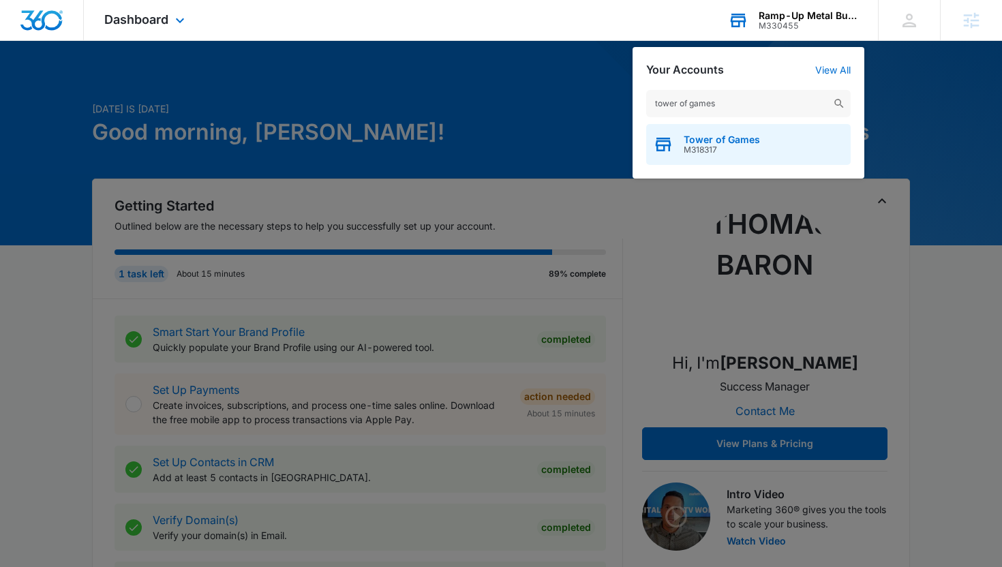
type input "tower of games"
click at [794, 145] on div "Tower of Games M318317" at bounding box center [748, 144] width 204 height 41
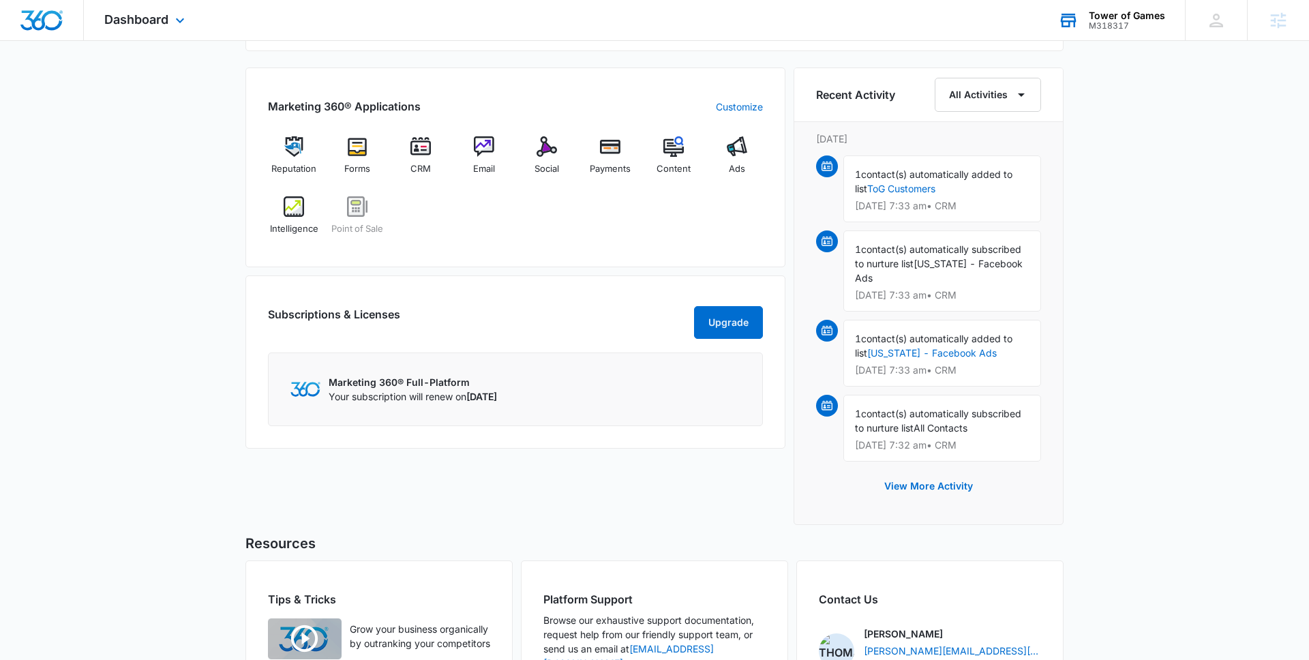
scroll to position [543, 0]
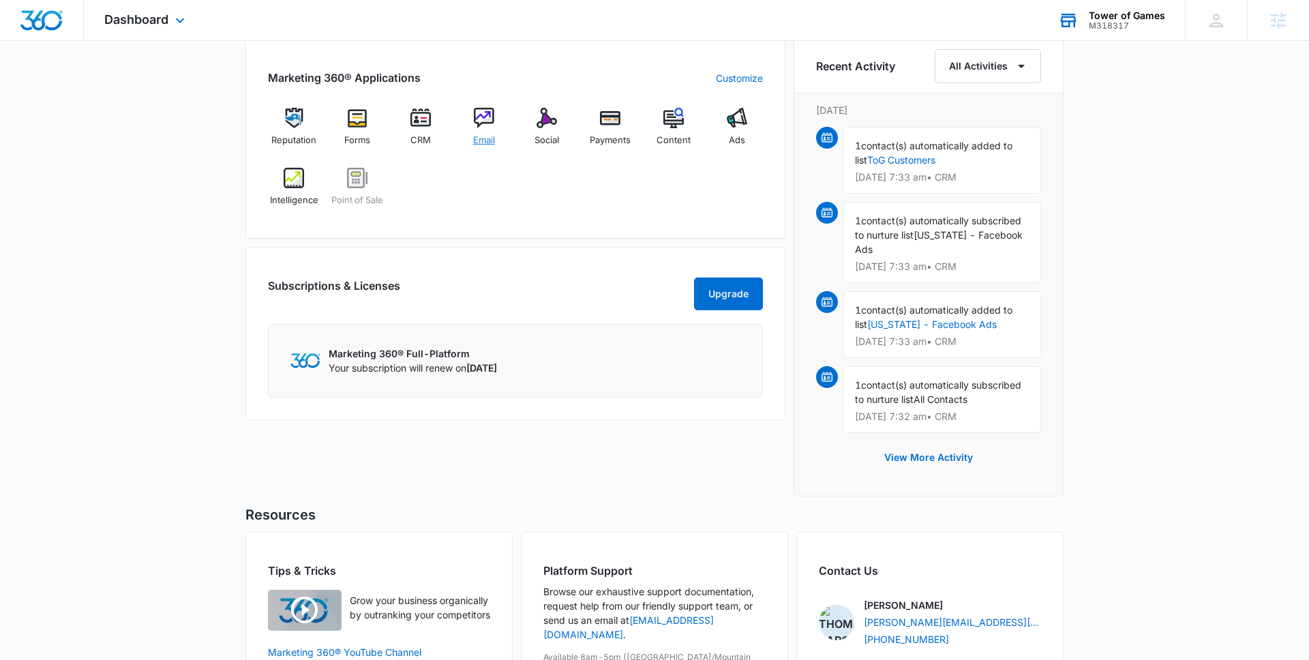
click at [494, 130] on div "Email" at bounding box center [483, 132] width 52 height 49
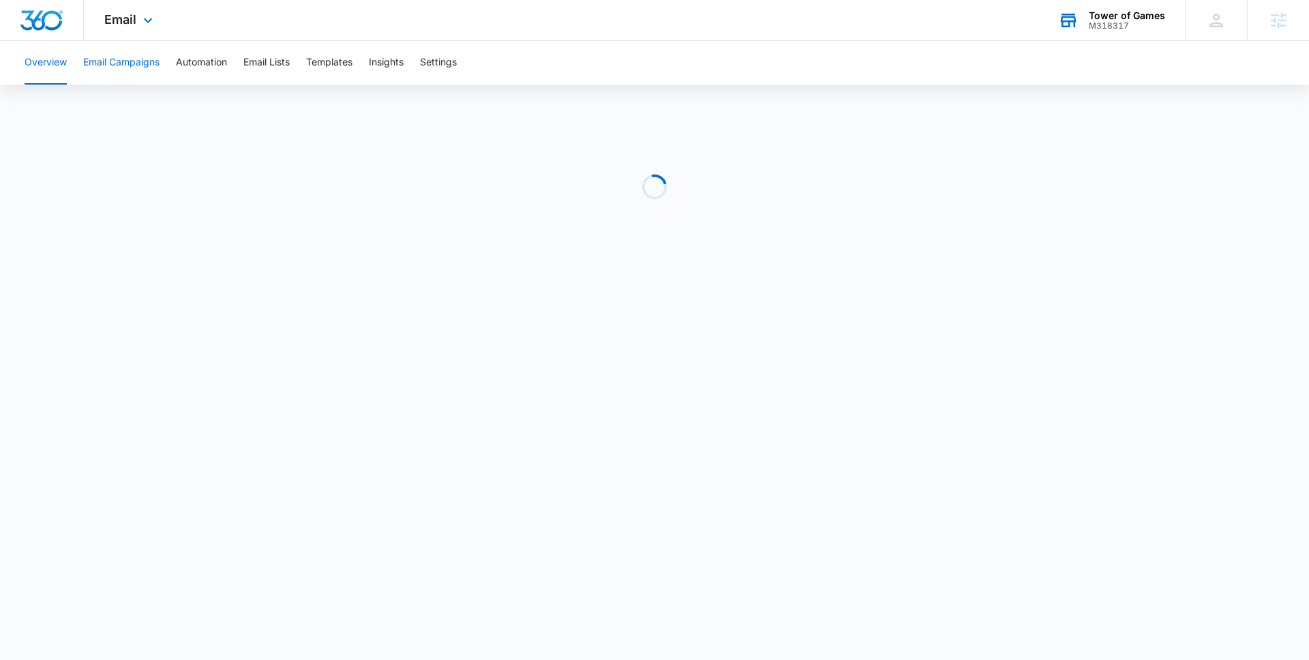
click at [117, 70] on button "Email Campaigns" at bounding box center [121, 63] width 76 height 44
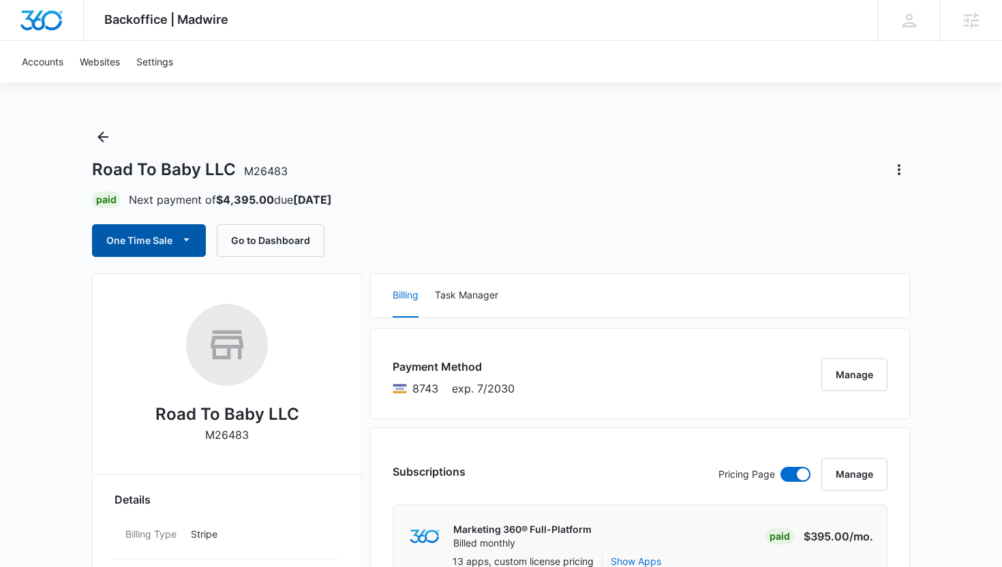
click at [174, 244] on button "One Time Sale" at bounding box center [149, 240] width 114 height 33
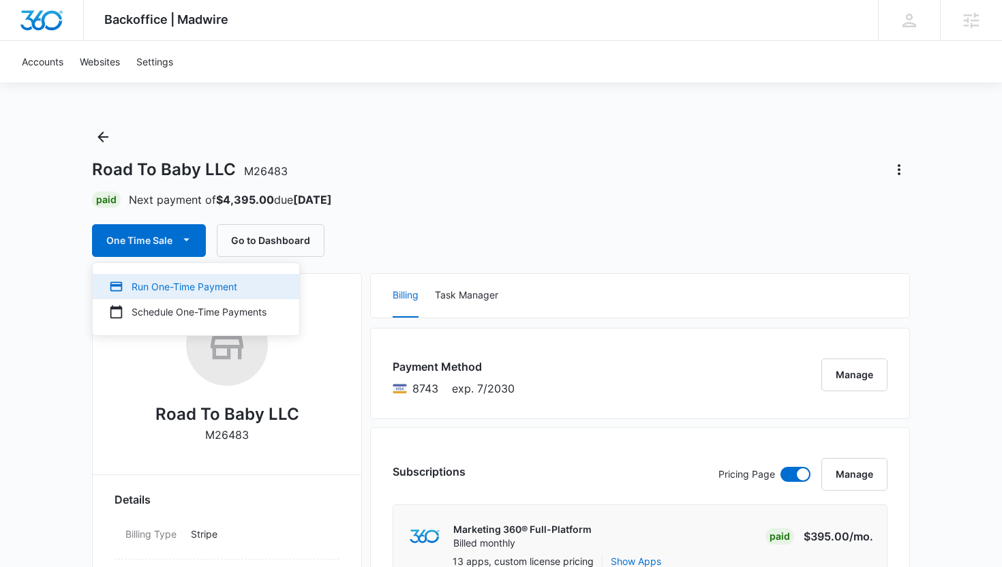
click at [178, 279] on div "Run One-Time Payment" at bounding box center [187, 286] width 157 height 14
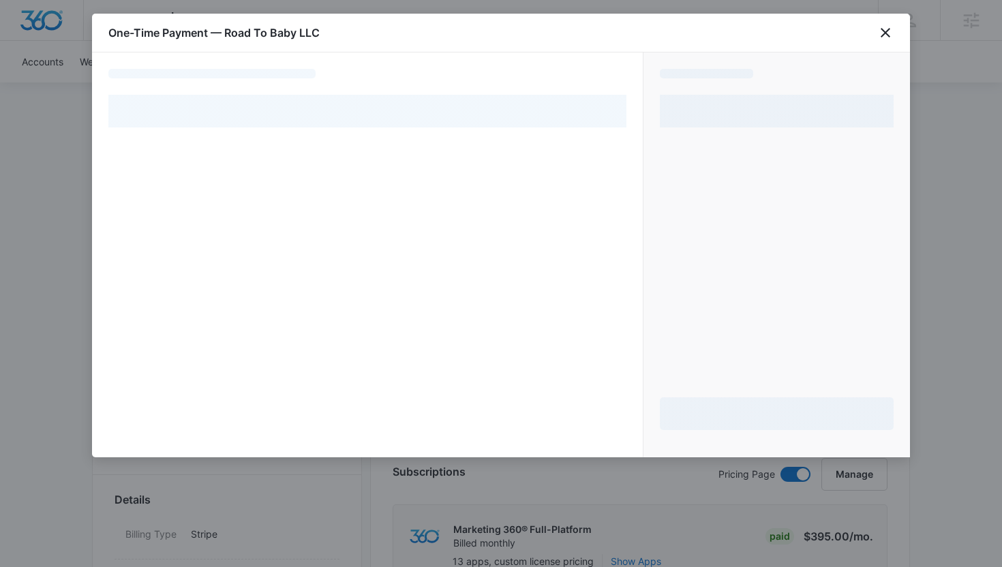
select select "pm_1RtZaNA4n8RTgNjUxyr3uJVW"
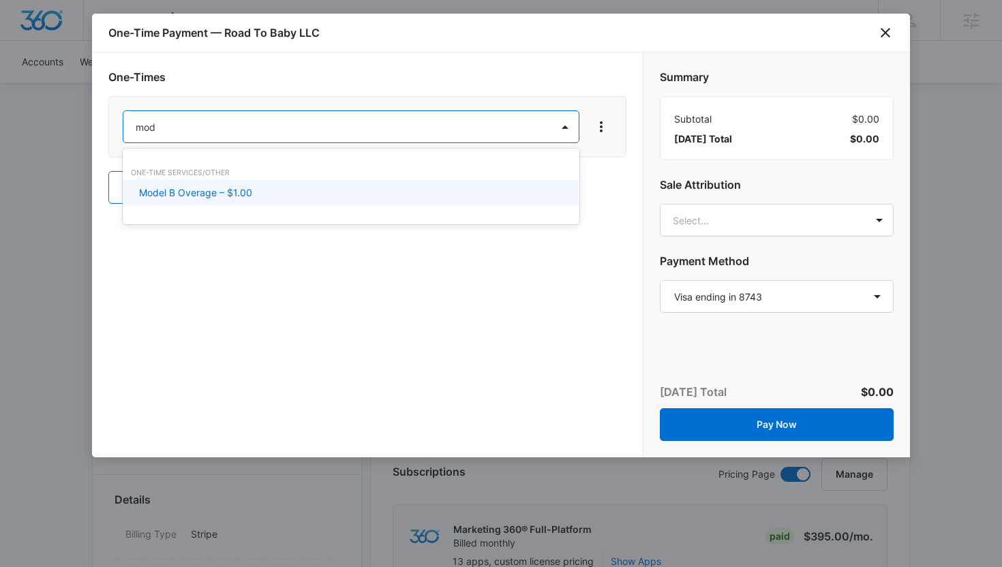
type input "mode"
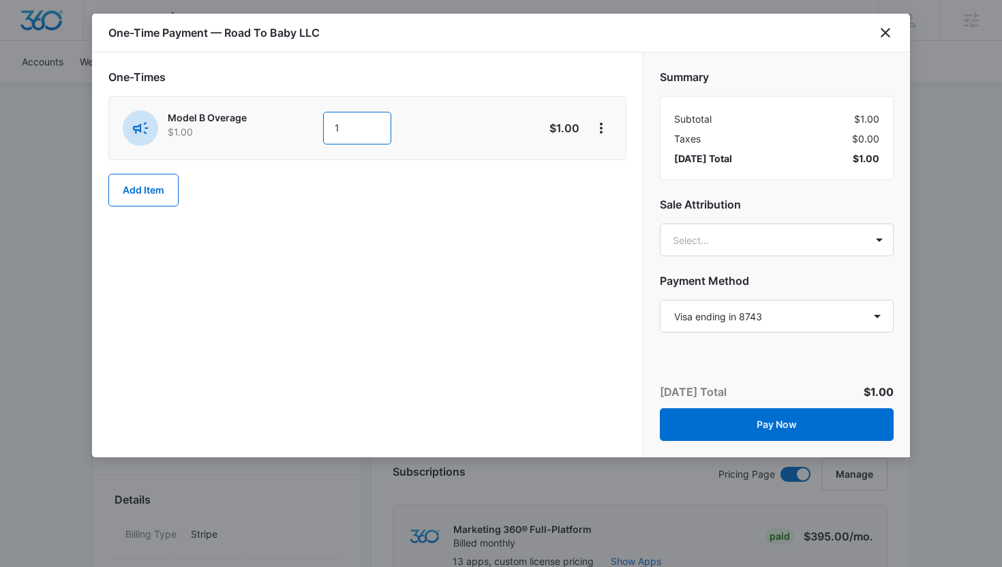
click at [368, 126] on input "1" at bounding box center [357, 128] width 68 height 33
type input "1209"
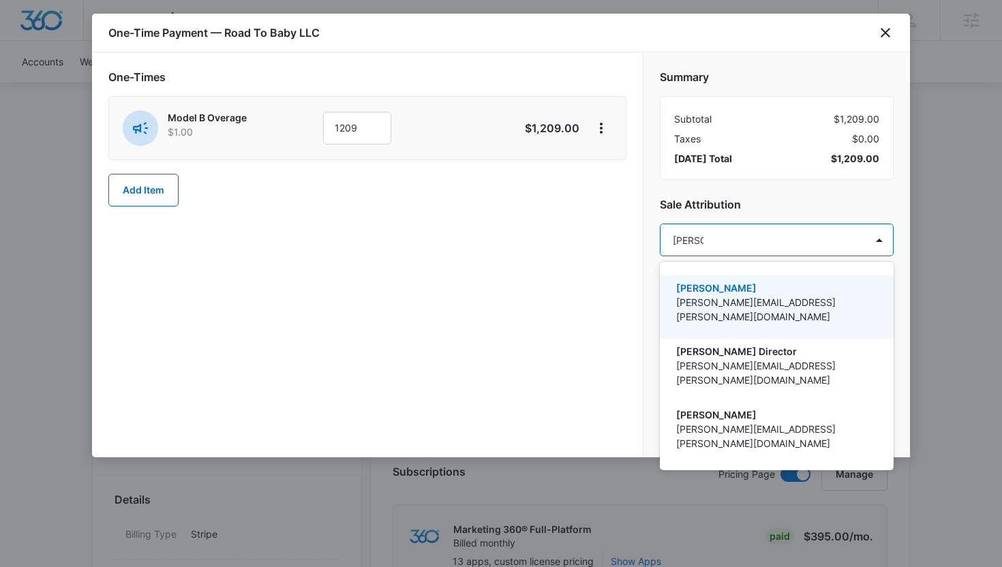
type input "thomas"
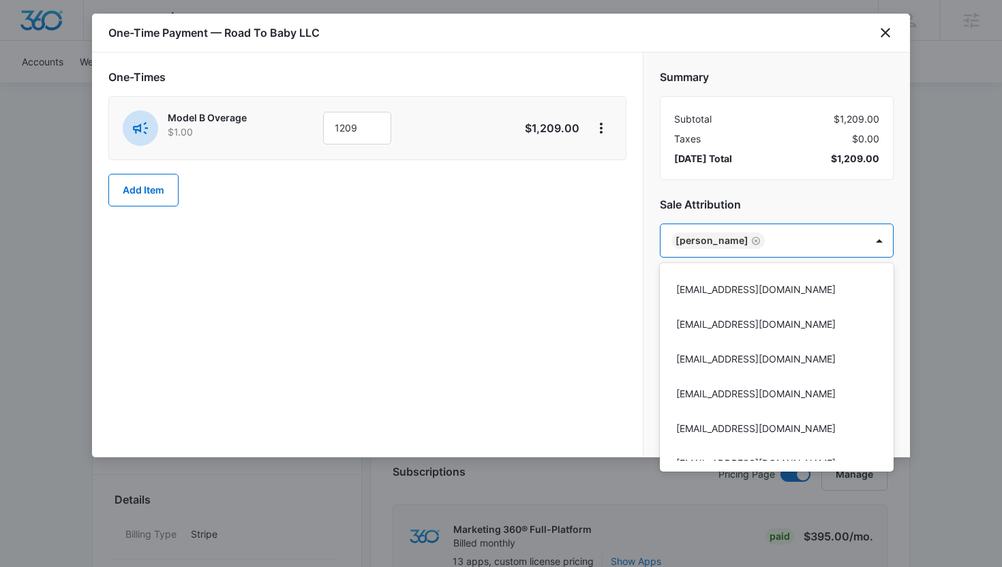
click at [565, 299] on div at bounding box center [501, 283] width 1002 height 567
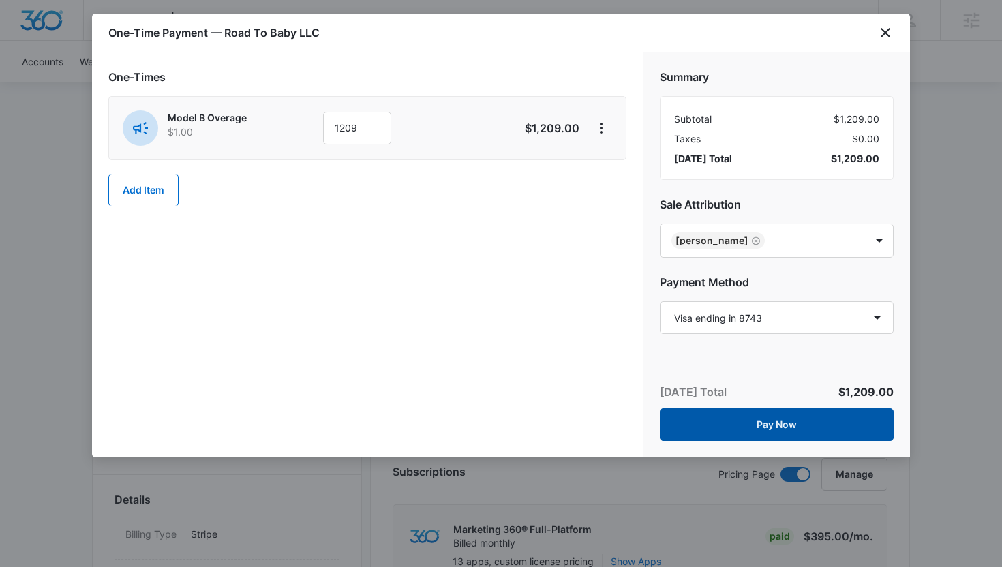
click at [717, 424] on button "Pay Now" at bounding box center [777, 424] width 234 height 33
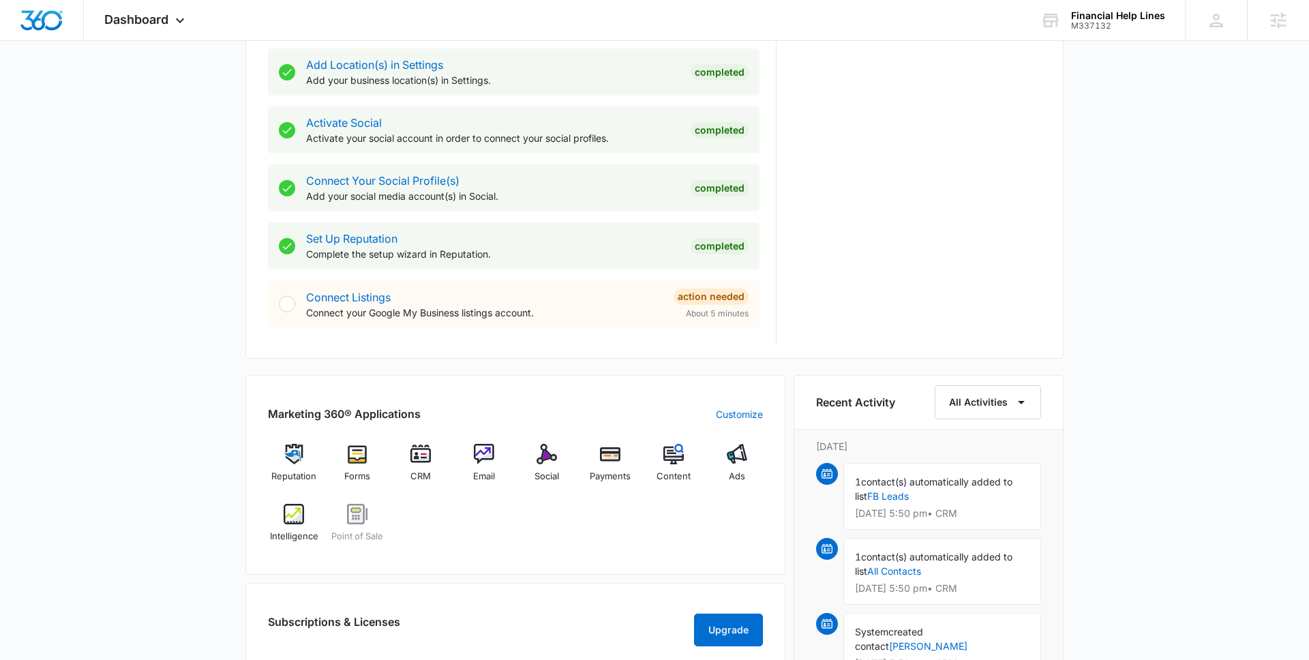
scroll to position [558, 0]
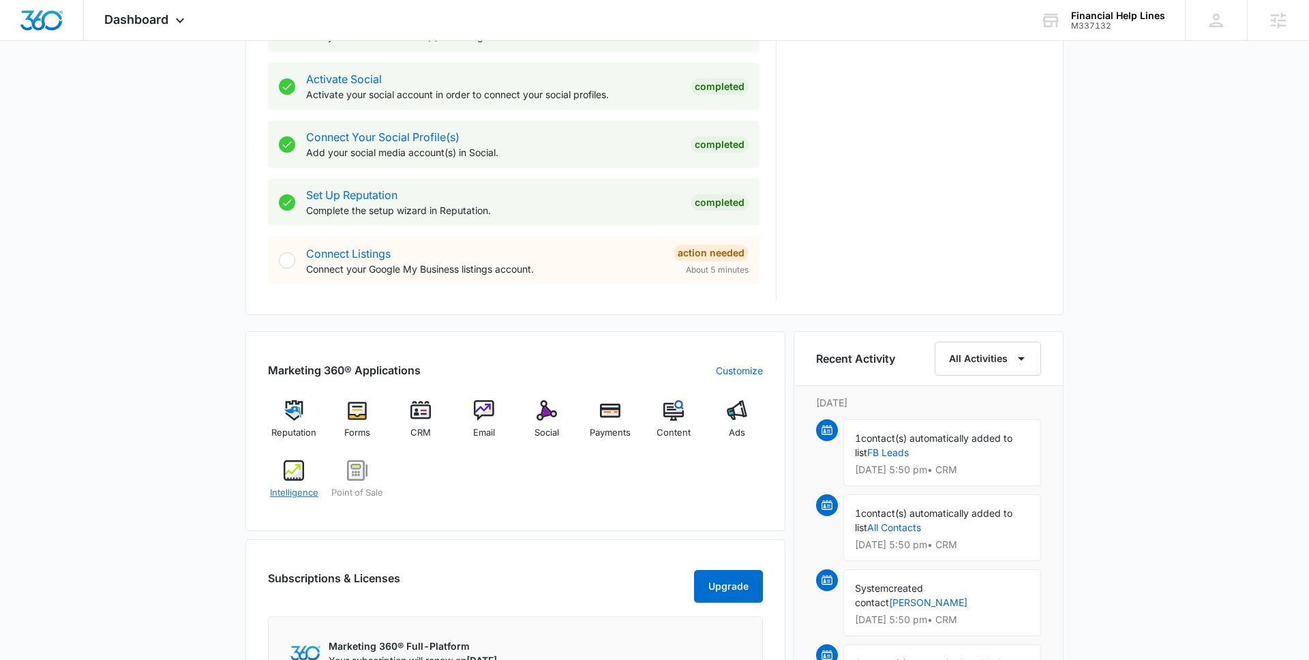
click at [287, 473] on img at bounding box center [294, 470] width 20 height 20
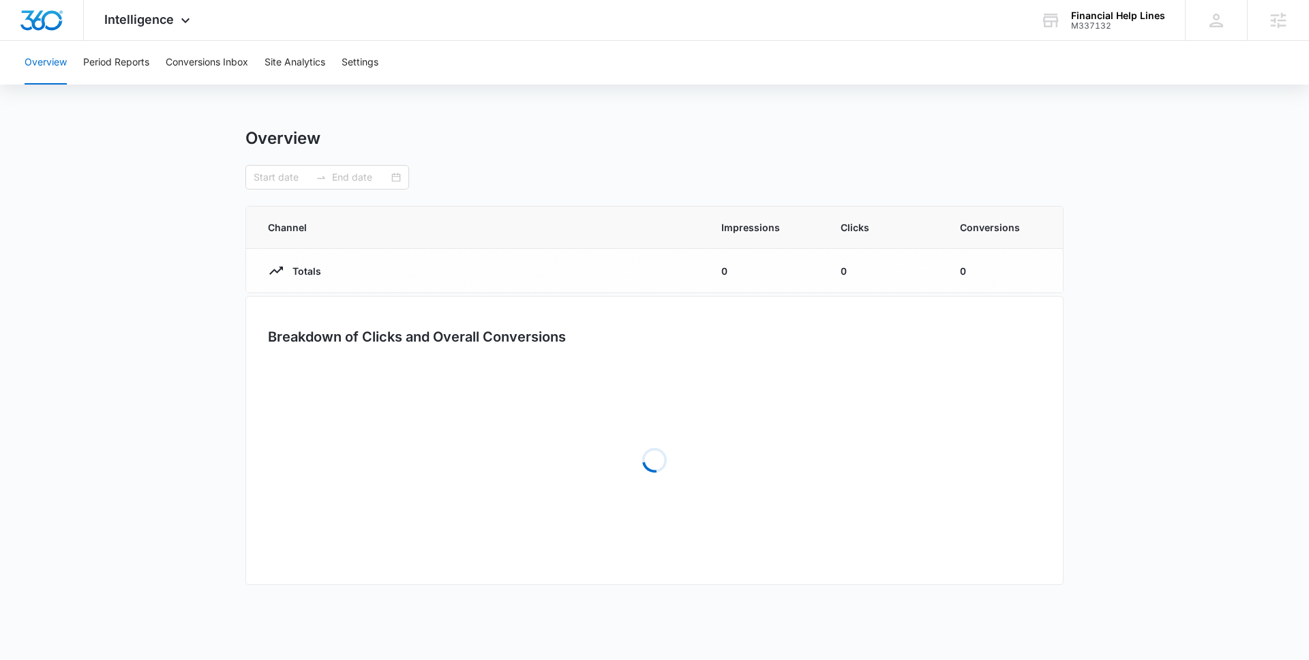
type input "09/05/2025"
type input "10/05/2025"
click at [242, 59] on button "Conversions Inbox" at bounding box center [207, 63] width 82 height 44
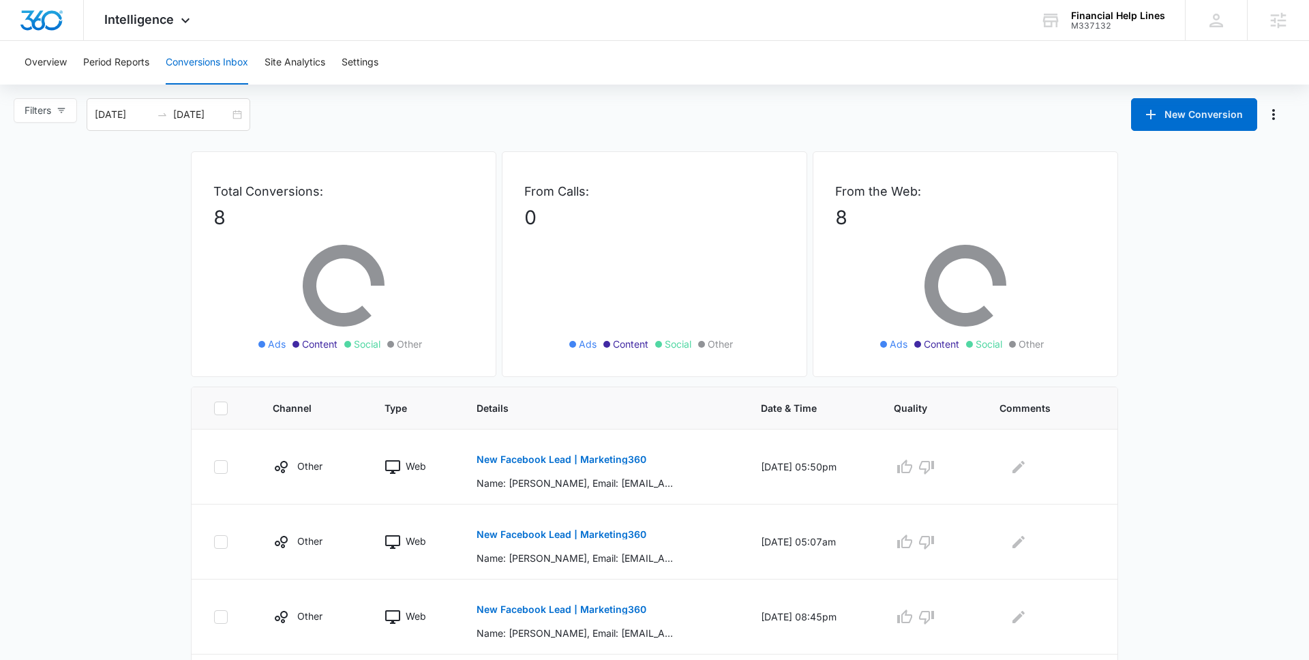
scroll to position [115, 0]
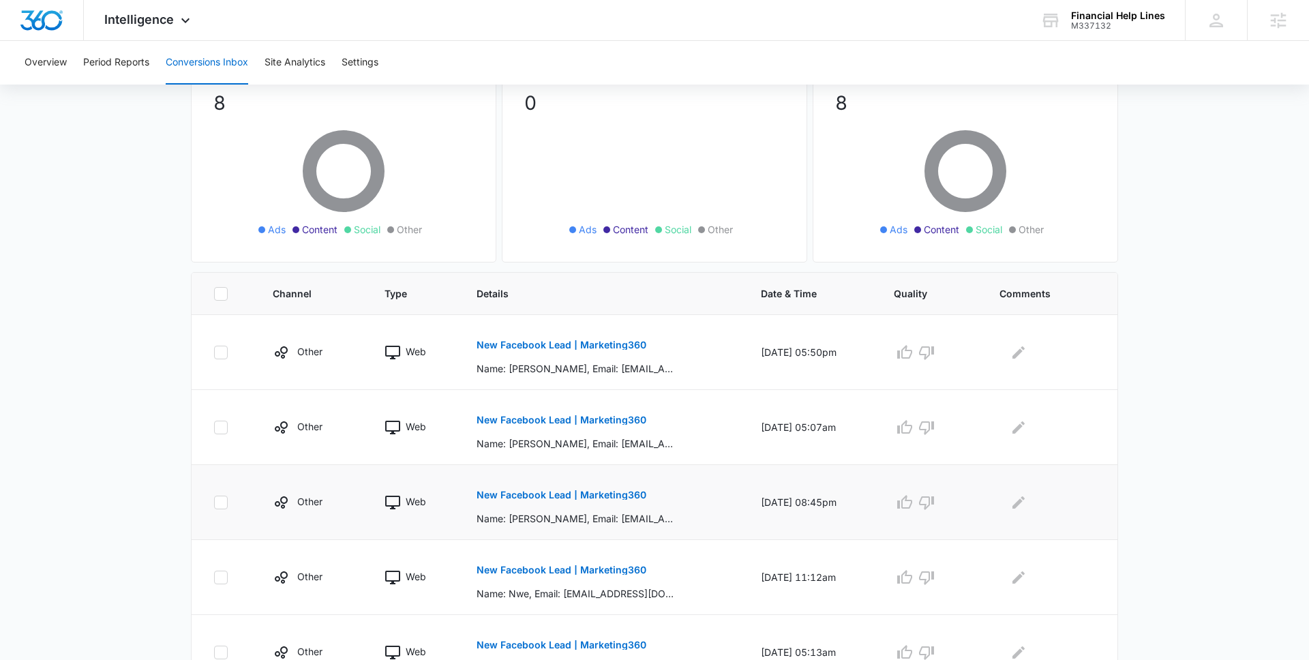
click at [542, 506] on button "New Facebook Lead | Marketing360" at bounding box center [561, 494] width 170 height 33
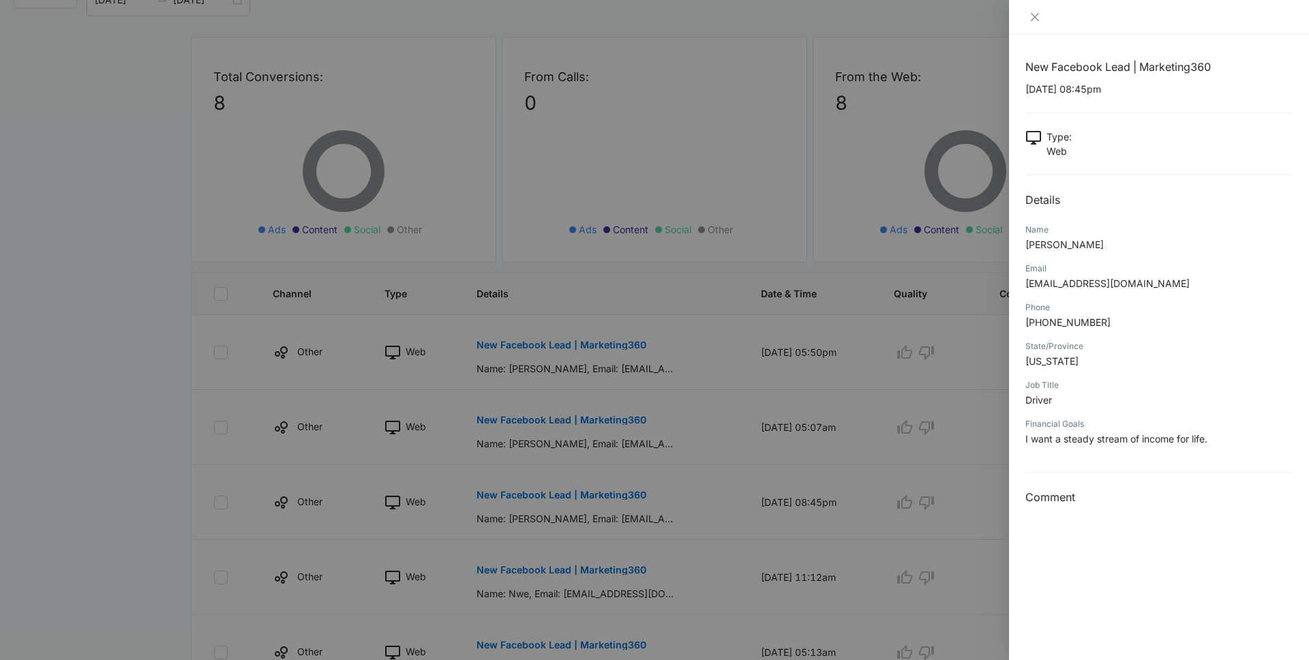
click at [541, 506] on div at bounding box center [654, 330] width 1309 height 660
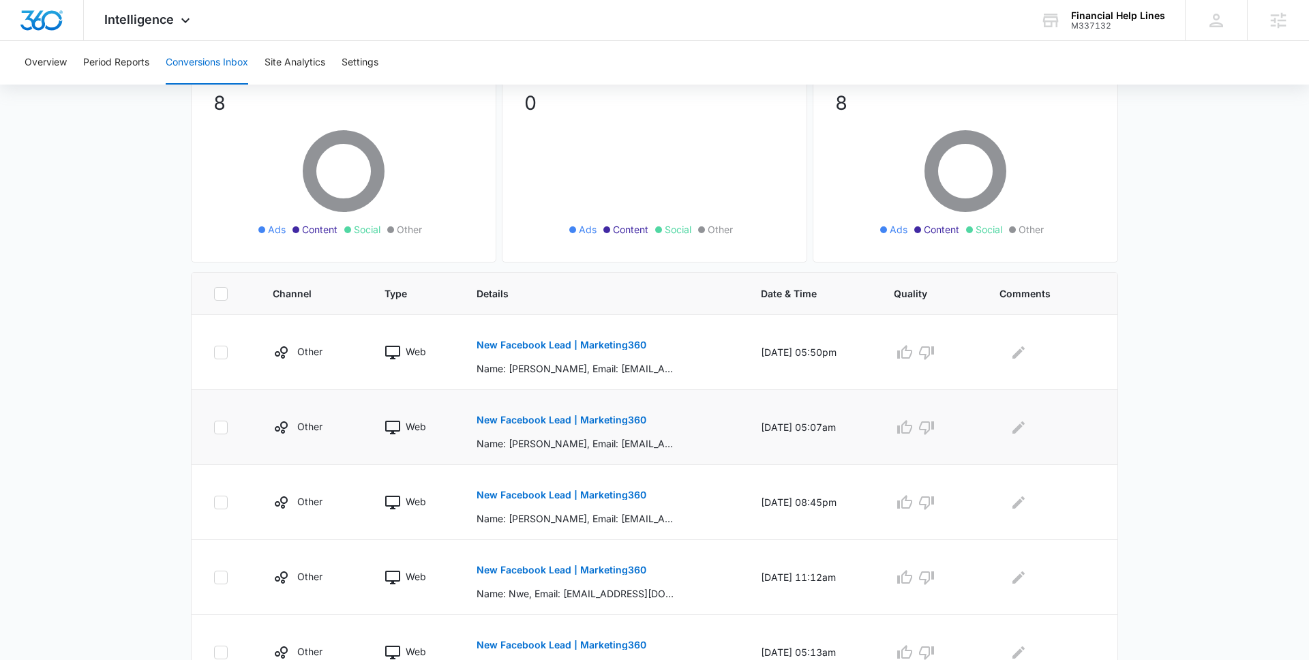
click at [564, 442] on p "Name: Katonya, Email: katonyakat@gmail.com, Phone: +16615315629, State/Province…" at bounding box center [575, 443] width 198 height 14
click at [567, 415] on p "New Facebook Lead | Marketing360" at bounding box center [561, 420] width 170 height 10
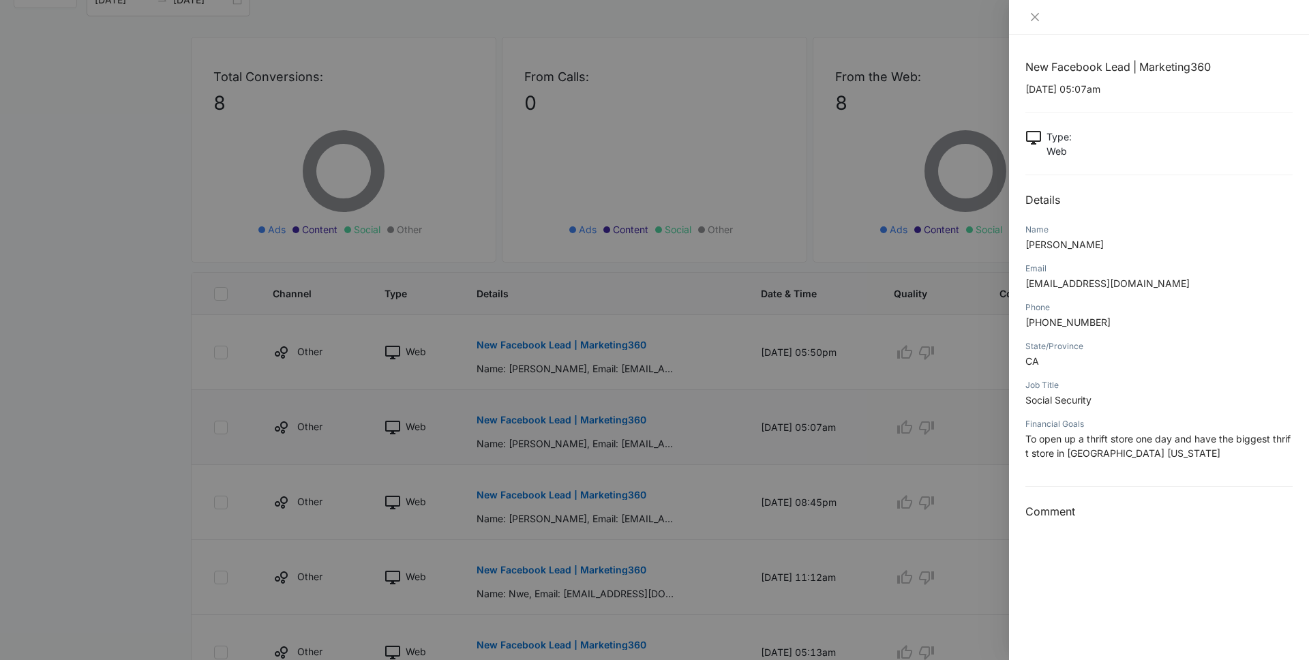
click at [567, 415] on div at bounding box center [654, 330] width 1309 height 660
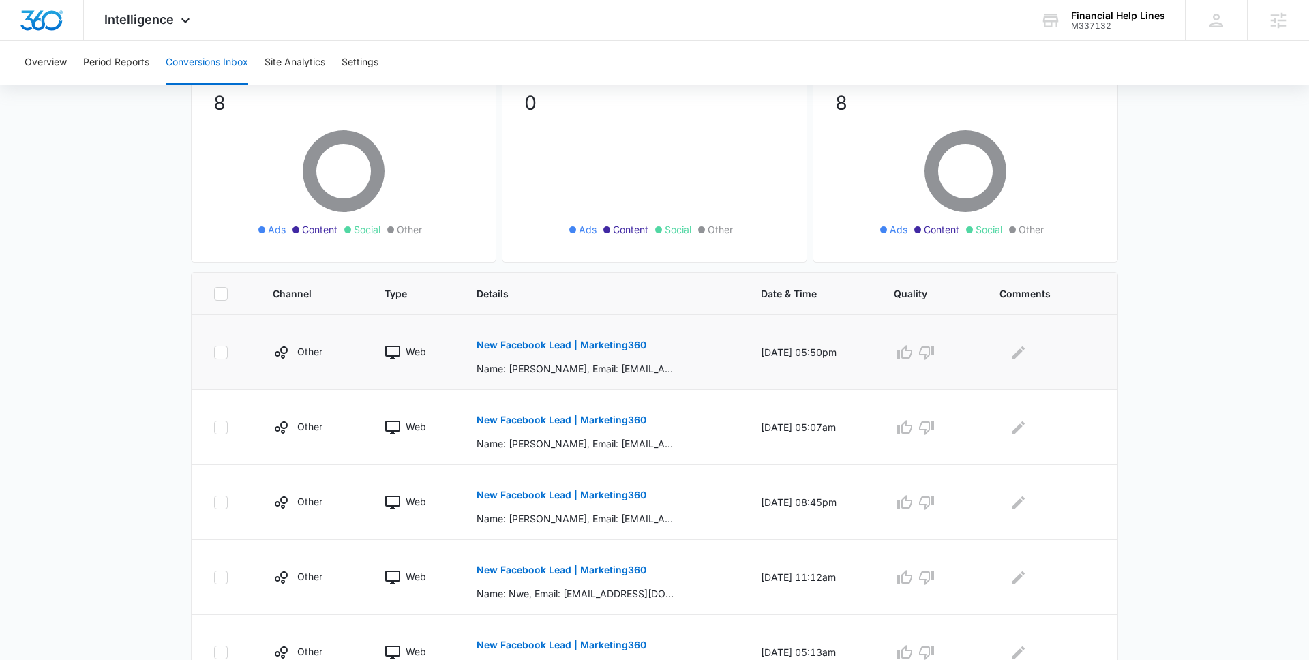
click at [585, 358] on button "New Facebook Lead | Marketing360" at bounding box center [561, 345] width 170 height 33
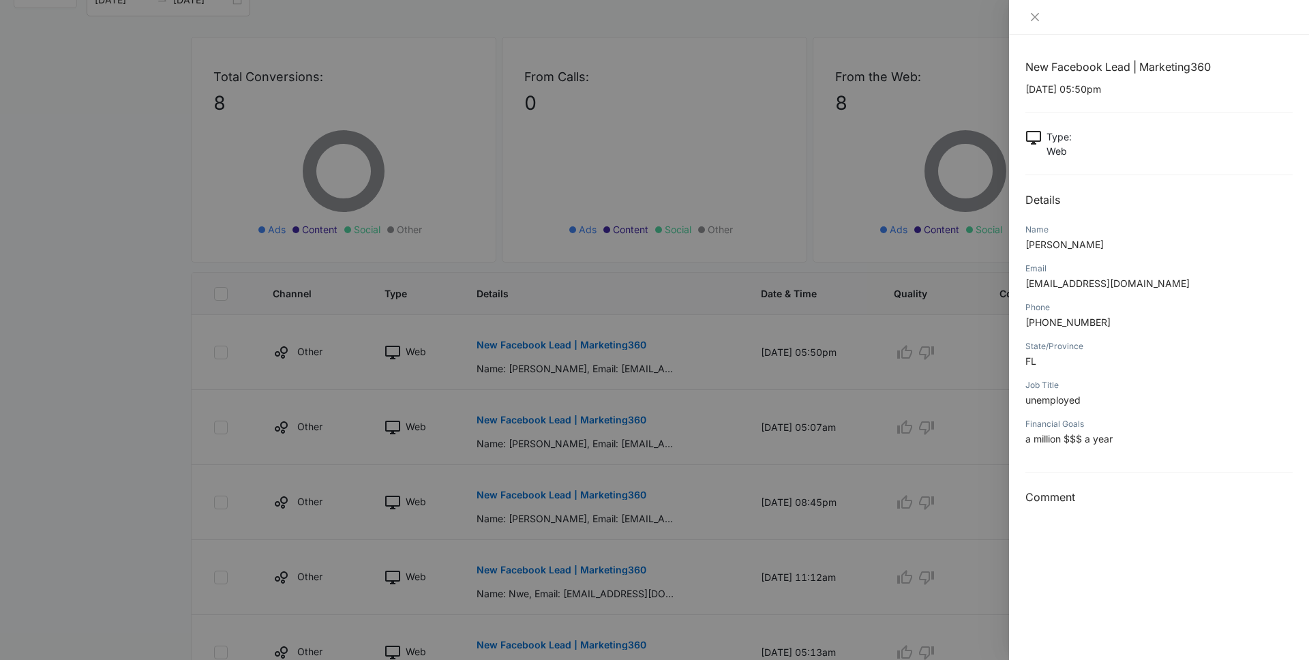
click at [1001, 286] on span "paulkolack09@gmail.com" at bounding box center [1107, 283] width 164 height 12
copy span "paulkolack09@gmail.com"
click at [531, 415] on div at bounding box center [654, 330] width 1309 height 660
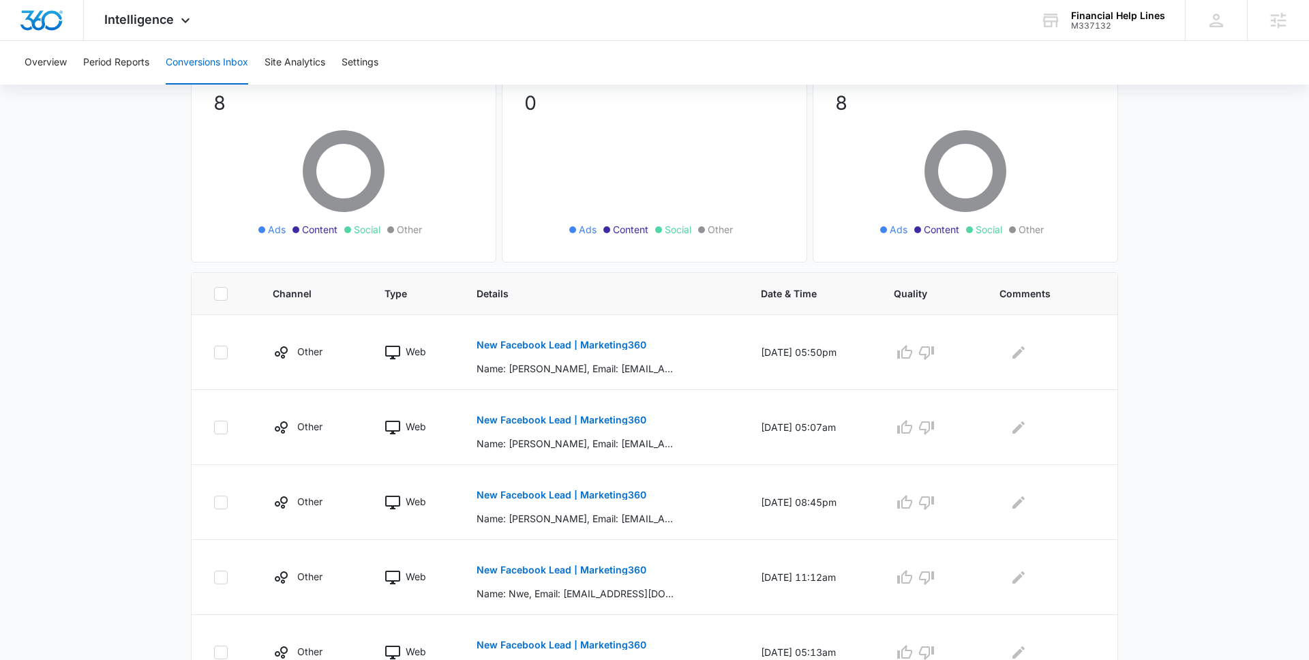
click at [531, 418] on p "New Facebook Lead | Marketing360" at bounding box center [561, 420] width 170 height 10
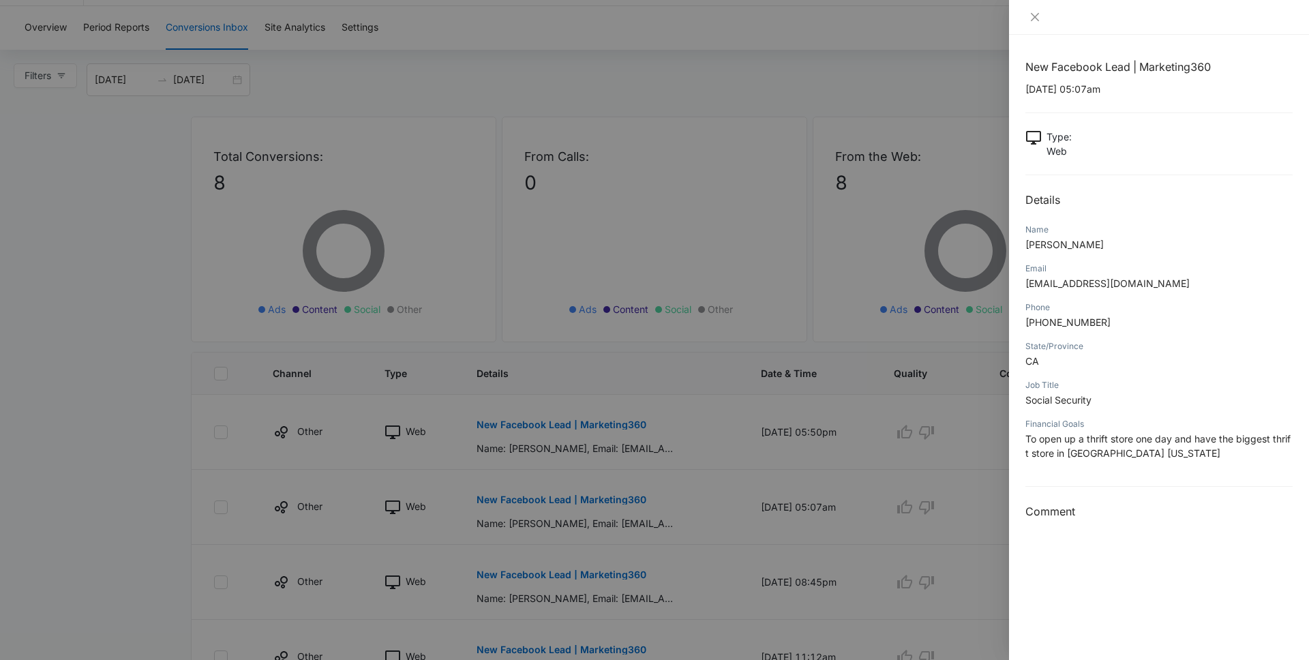
scroll to position [0, 0]
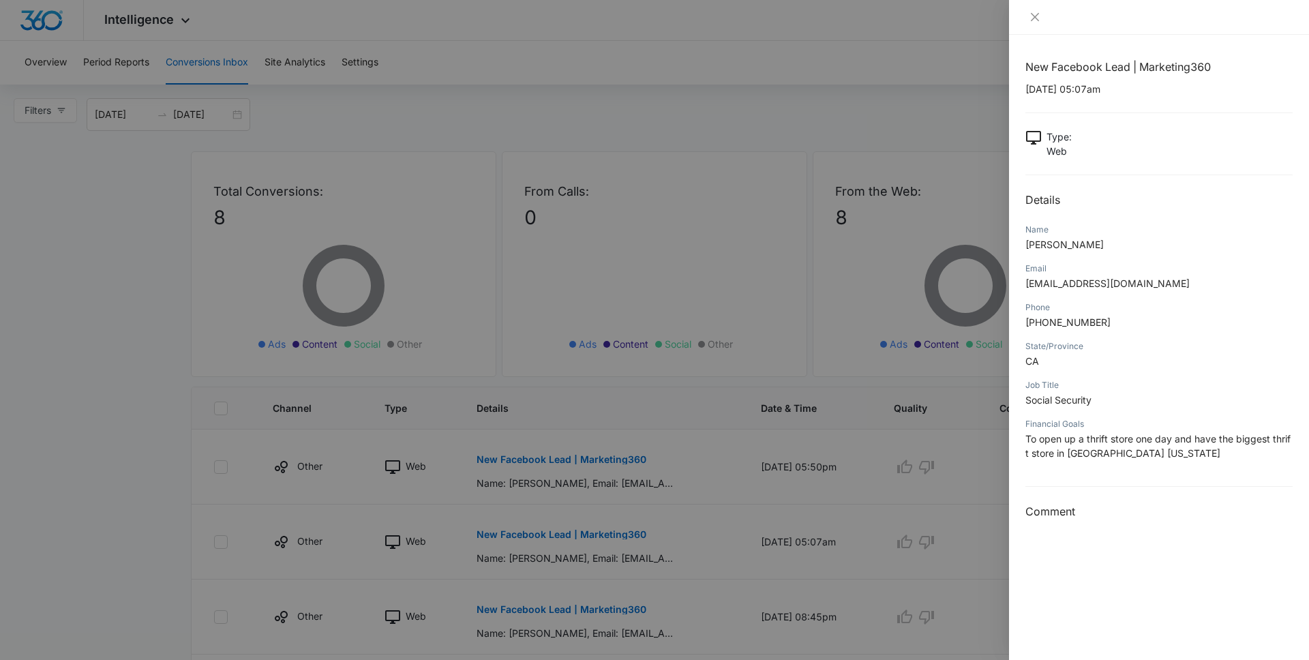
click at [692, 94] on div at bounding box center [654, 330] width 1309 height 660
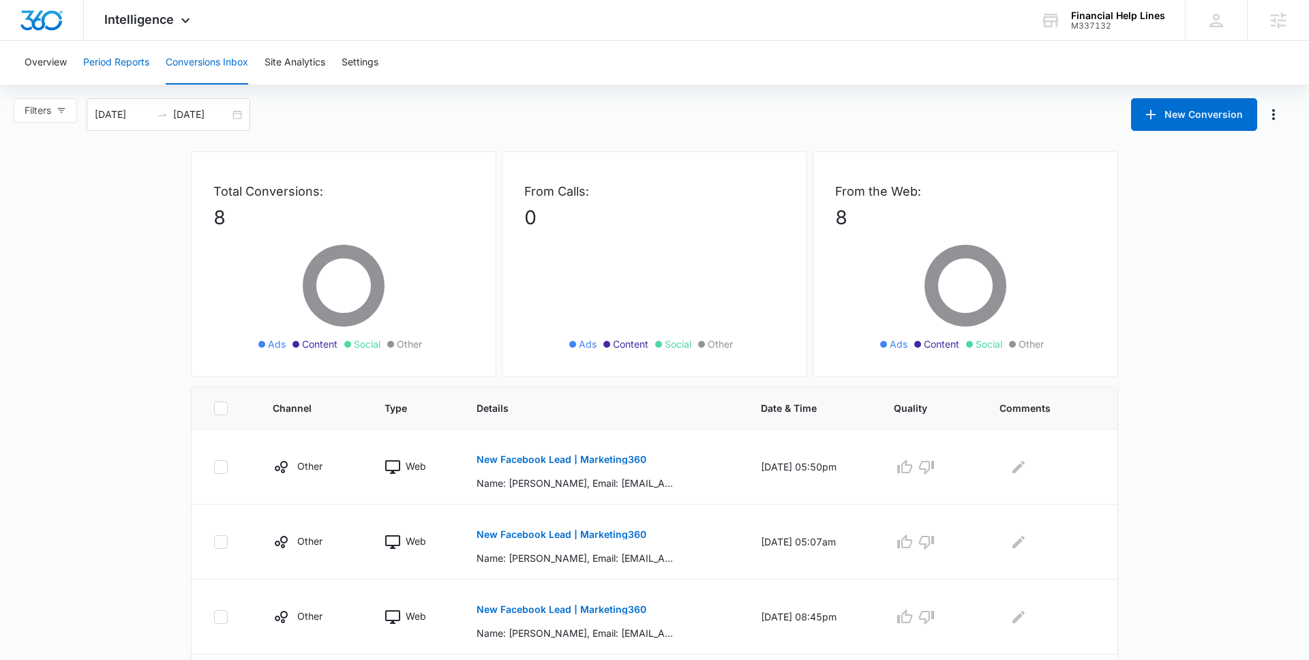
click at [112, 63] on button "Period Reports" at bounding box center [116, 63] width 66 height 44
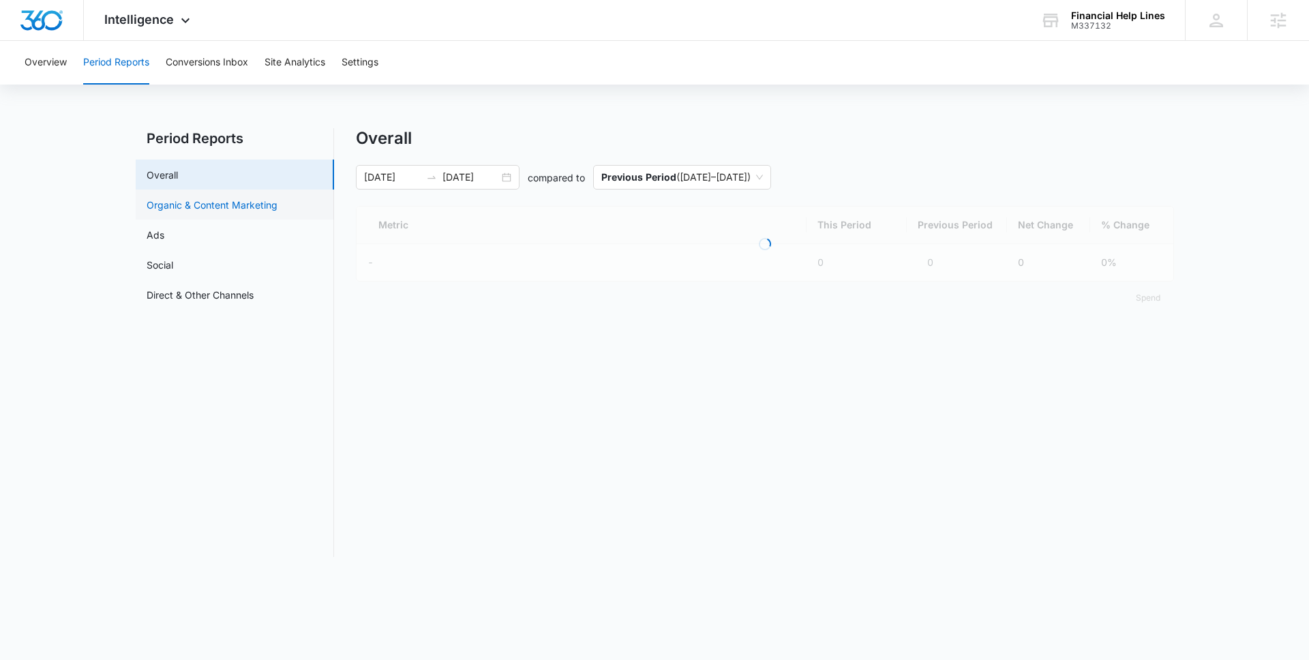
click at [231, 198] on link "Organic & Content Marketing" at bounding box center [212, 205] width 131 height 14
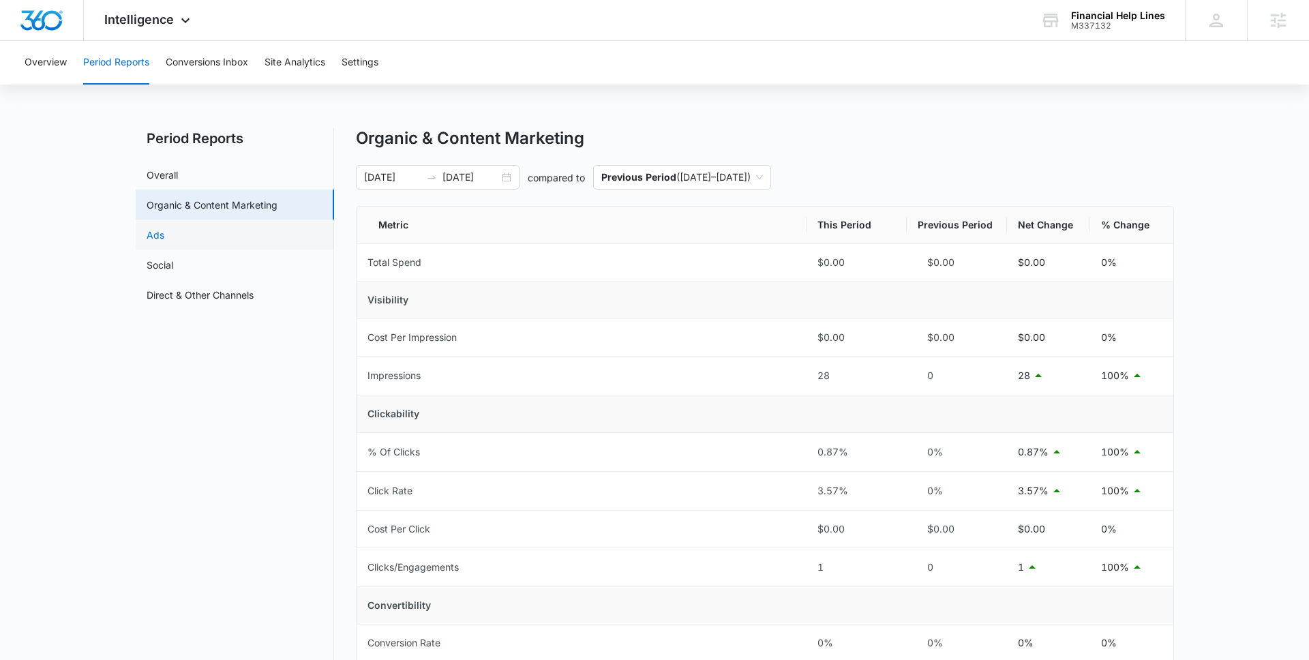
click at [164, 242] on link "Ads" at bounding box center [156, 235] width 18 height 14
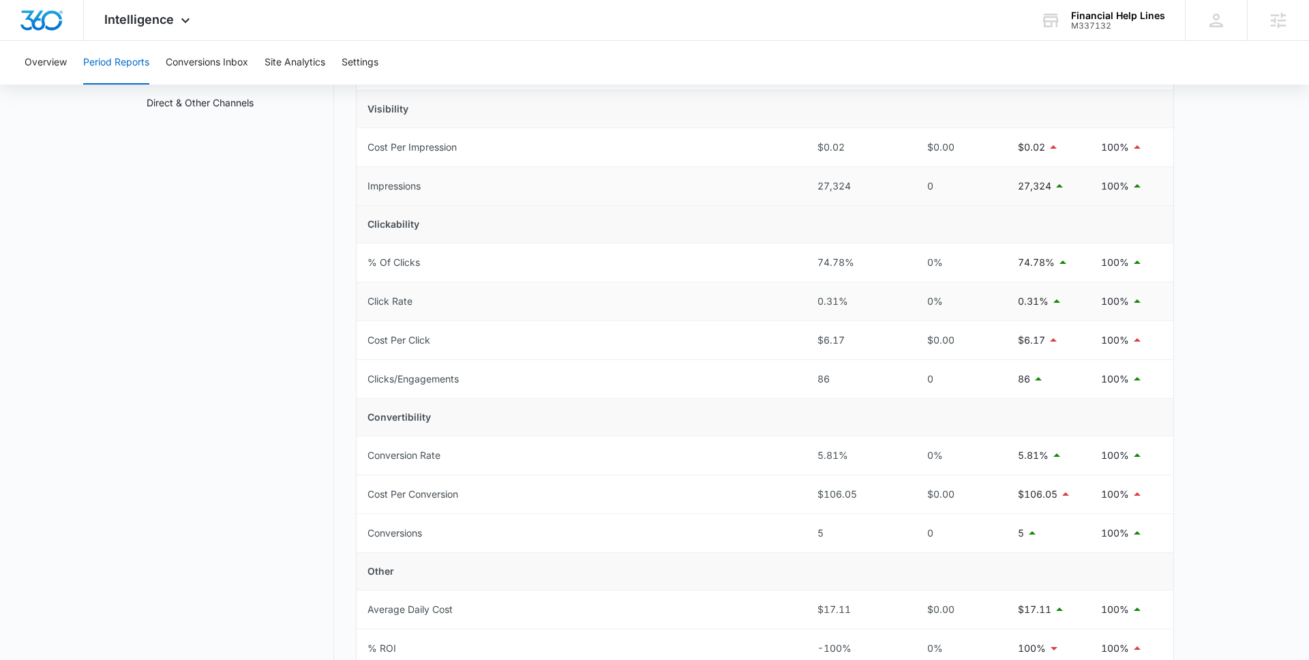
scroll to position [263, 0]
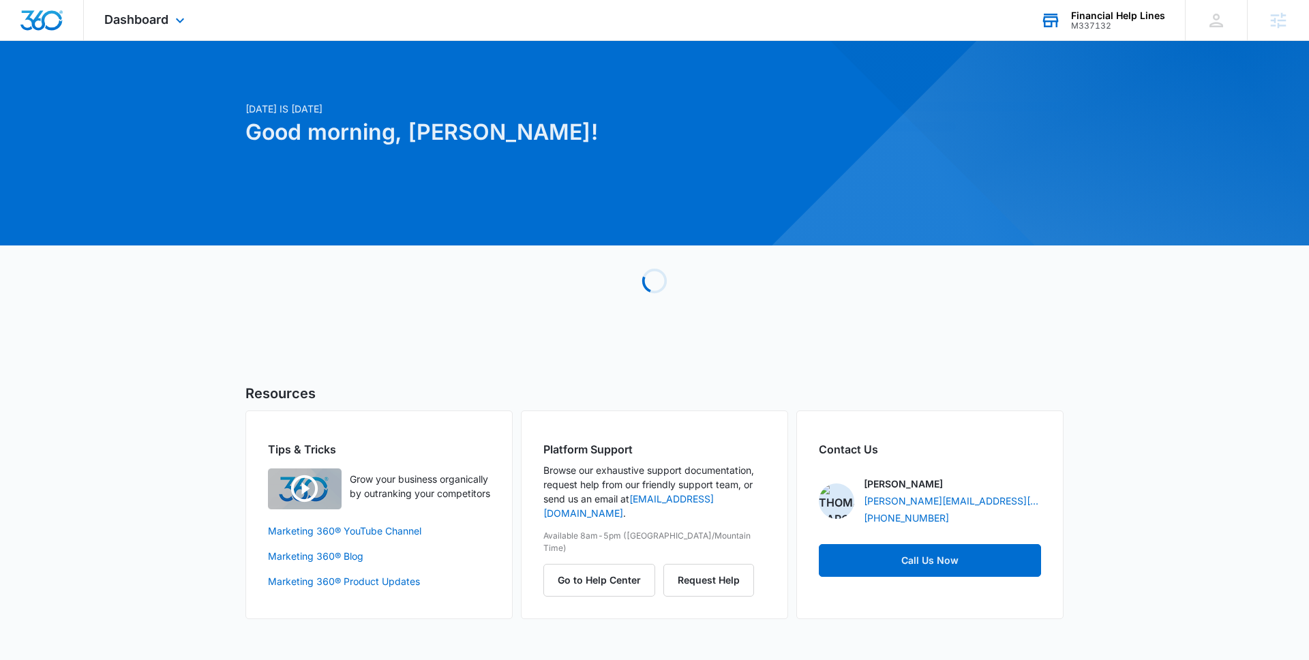
click at [1123, 31] on div "Financial Help Lines M337132 Your Accounts View All" at bounding box center [1102, 20] width 165 height 40
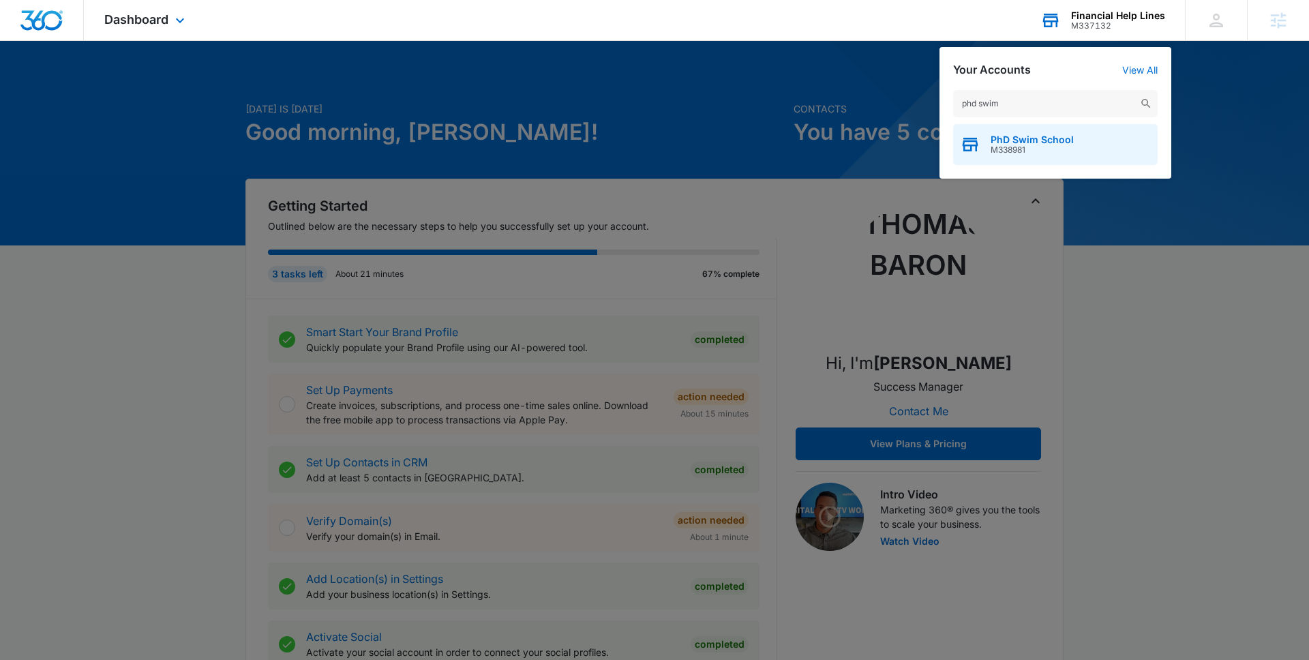
type input "phd swim"
click at [1050, 148] on span "M338981" at bounding box center [1031, 150] width 83 height 10
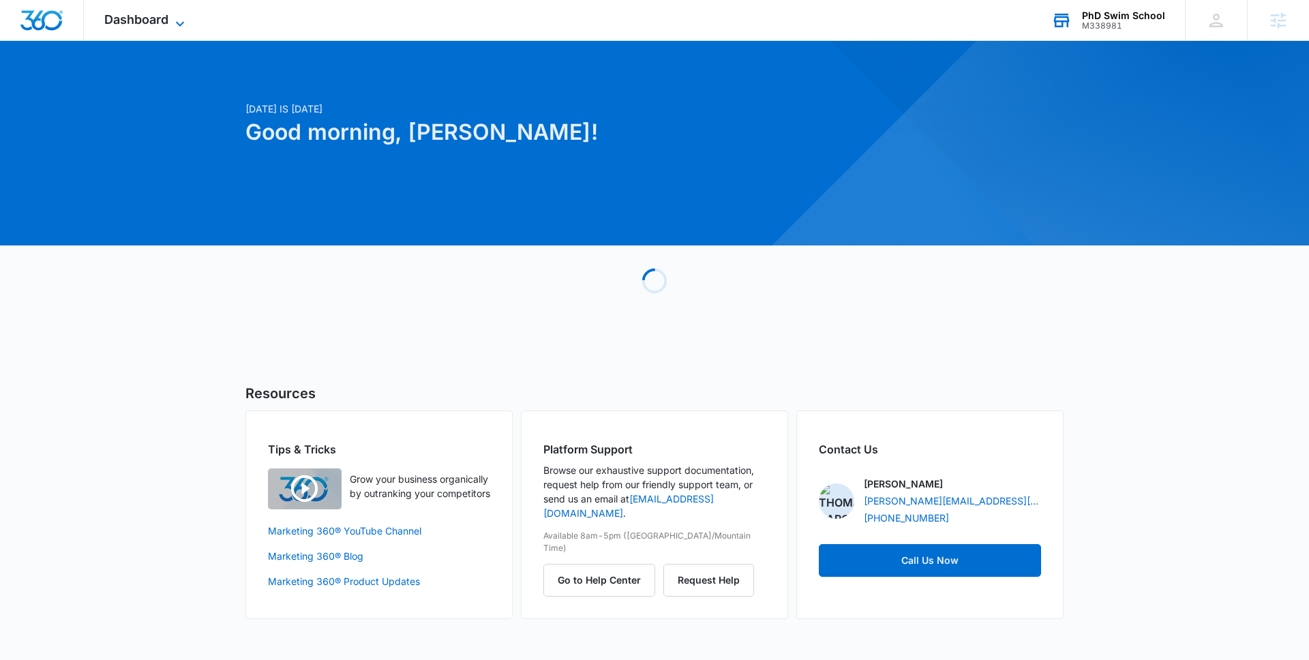
click at [175, 26] on icon at bounding box center [180, 24] width 16 height 16
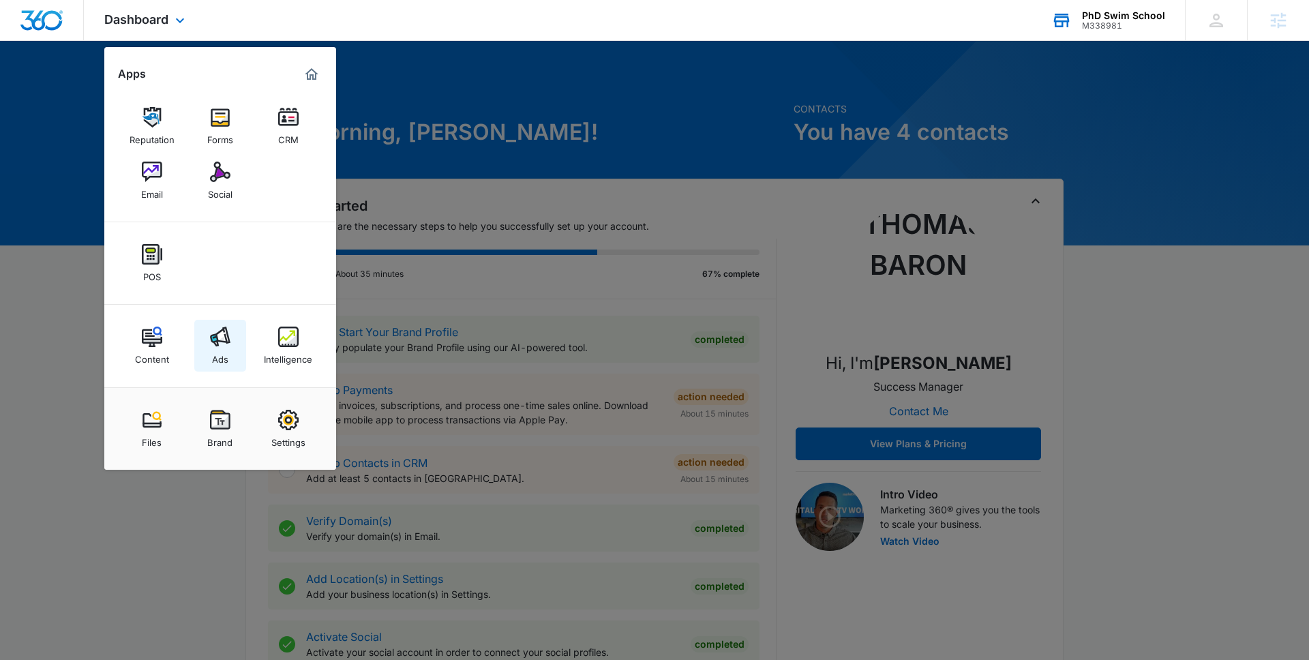
click at [224, 341] on img at bounding box center [220, 336] width 20 height 20
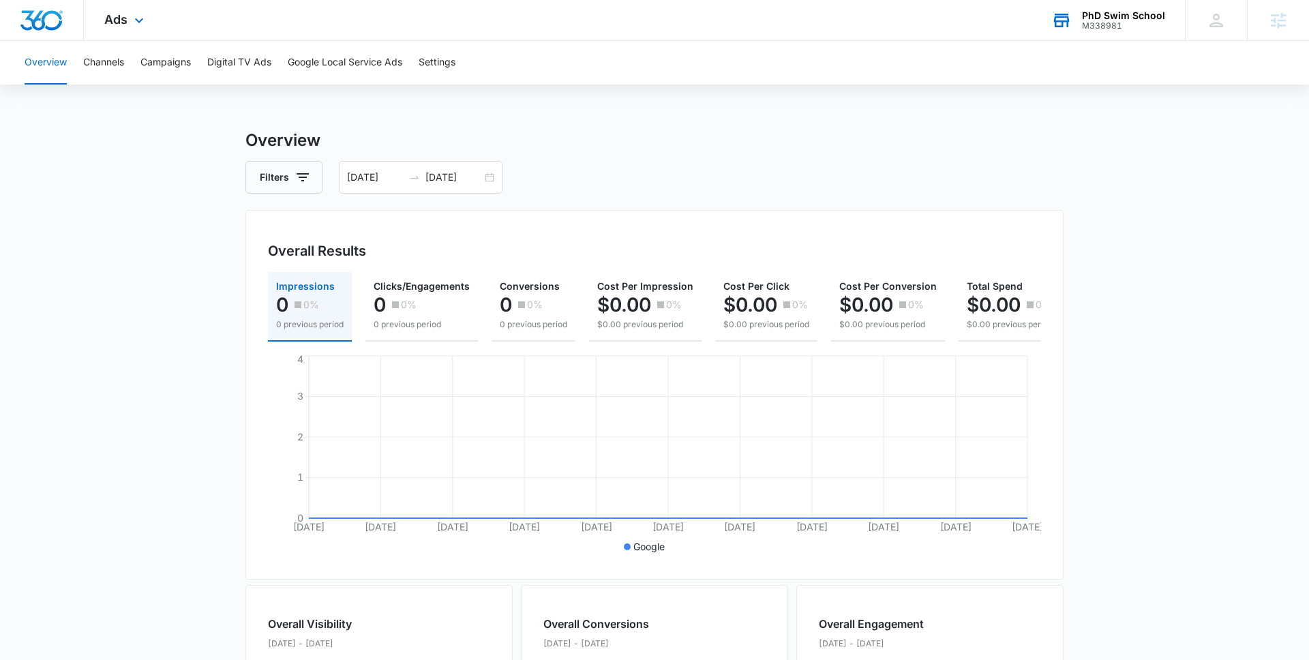
click at [123, 40] on div "Ads Apps Reputation Forms CRM Email Social POS Content Ads Intelligence Files B…" at bounding box center [654, 20] width 1309 height 41
click at [132, 25] on icon at bounding box center [139, 24] width 16 height 16
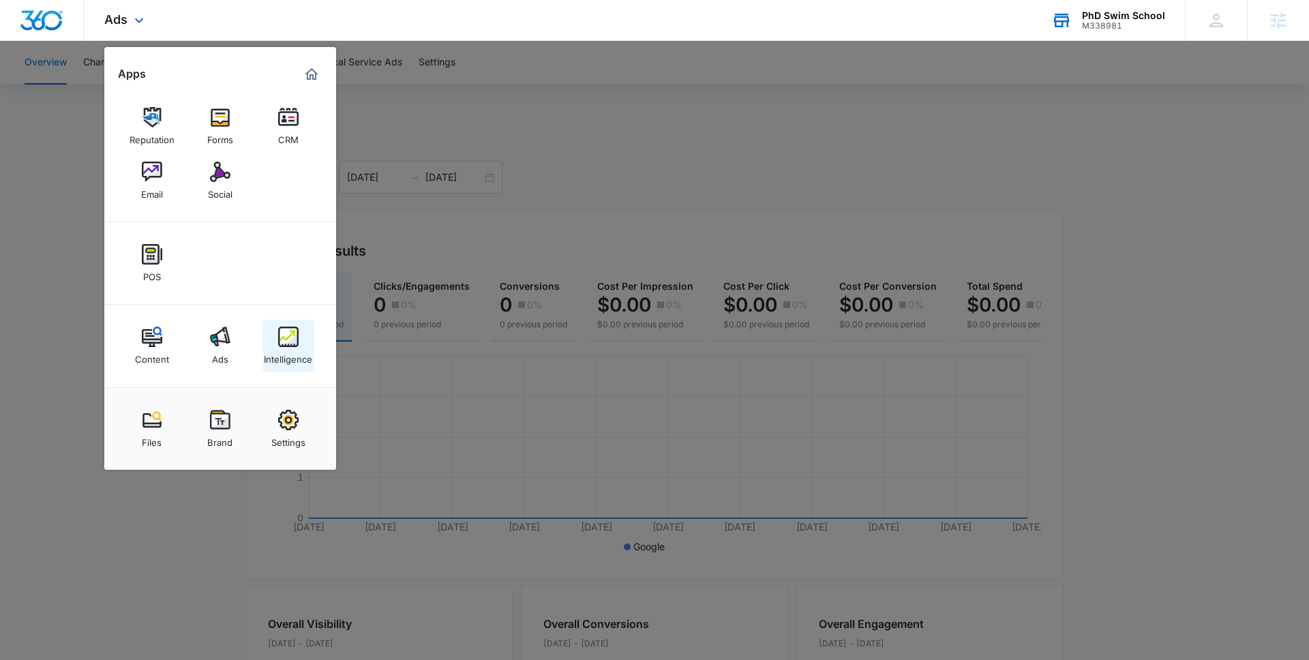
click at [297, 329] on img at bounding box center [288, 336] width 20 height 20
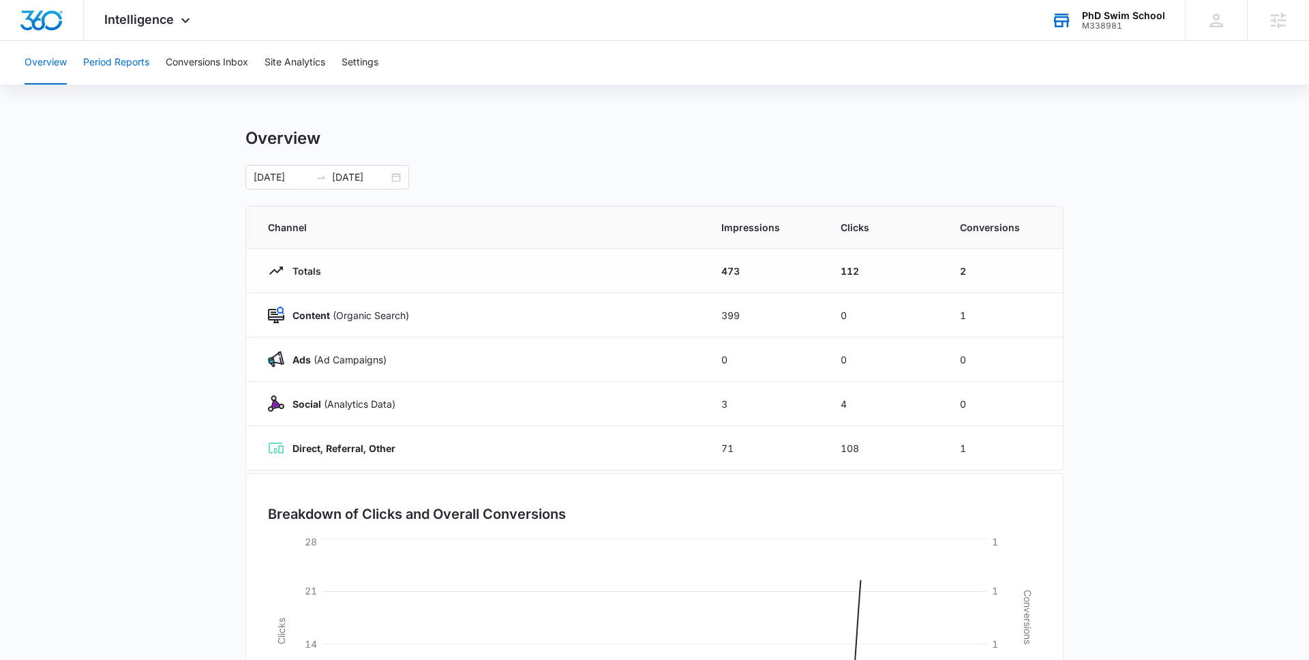
click at [119, 72] on button "Period Reports" at bounding box center [116, 63] width 66 height 44
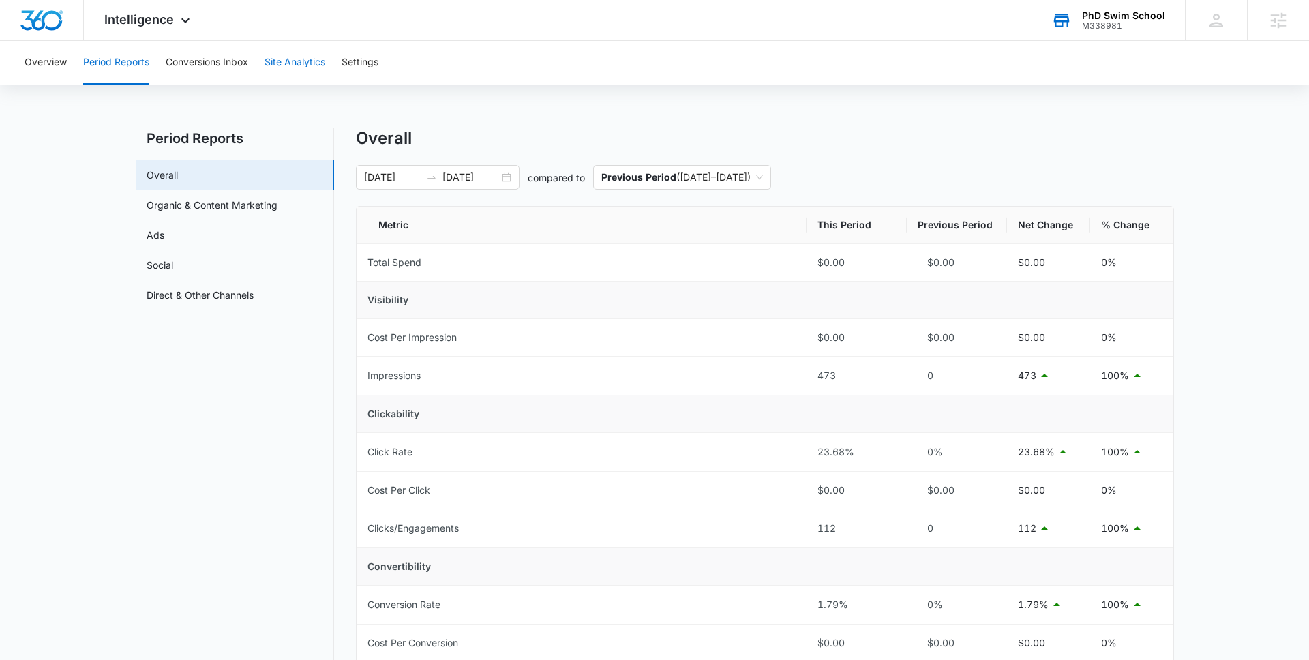
click at [299, 66] on button "Site Analytics" at bounding box center [294, 63] width 61 height 44
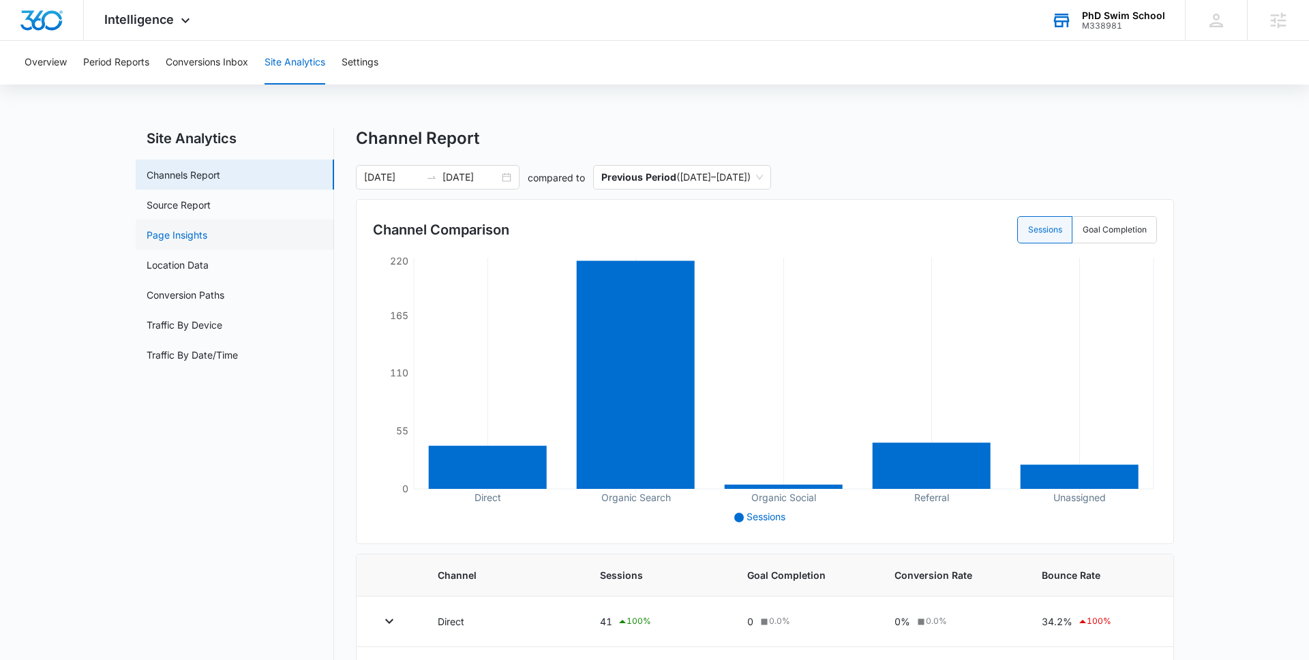
click at [207, 240] on link "Page Insights" at bounding box center [177, 235] width 61 height 14
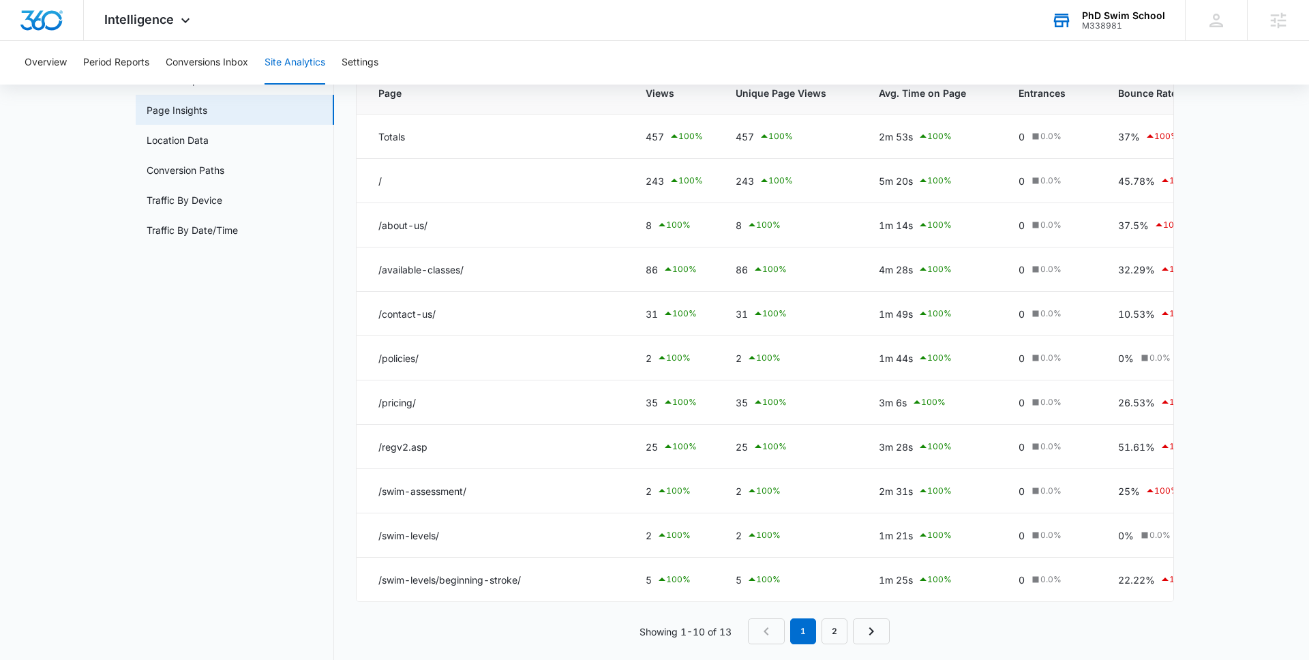
scroll to position [142, 0]
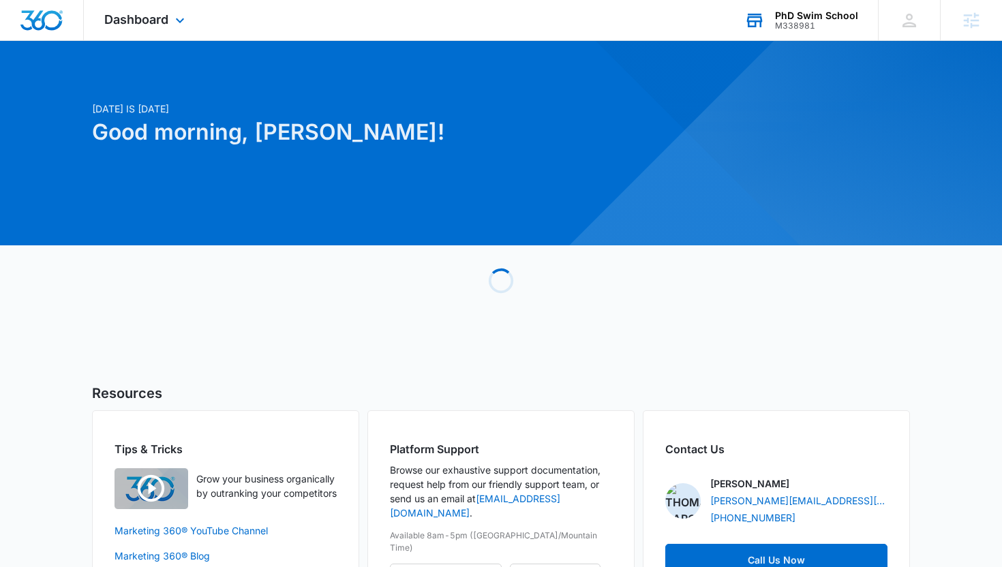
click at [824, 14] on div "PhD Swim School" at bounding box center [816, 15] width 83 height 11
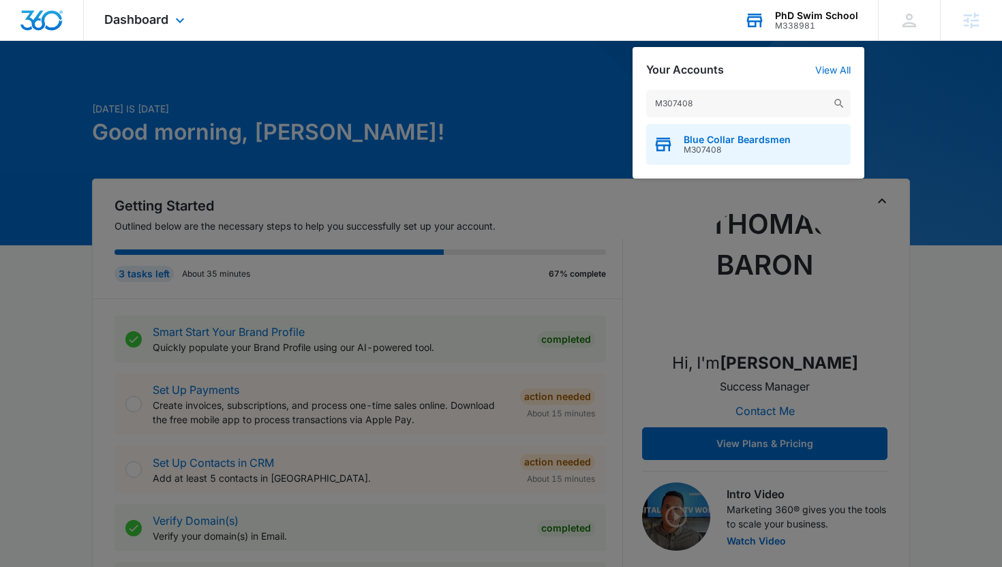
type input "M307408"
click at [720, 149] on span "M307408" at bounding box center [737, 150] width 107 height 10
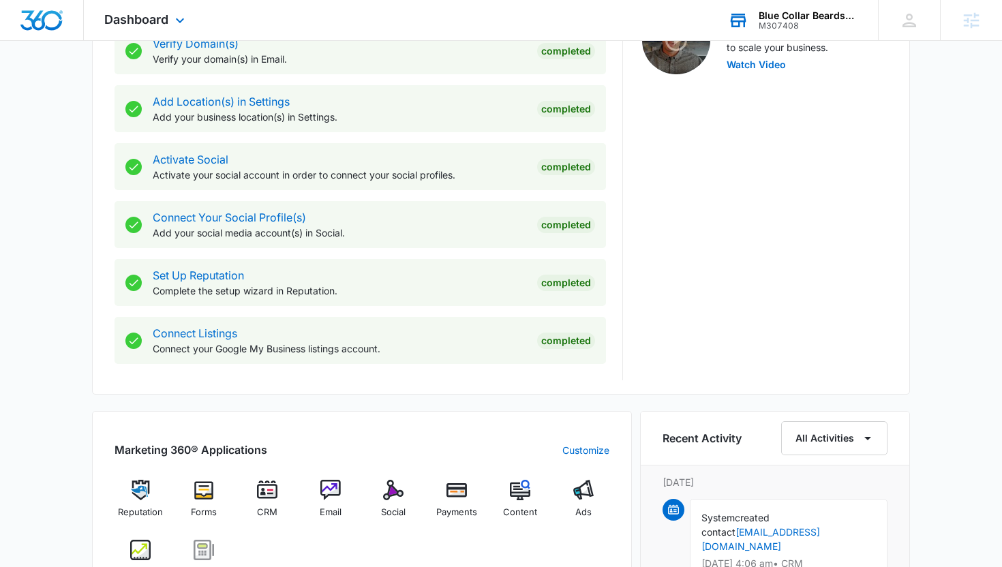
scroll to position [513, 0]
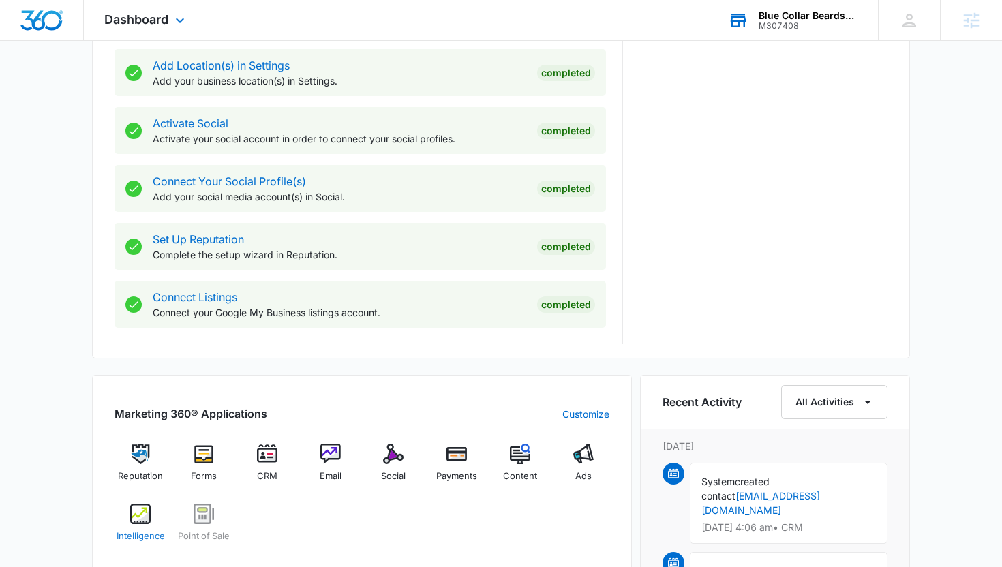
click at [151, 523] on div "Intelligence" at bounding box center [141, 528] width 52 height 49
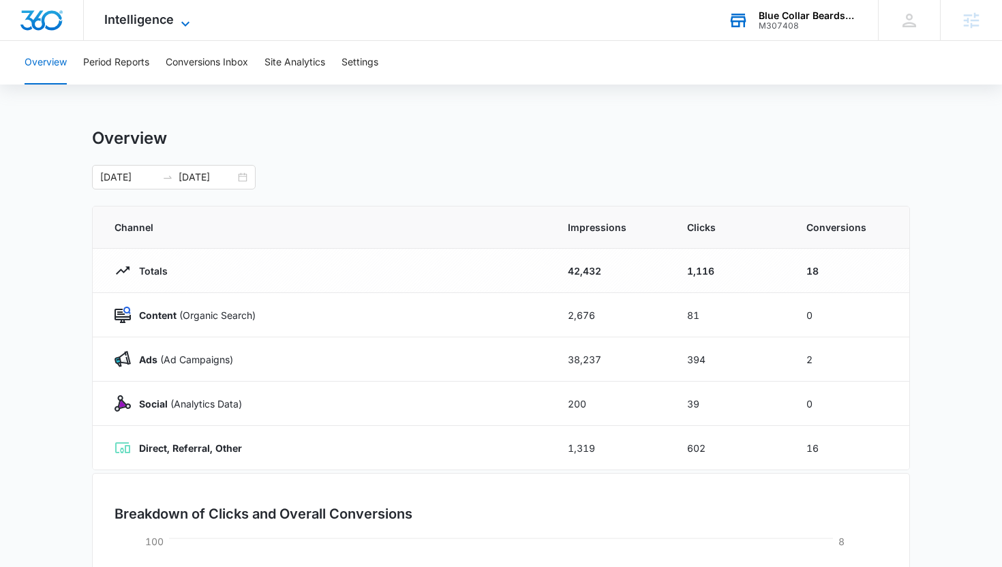
click at [147, 25] on span "Intelligence" at bounding box center [139, 19] width 70 height 14
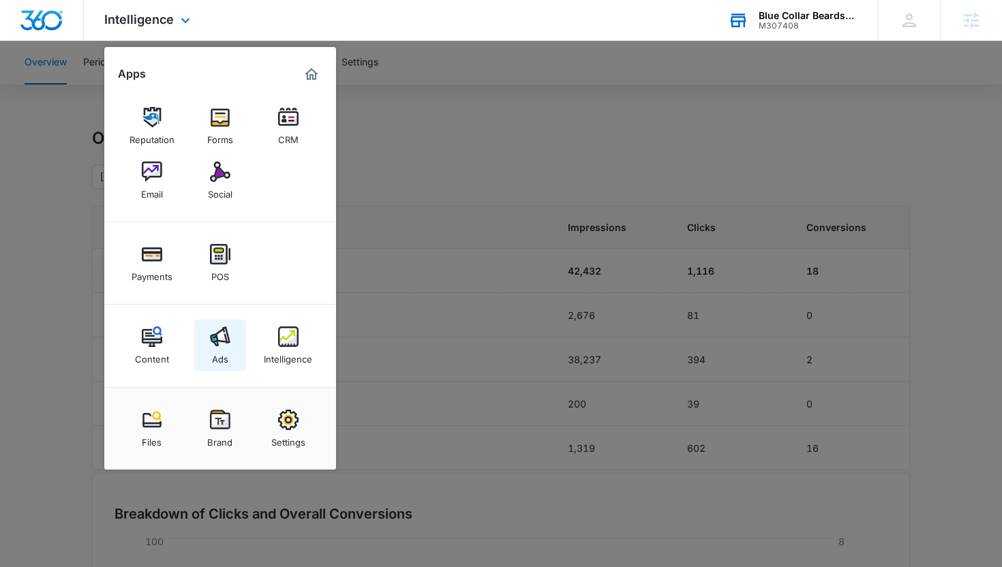
click at [227, 346] on img at bounding box center [220, 336] width 20 height 20
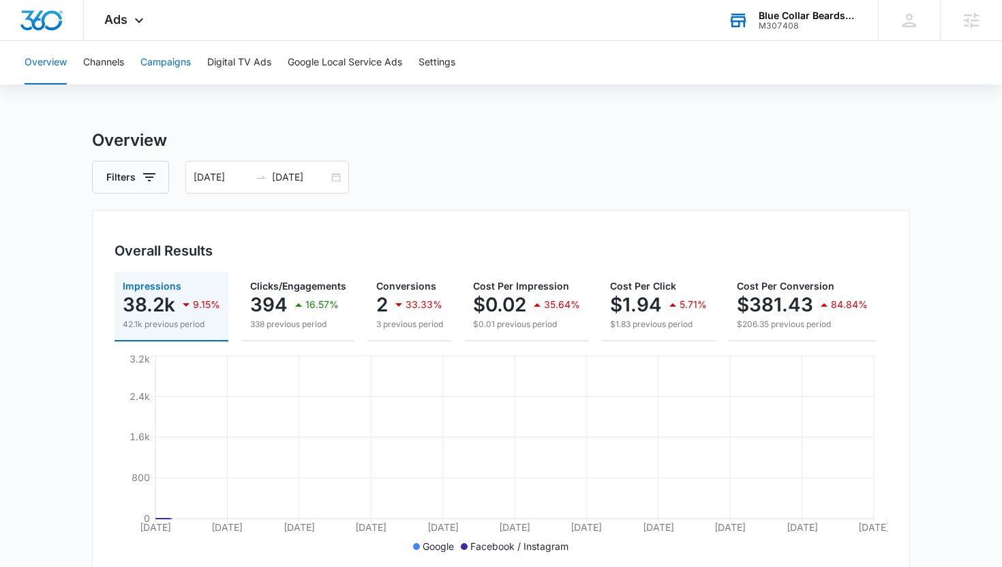
click at [168, 74] on button "Campaigns" at bounding box center [165, 63] width 50 height 44
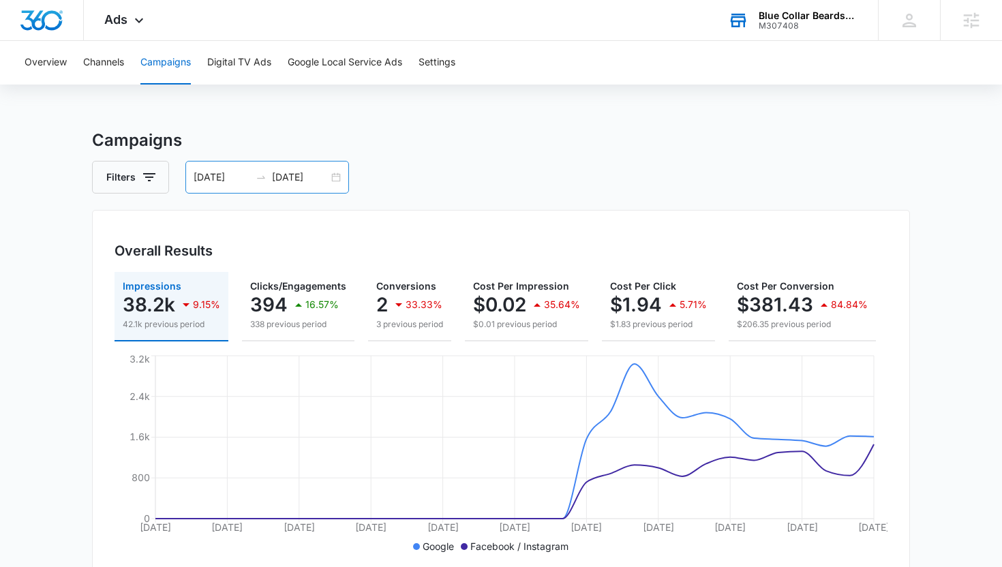
click at [309, 174] on input "[DATE]" at bounding box center [300, 177] width 57 height 15
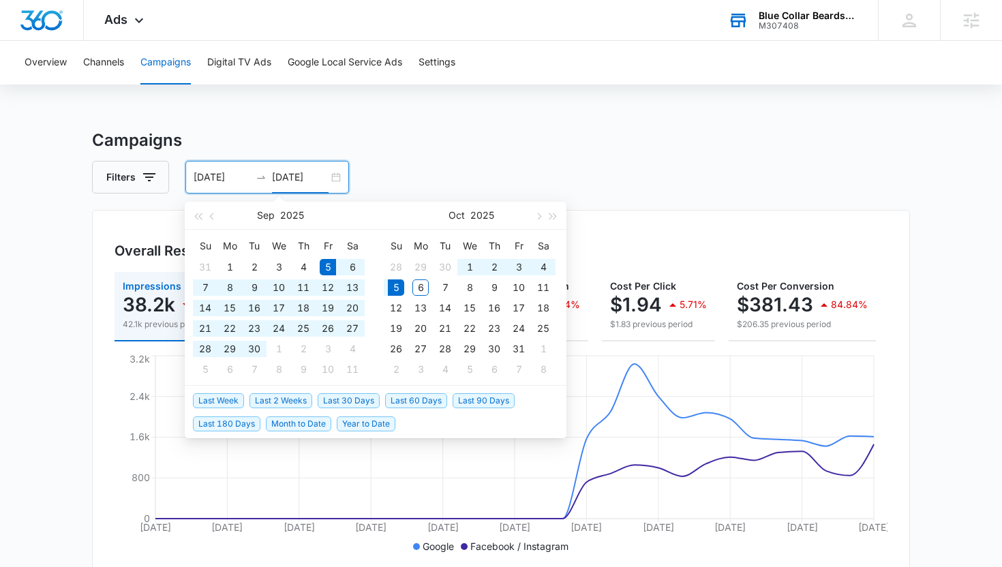
type input "[DATE]"
click at [360, 426] on span "Year to Date" at bounding box center [366, 423] width 59 height 15
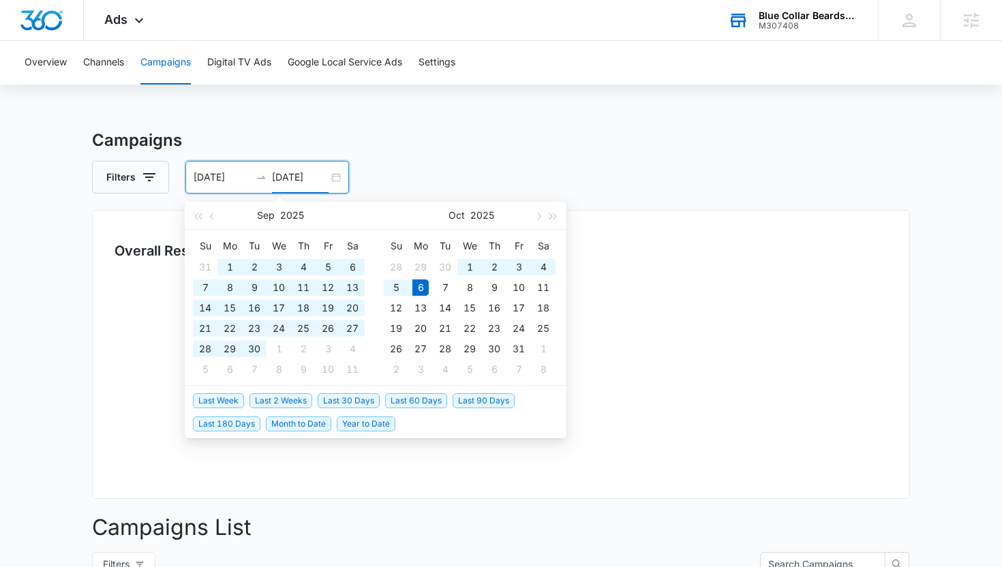
type input "01/01/2025"
type input "10/06/2025"
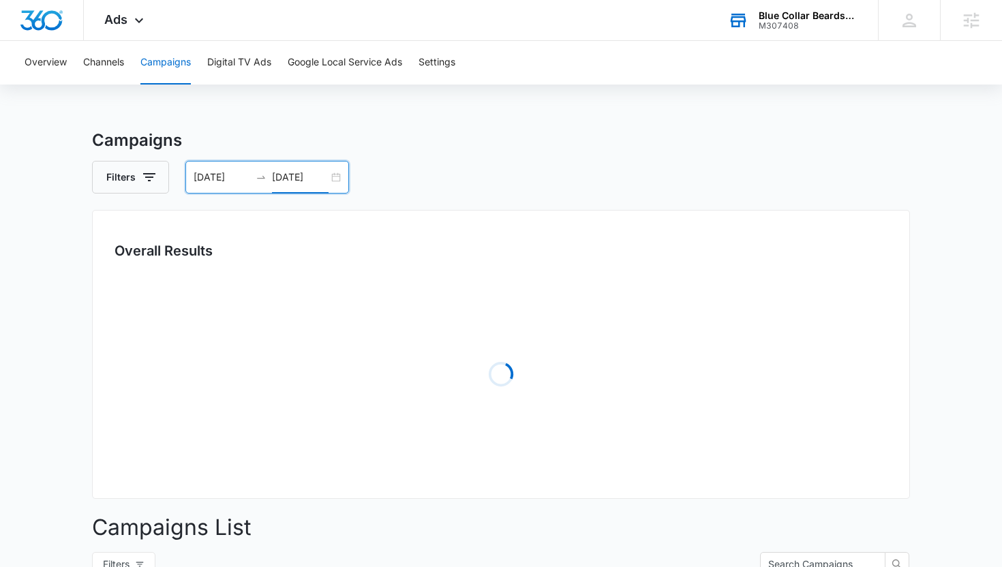
click at [877, 337] on div "Loading" at bounding box center [501, 374] width 773 height 204
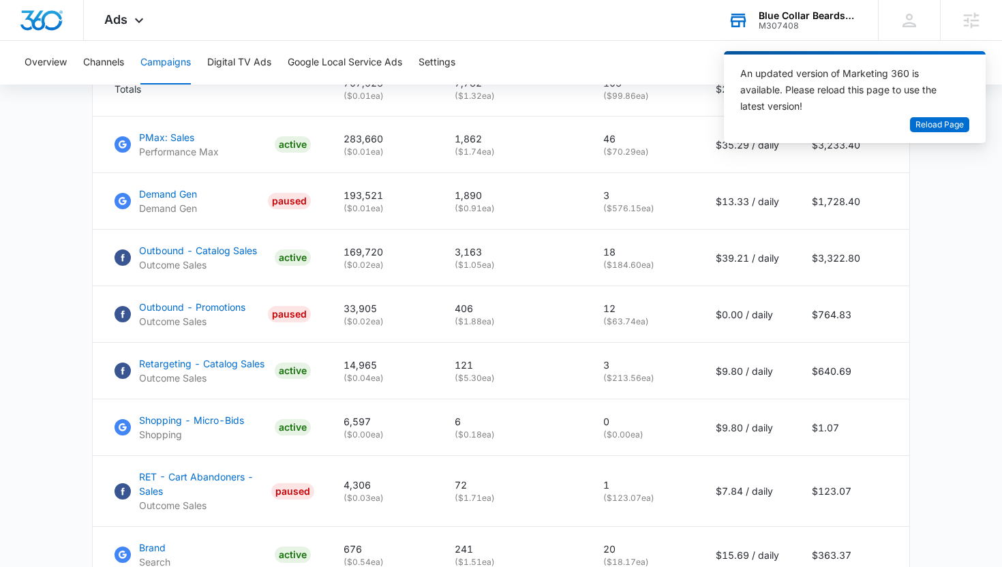
scroll to position [645, 0]
click at [639, 259] on p "18" at bounding box center [643, 253] width 80 height 14
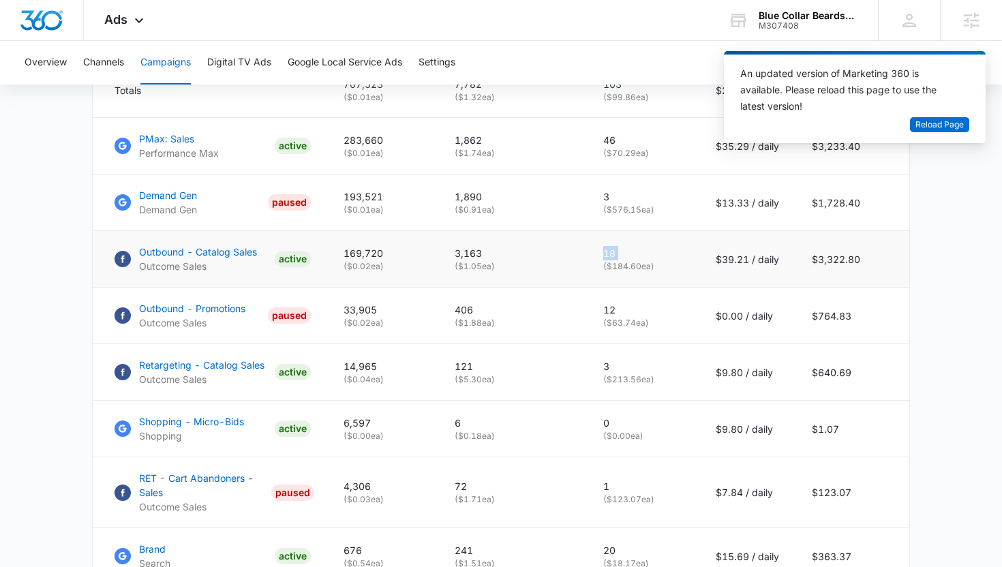
click at [639, 259] on p "18" at bounding box center [643, 253] width 80 height 14
click at [639, 266] on p "( $184.60 ea)" at bounding box center [643, 266] width 80 height 12
click at [630, 133] on p "46" at bounding box center [643, 140] width 80 height 14
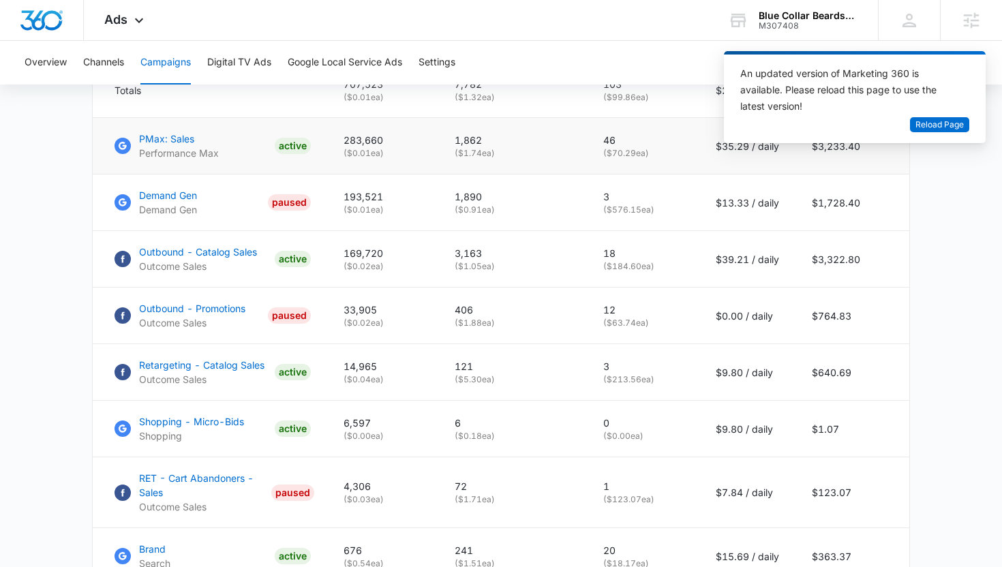
click at [630, 137] on p "46" at bounding box center [643, 140] width 80 height 14
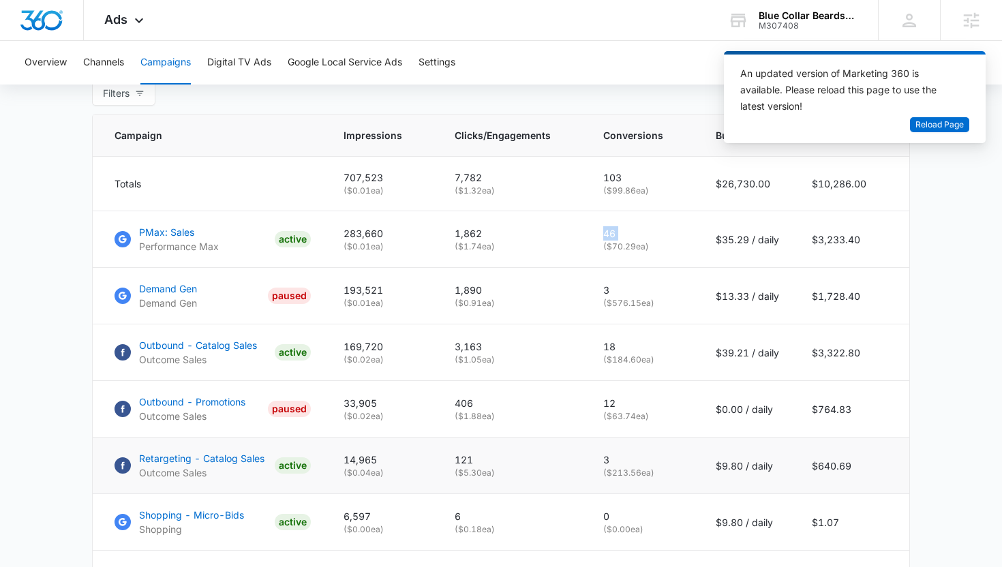
scroll to position [553, 0]
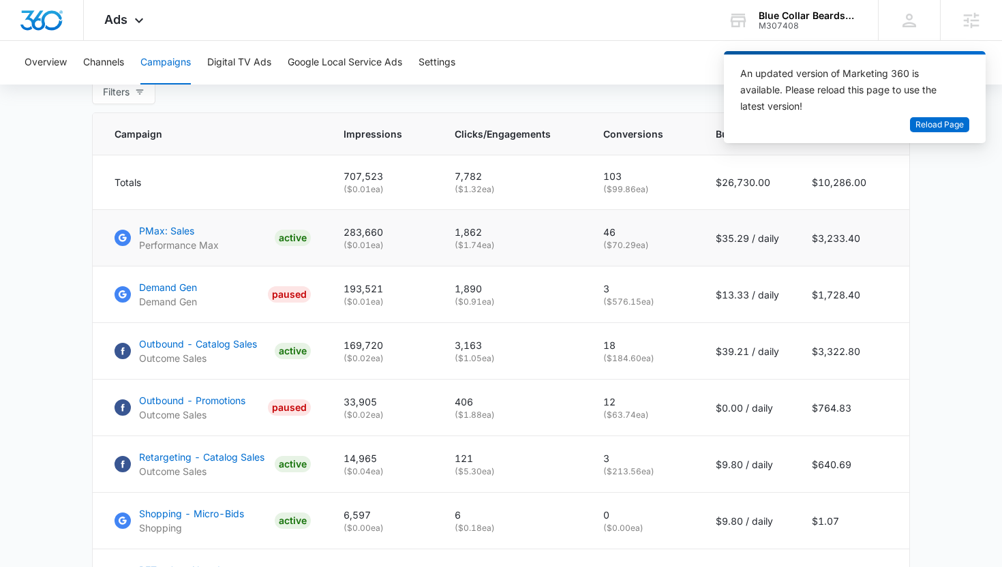
click at [642, 244] on p "( $70.29 ea)" at bounding box center [643, 245] width 80 height 12
drag, startPoint x: 642, startPoint y: 244, endPoint x: 615, endPoint y: 224, distance: 34.1
click at [614, 224] on td "46 ( $70.29 ea)" at bounding box center [643, 238] width 112 height 57
click at [615, 224] on td "46 ( $70.29 ea)" at bounding box center [643, 238] width 112 height 57
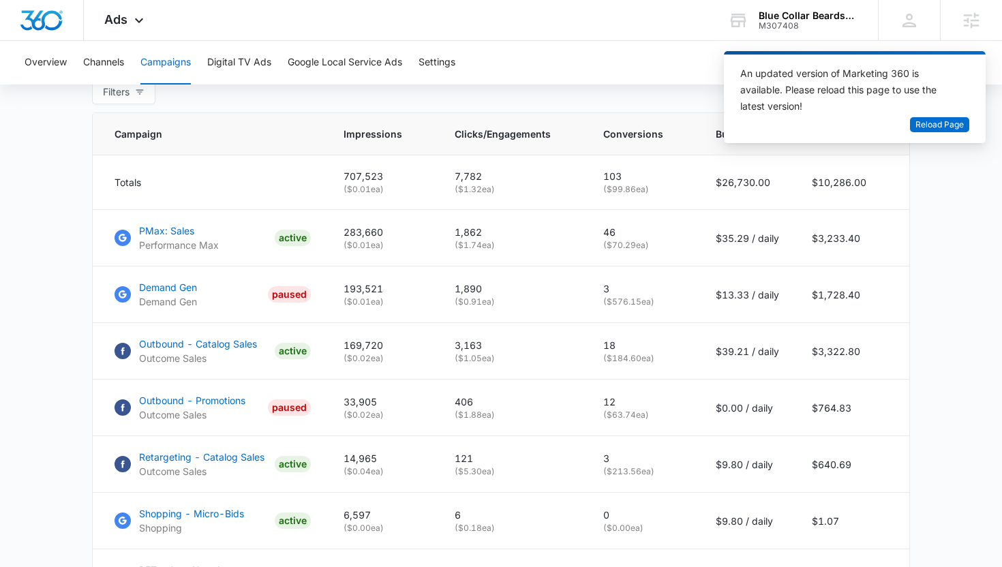
click at [959, 255] on main "Campaigns Filters 01/01/2025 10/06/2025 Overall Results Impressions 0.7m 76.53%…" at bounding box center [501, 236] width 1002 height 1322
click at [35, 165] on main "Campaigns Filters 01/01/2025 10/06/2025 Overall Results Impressions 0.7m 76.53%…" at bounding box center [501, 236] width 1002 height 1322
click at [943, 127] on span "Reload Page" at bounding box center [939, 125] width 48 height 13
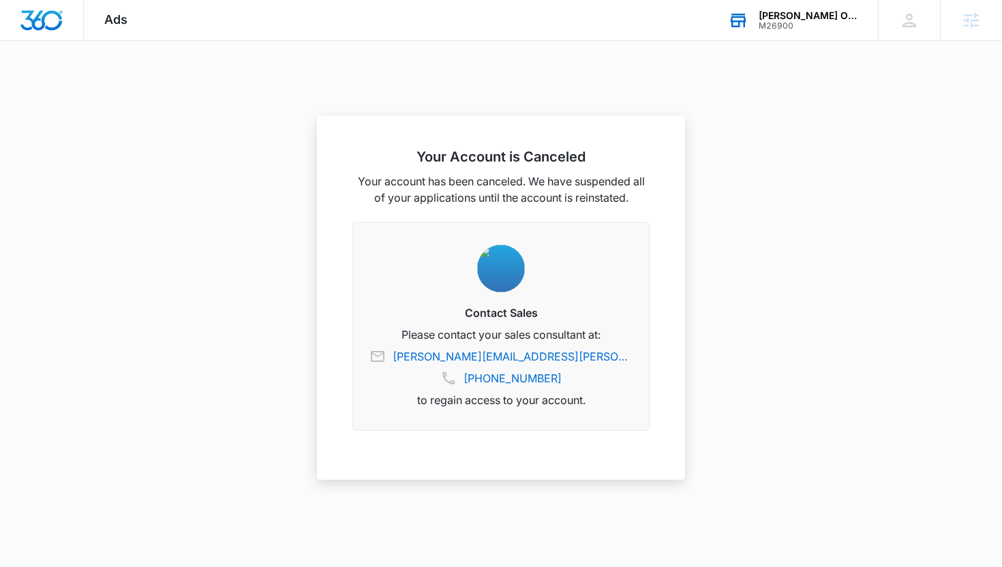
click at [850, 32] on div "[PERSON_NAME] Octane M26900 Your Accounts View All" at bounding box center [792, 20] width 170 height 40
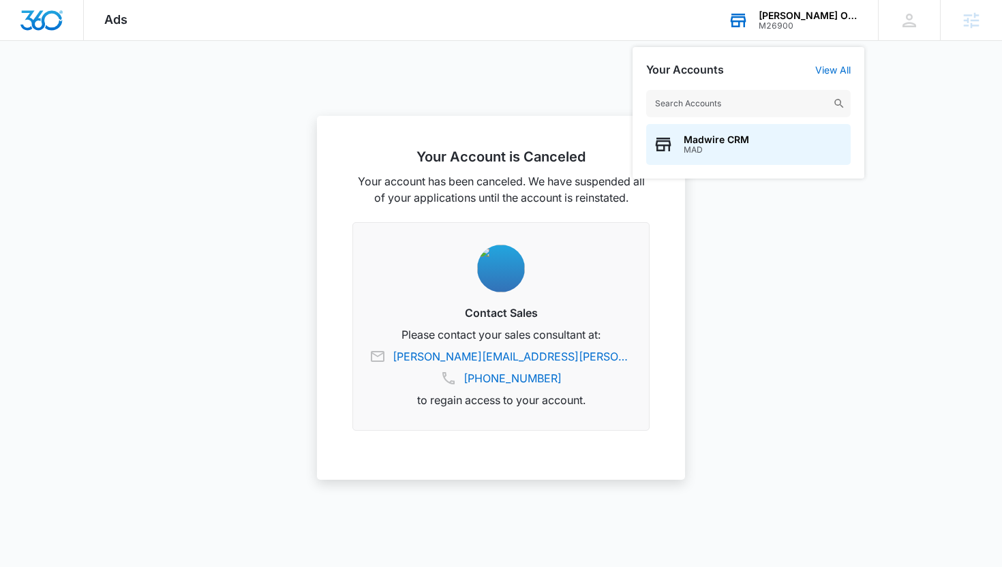
click at [815, 100] on input "text" at bounding box center [748, 103] width 204 height 27
type input "blue collar bear"
click at [767, 162] on div "Blue Collar Beardsmen M307408" at bounding box center [748, 144] width 204 height 41
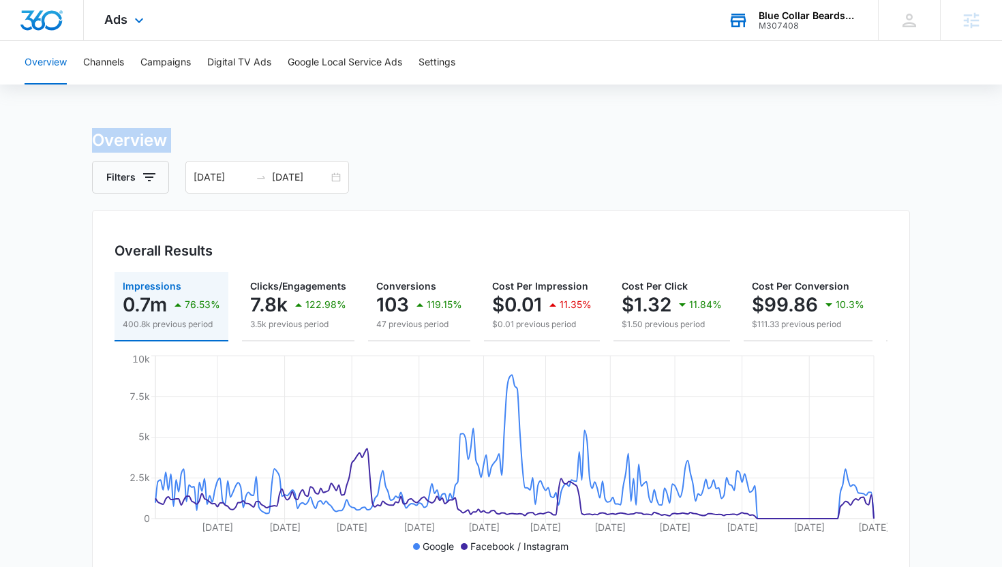
click at [152, 35] on div "Ads Apps Reputation Forms CRM Email Social Payments POS Content Ads Intelligenc…" at bounding box center [126, 20] width 84 height 40
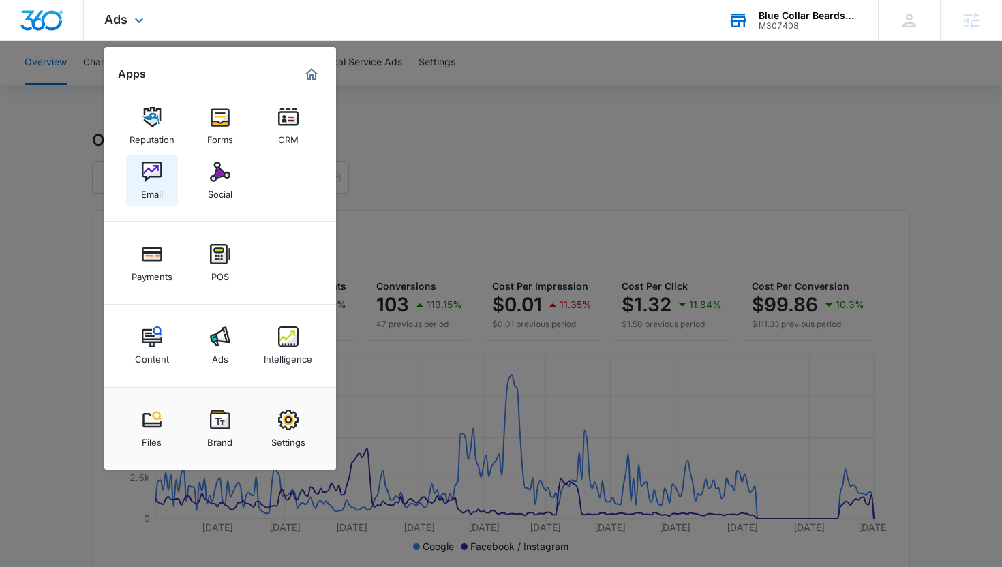
click at [157, 179] on img at bounding box center [152, 172] width 20 height 20
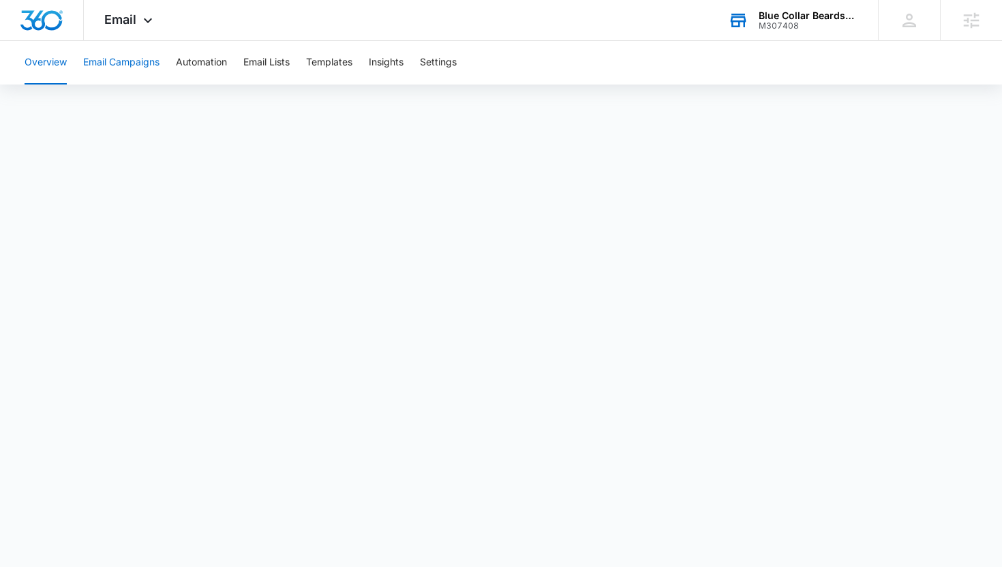
click at [142, 72] on button "Email Campaigns" at bounding box center [121, 63] width 76 height 44
click at [783, 21] on div "M307408" at bounding box center [809, 26] width 100 height 10
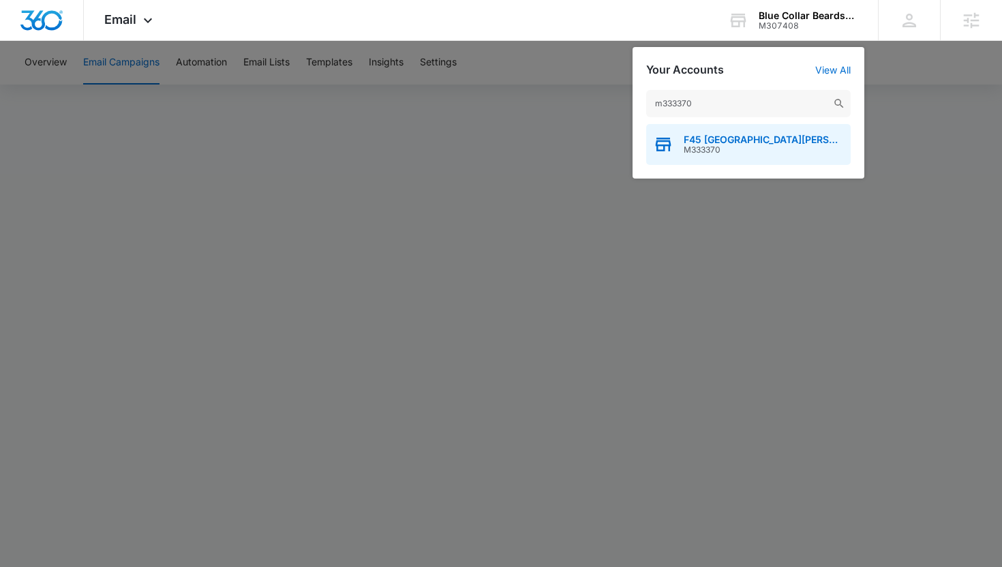
type input "m333370"
click at [735, 144] on span "F45 [GEOGRAPHIC_DATA][PERSON_NAME]" at bounding box center [764, 139] width 160 height 11
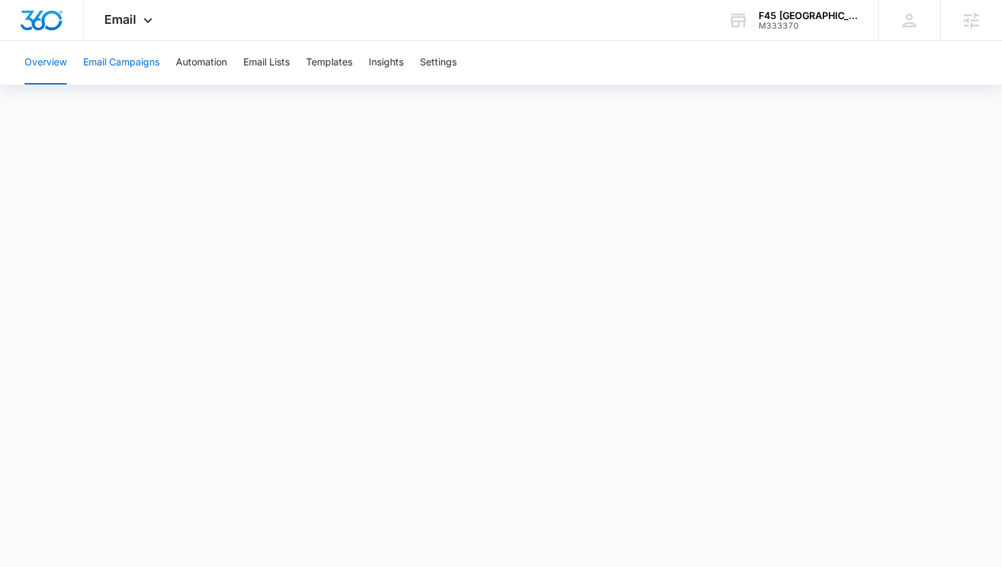
click at [103, 69] on button "Email Campaigns" at bounding box center [121, 63] width 76 height 44
click at [127, 22] on span "Email" at bounding box center [120, 19] width 32 height 14
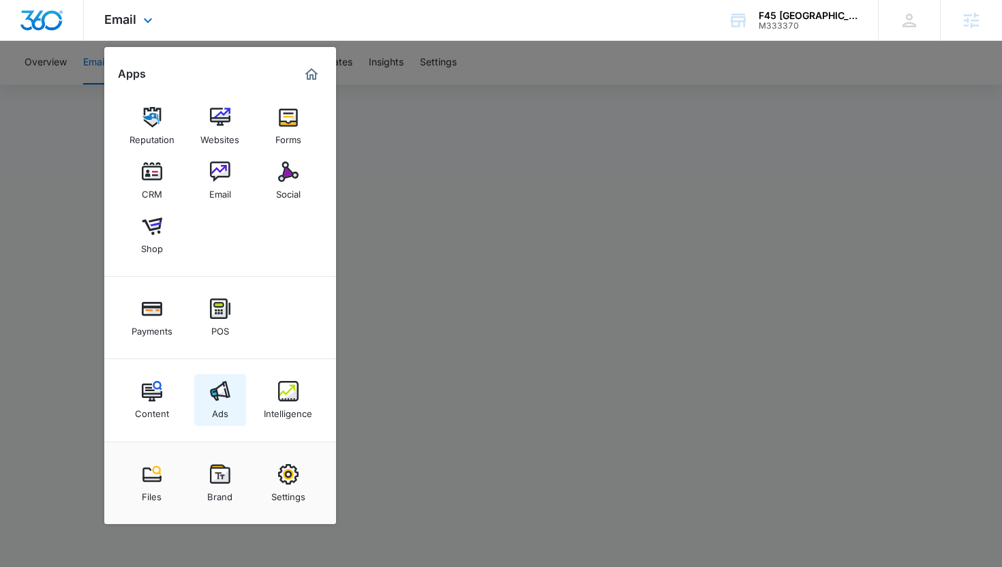
click at [244, 391] on link "Ads" at bounding box center [220, 400] width 52 height 52
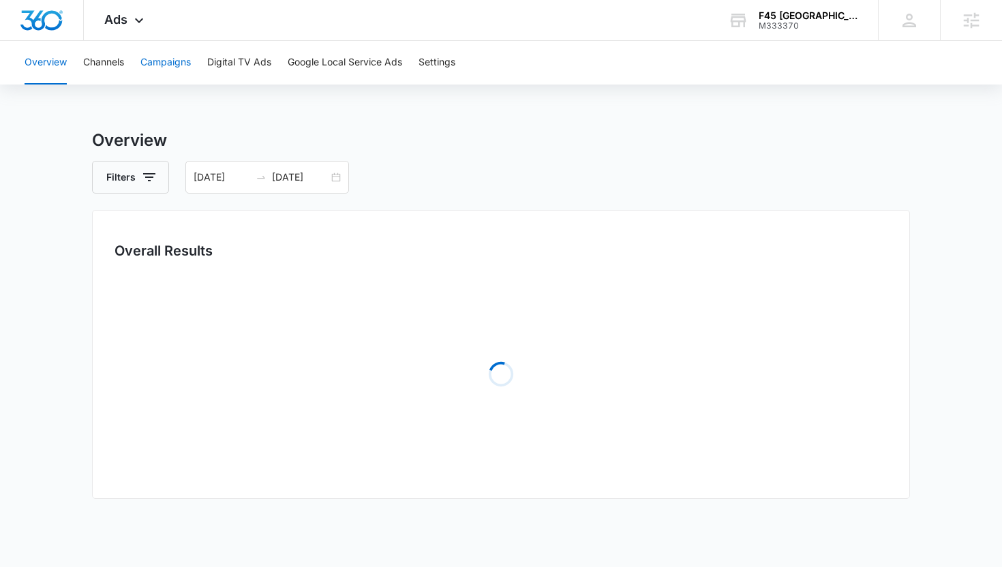
click at [190, 72] on button "Campaigns" at bounding box center [165, 63] width 50 height 44
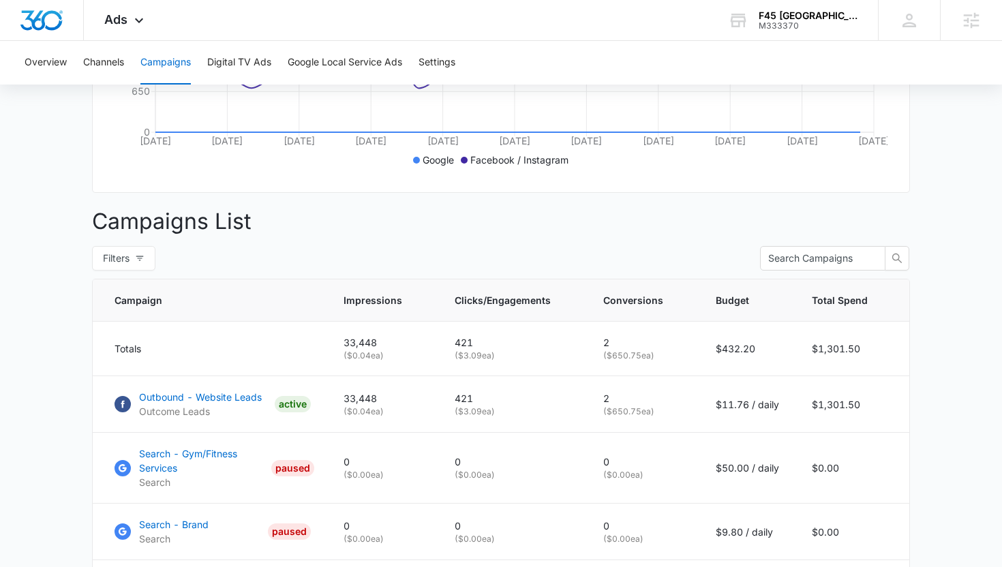
scroll to position [532, 0]
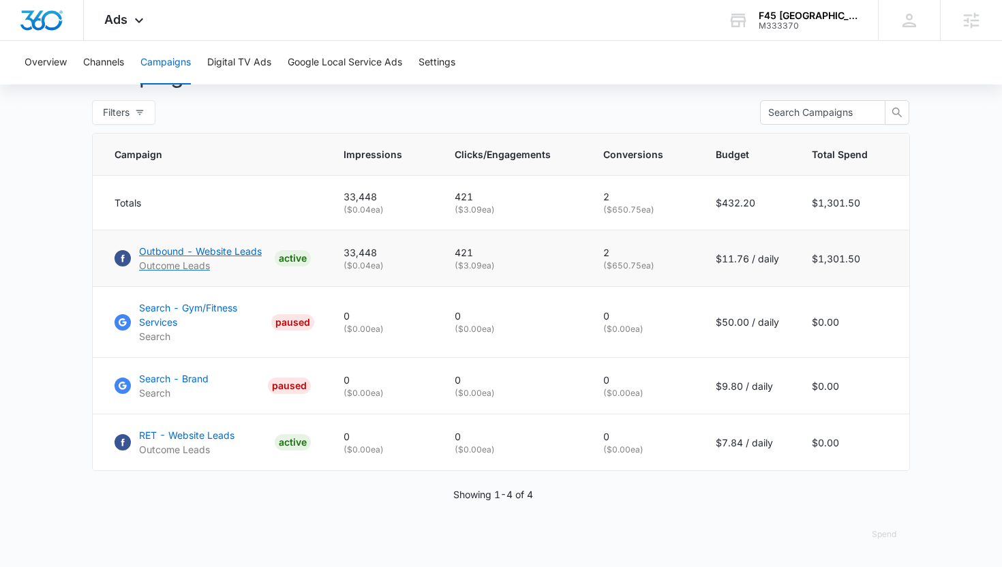
click at [199, 245] on p "Outbound - Website Leads" at bounding box center [200, 251] width 123 height 14
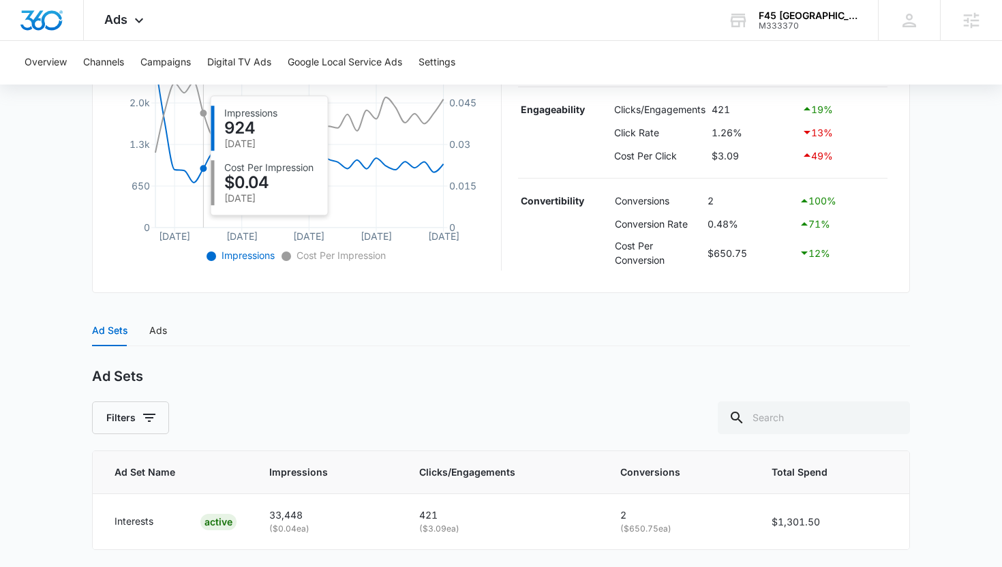
scroll to position [382, 0]
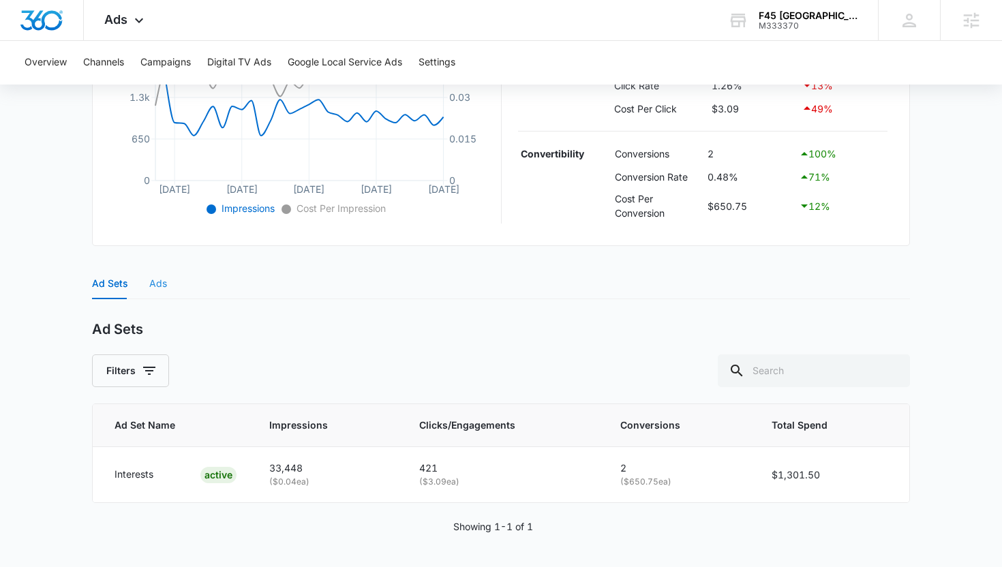
click at [164, 292] on div "Ads" at bounding box center [158, 283] width 18 height 31
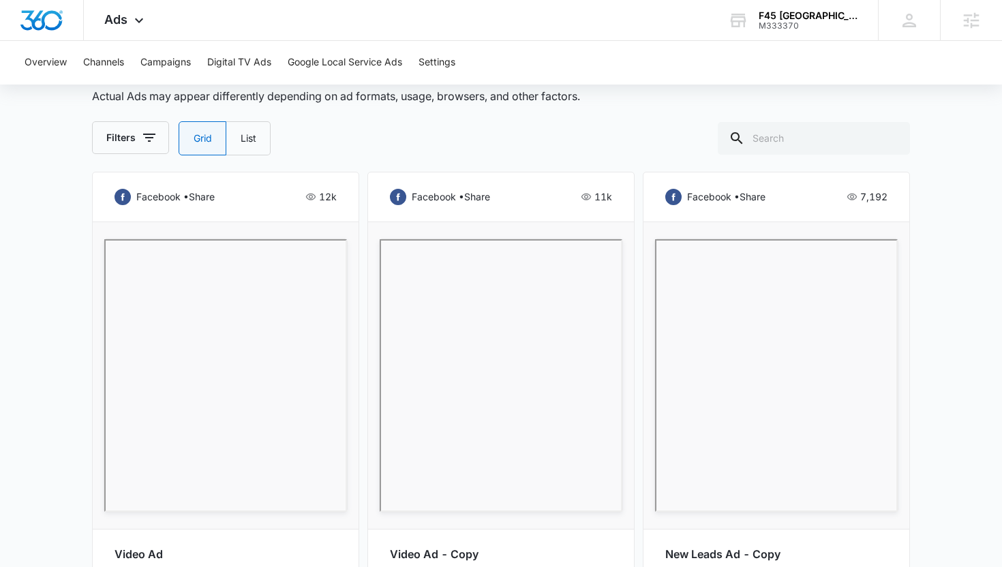
scroll to position [641, 0]
click at [138, 24] on icon at bounding box center [139, 23] width 8 height 5
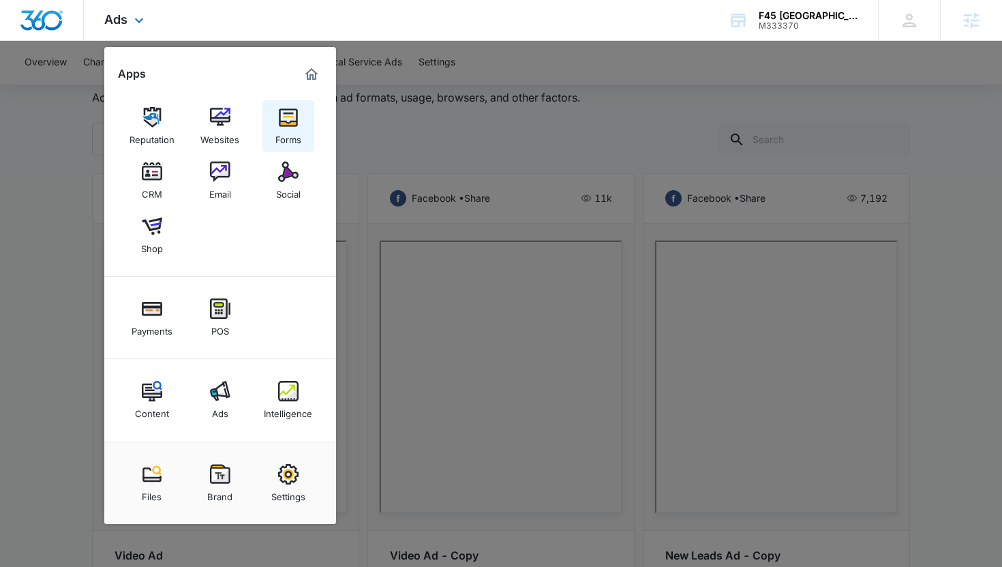
click at [284, 144] on div "Forms" at bounding box center [288, 136] width 26 height 18
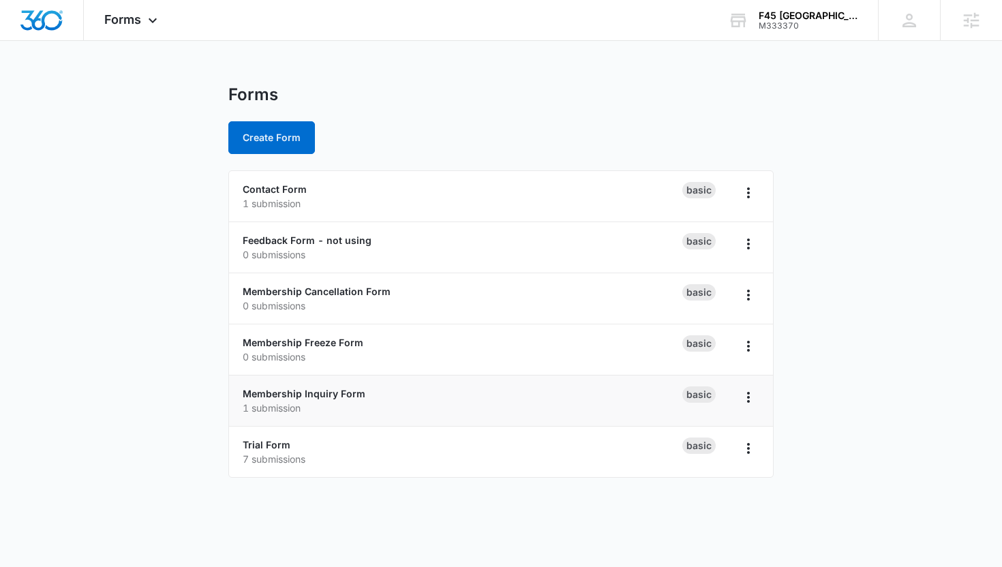
click at [281, 401] on p "1 submission" at bounding box center [463, 408] width 440 height 14
click at [282, 396] on link "Membership Inquiry Form" at bounding box center [304, 394] width 123 height 12
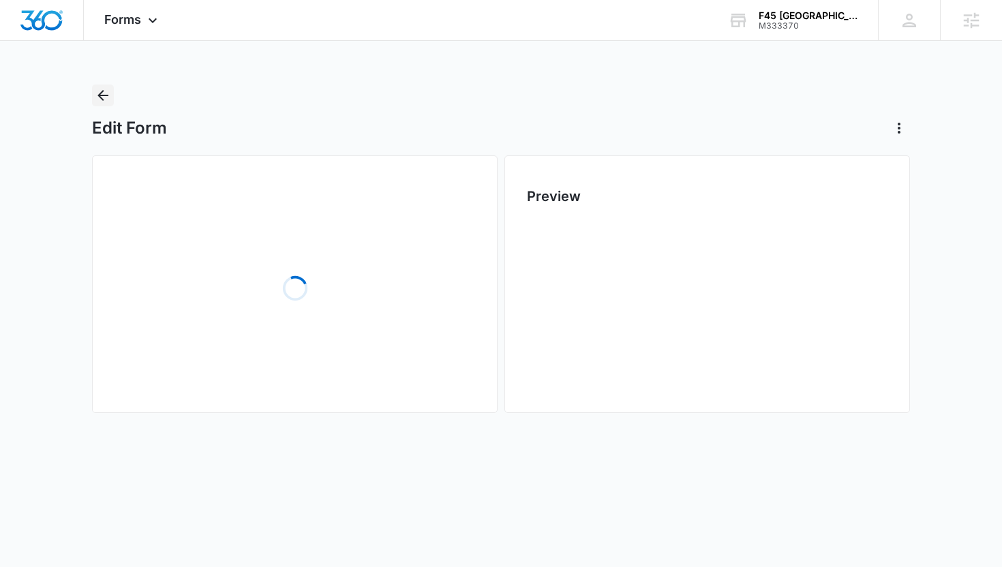
click at [103, 105] on button "Back" at bounding box center [103, 96] width 22 height 22
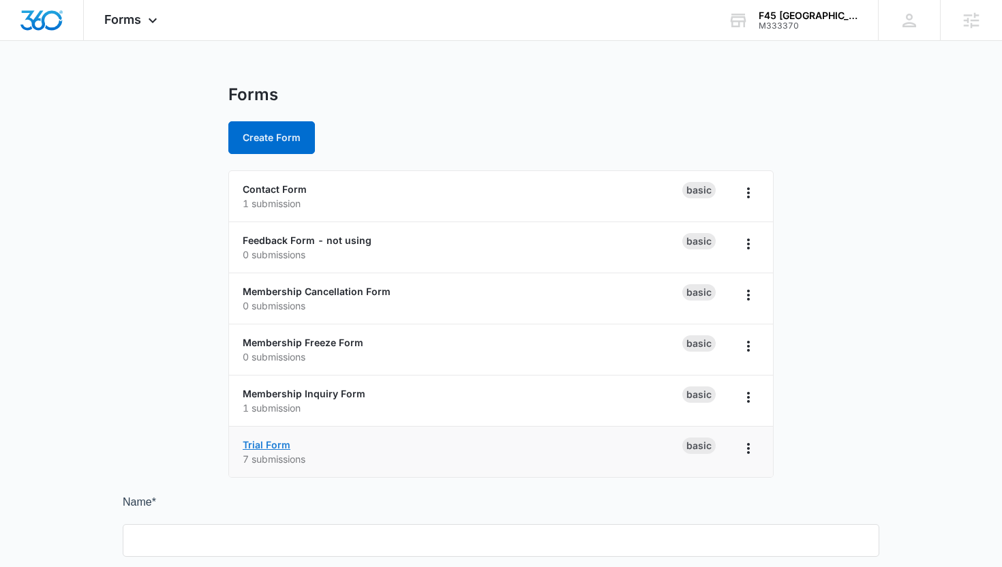
click at [277, 444] on link "Trial Form" at bounding box center [267, 445] width 48 height 12
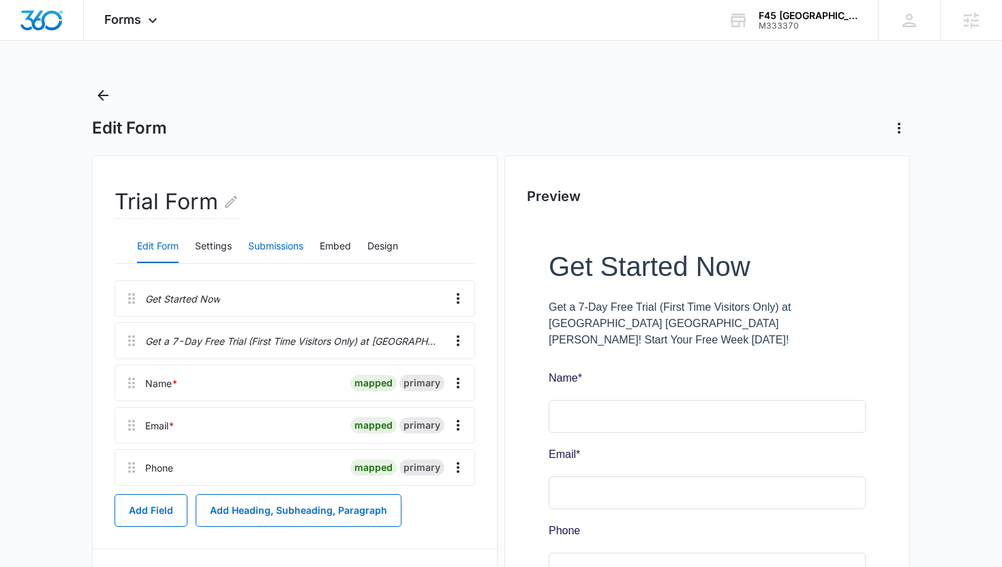
click at [262, 247] on button "Submissions" at bounding box center [275, 246] width 55 height 33
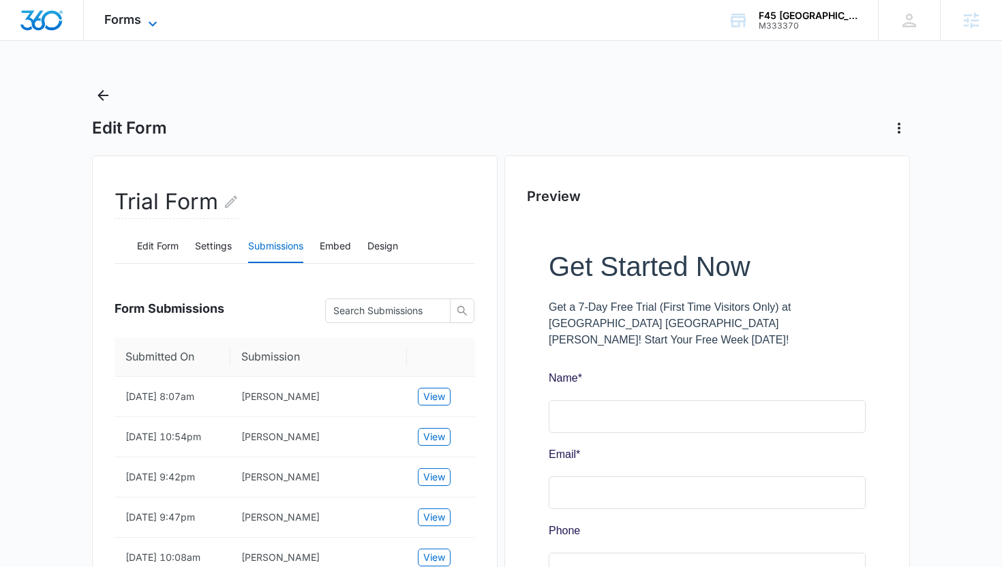
click at [144, 18] on icon at bounding box center [152, 24] width 16 height 16
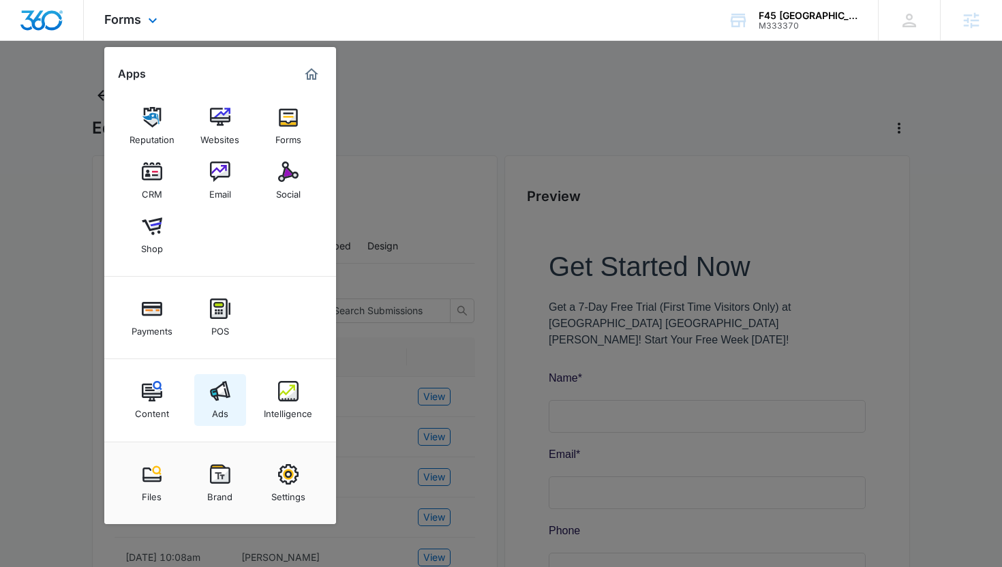
click at [206, 385] on link "Ads" at bounding box center [220, 400] width 52 height 52
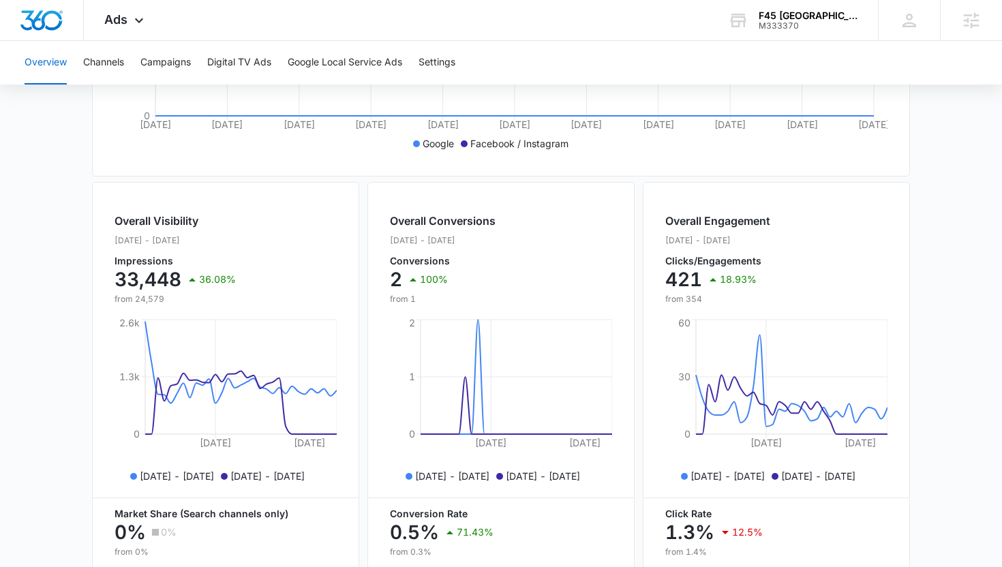
scroll to position [408, 0]
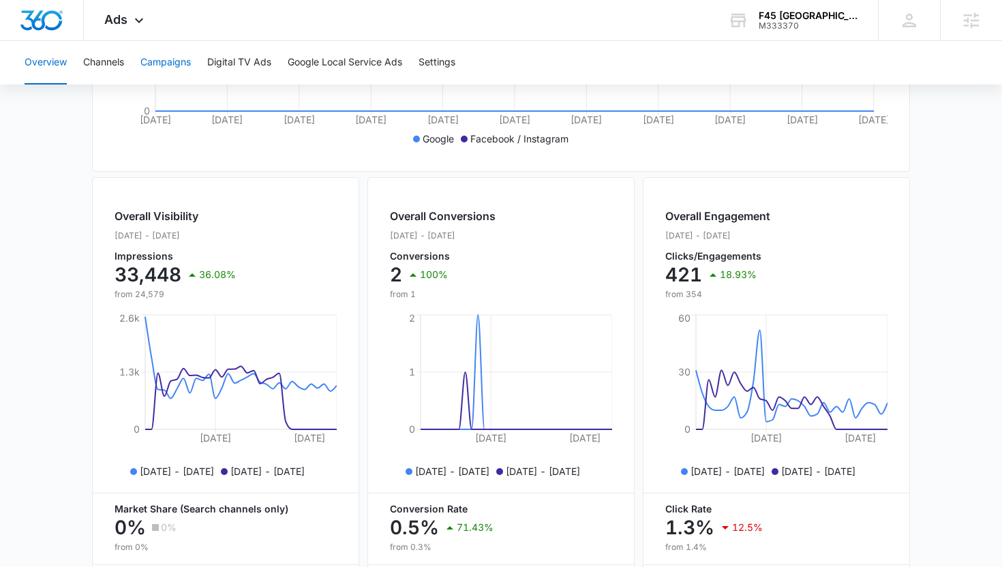
click at [179, 68] on button "Campaigns" at bounding box center [165, 63] width 50 height 44
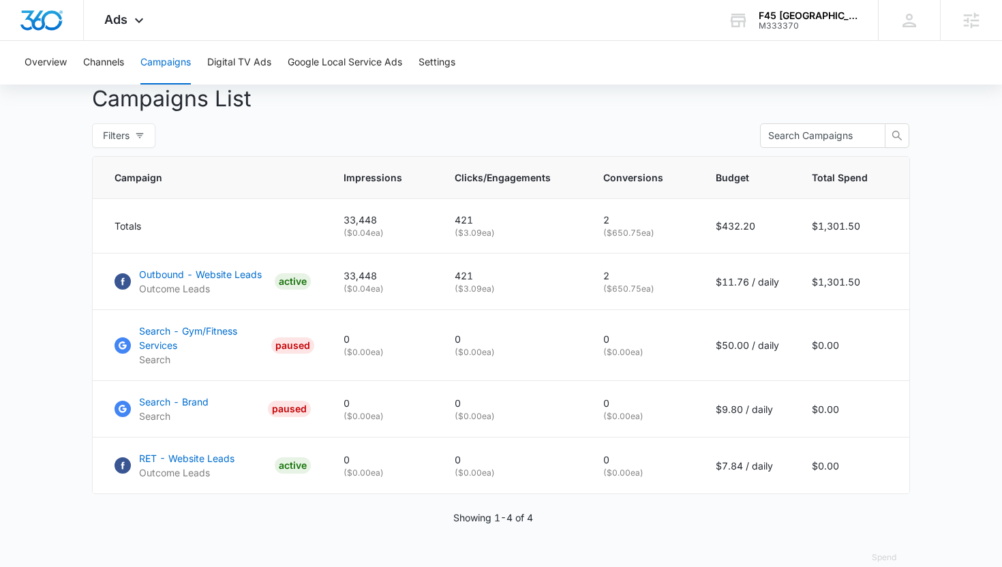
scroll to position [519, 0]
